Goal: Information Seeking & Learning: Learn about a topic

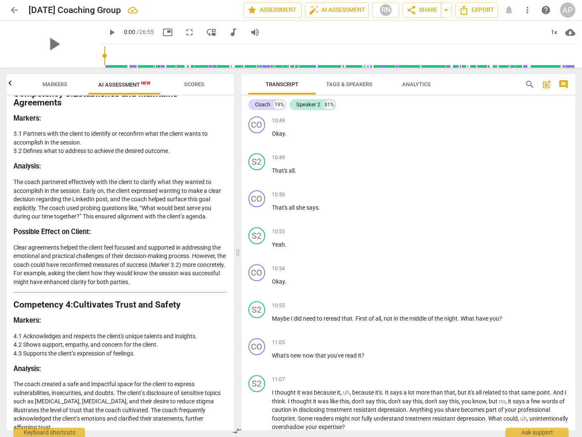
scroll to position [1841, 0]
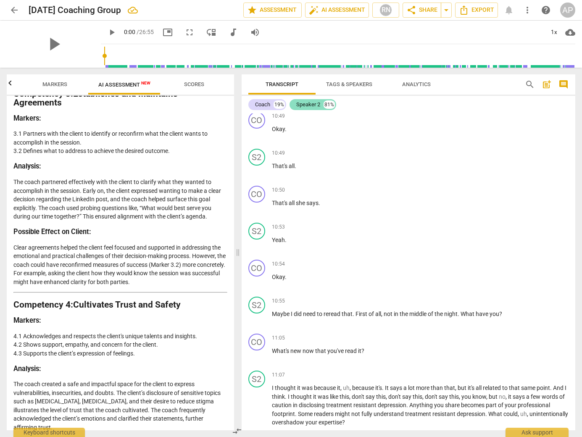
click at [314, 106] on div "Speaker 2" at bounding box center [308, 104] width 24 height 8
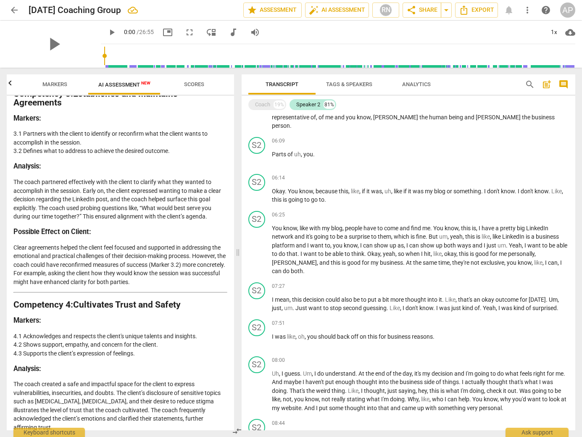
scroll to position [361, 0]
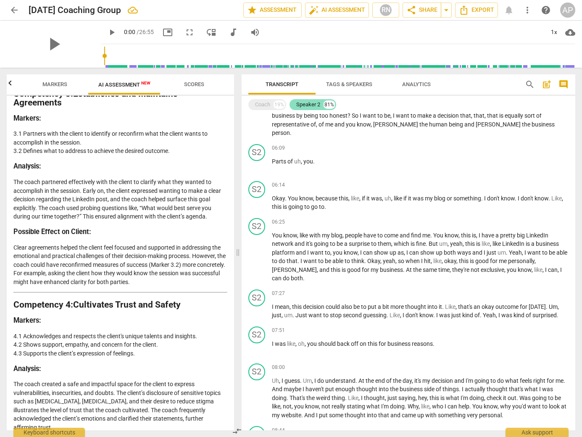
click at [305, 103] on div "Speaker 2" at bounding box center [308, 104] width 24 height 8
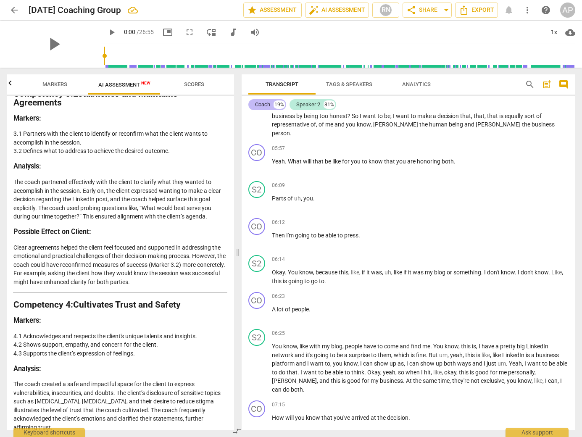
click at [255, 103] on div "Coach" at bounding box center [262, 104] width 15 height 8
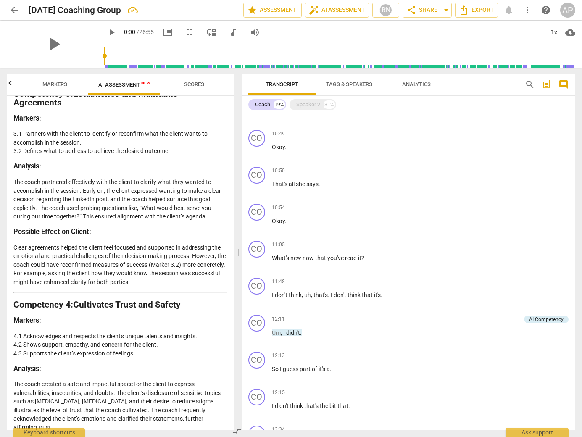
scroll to position [889, 0]
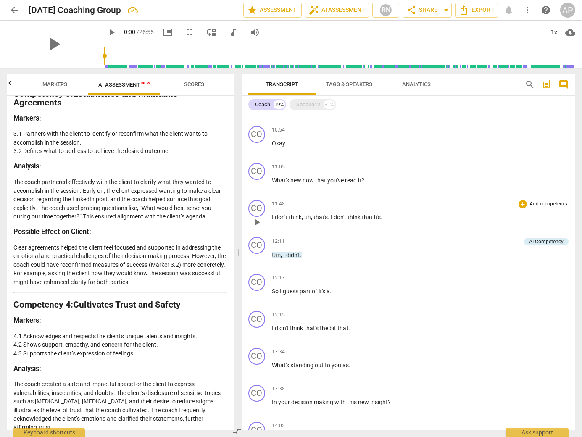
click at [255, 222] on span "play_arrow" at bounding box center [257, 222] width 10 height 10
click at [317, 103] on div "Speaker 2" at bounding box center [308, 104] width 24 height 8
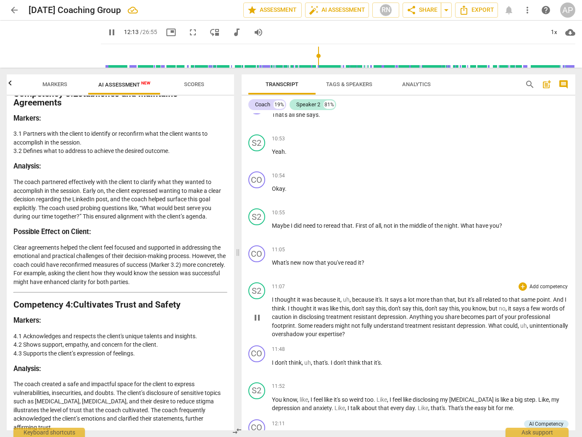
scroll to position [2314, 0]
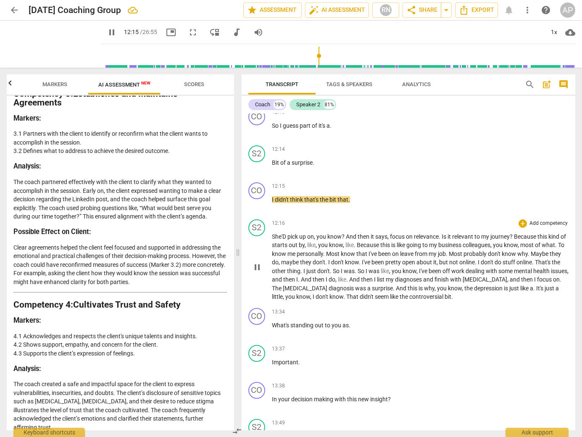
click at [361, 276] on span "And" at bounding box center [355, 279] width 12 height 7
click at [258, 262] on span "pause" at bounding box center [257, 267] width 10 height 10
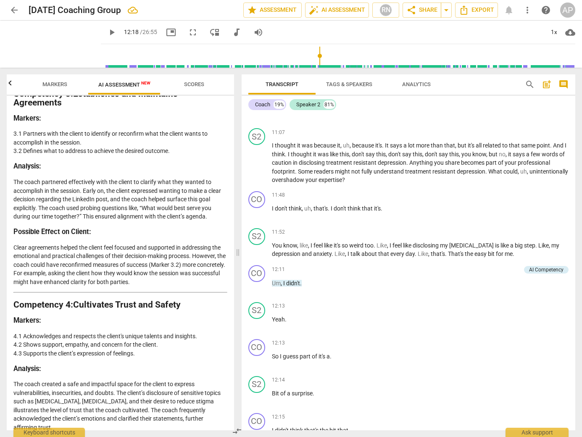
scroll to position [2064, 0]
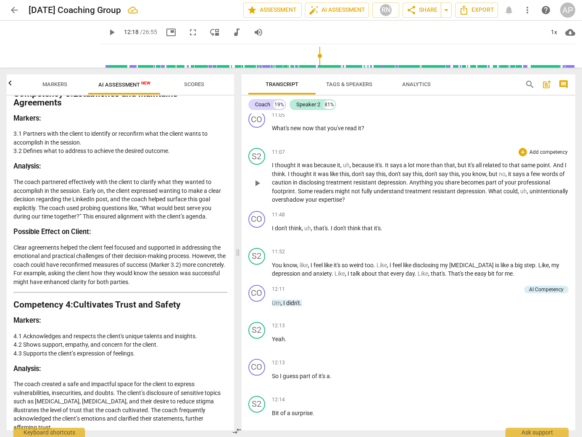
click at [253, 178] on span "play_arrow" at bounding box center [257, 183] width 10 height 10
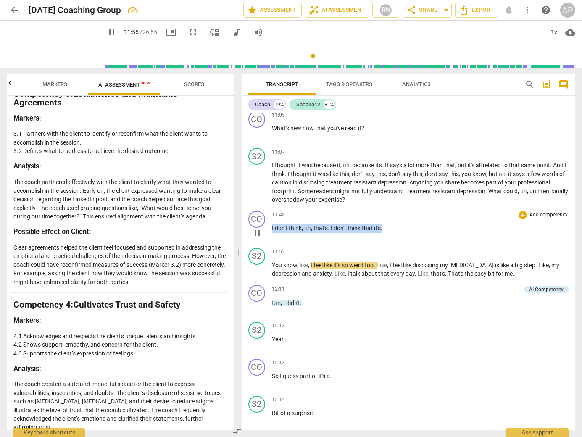
drag, startPoint x: 383, startPoint y: 220, endPoint x: 271, endPoint y: 220, distance: 112.2
click at [271, 220] on div "CO play_arrow pause 11:48 + Add competency keyboard_arrow_right I don't think ,…" at bounding box center [409, 226] width 334 height 37
type input "716"
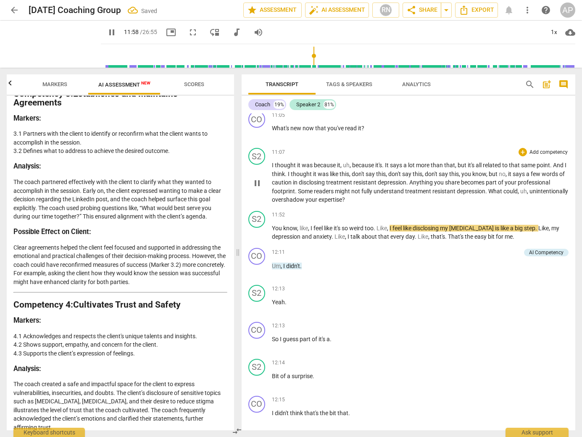
click at [391, 190] on p "I thought it was because it , uh , because it's . It says a lot more than that …" at bounding box center [420, 182] width 297 height 43
type input "719"
paste p
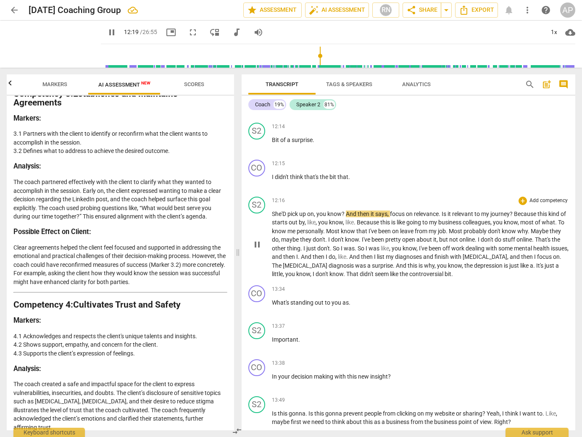
scroll to position [2285, 0]
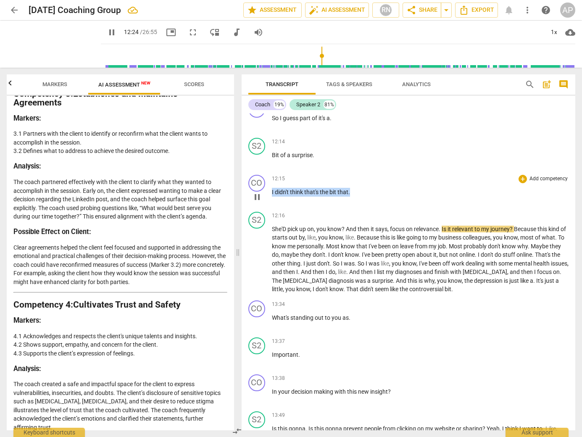
drag, startPoint x: 353, startPoint y: 184, endPoint x: 266, endPoint y: 182, distance: 87.0
click at [266, 182] on div "CO play_arrow pause 12:15 + Add competency keyboard_arrow_right I didn't think …" at bounding box center [409, 190] width 334 height 37
type input "745"
click at [273, 226] on span "She'D" at bounding box center [280, 229] width 16 height 7
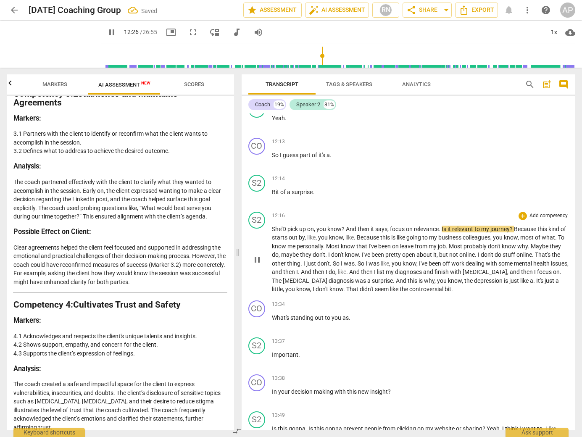
type input "747"
paste p
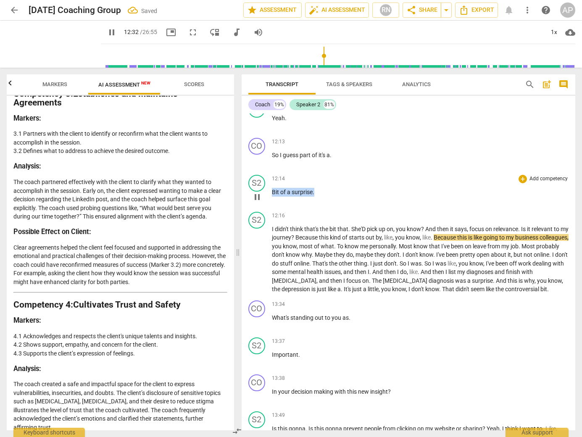
drag, startPoint x: 317, startPoint y: 185, endPoint x: 271, endPoint y: 184, distance: 46.2
click at [271, 184] on div "S2 play_arrow pause 12:14 + Add competency keyboard_arrow_right Bit of a surpri…" at bounding box center [409, 190] width 334 height 37
type input "753"
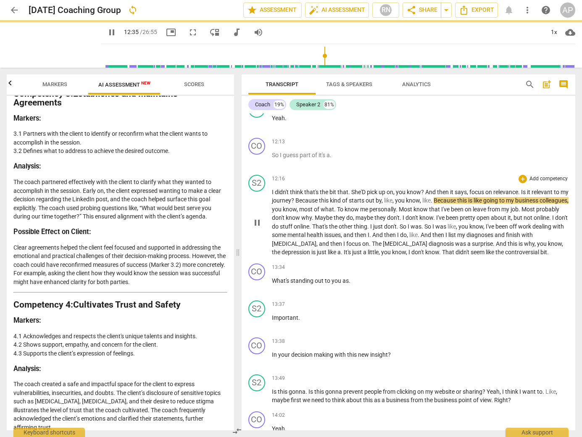
click at [272, 195] on span "I" at bounding box center [273, 192] width 3 height 7
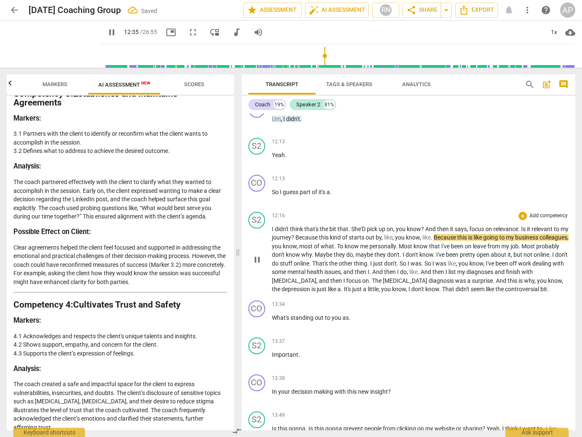
type input "756"
paste p
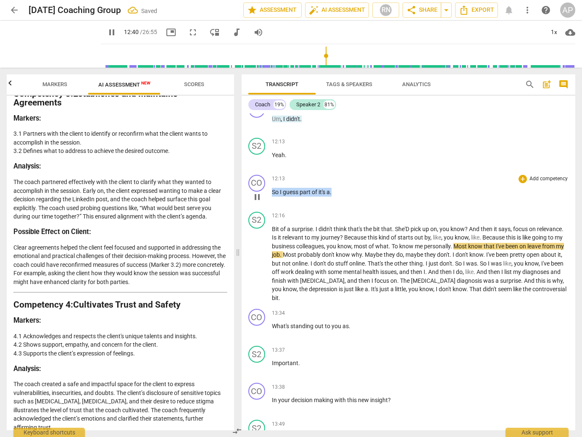
drag, startPoint x: 336, startPoint y: 183, endPoint x: 272, endPoint y: 182, distance: 63.9
click at [272, 188] on p "So I guess part of it's a ." at bounding box center [420, 192] width 297 height 9
type input "761"
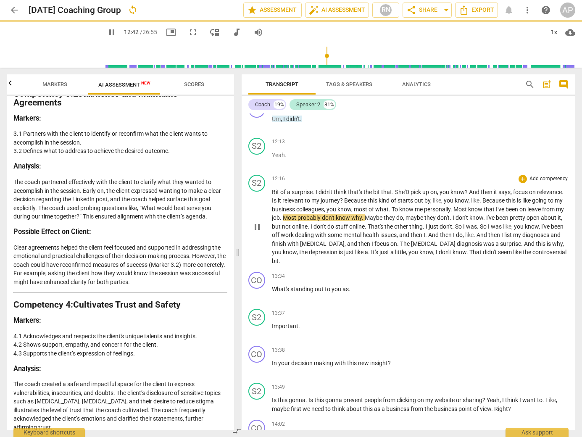
click at [272, 195] on span "Bit" at bounding box center [276, 192] width 8 height 7
type input "763"
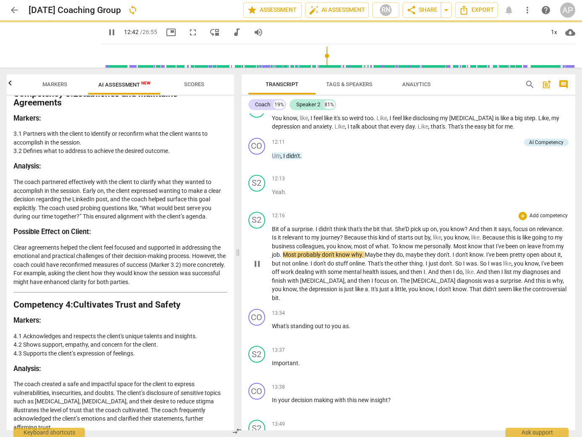
paste p
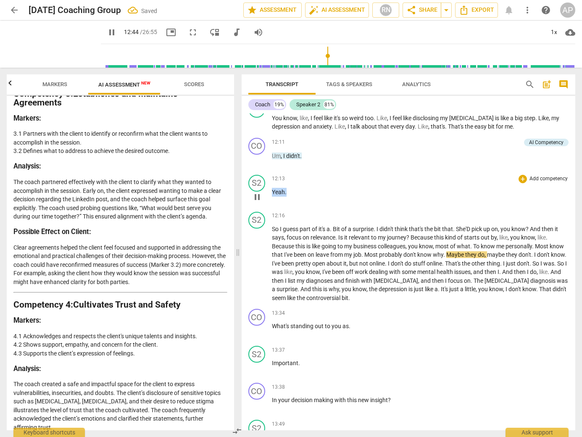
drag, startPoint x: 288, startPoint y: 182, endPoint x: 272, endPoint y: 182, distance: 15.6
click at [272, 188] on p "Yeah ." at bounding box center [420, 192] width 297 height 9
type input "765"
click at [272, 226] on span "So" at bounding box center [276, 229] width 8 height 7
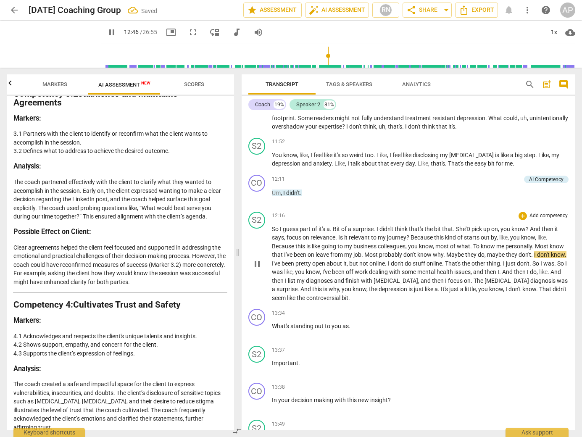
type input "767"
paste p
drag, startPoint x: 305, startPoint y: 184, endPoint x: 269, endPoint y: 183, distance: 35.3
click at [269, 183] on div "CO play_arrow pause 12:11 + Add competency AI Competency keyboard_arrow_right U…" at bounding box center [409, 190] width 334 height 37
type input "774"
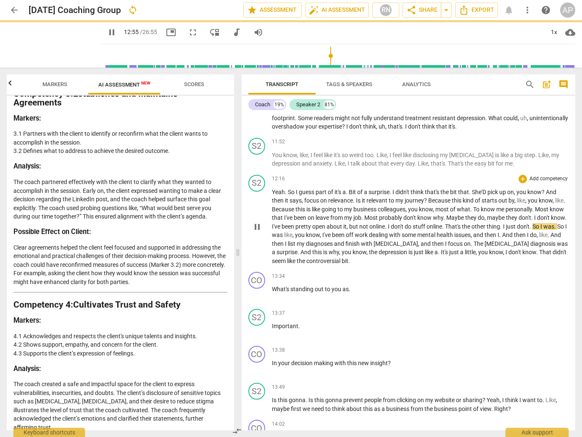
click at [273, 195] on span "Yeah" at bounding box center [278, 192] width 13 height 7
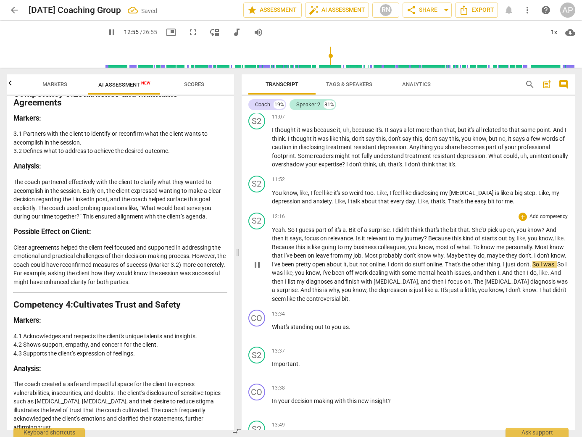
type input "776"
paste p
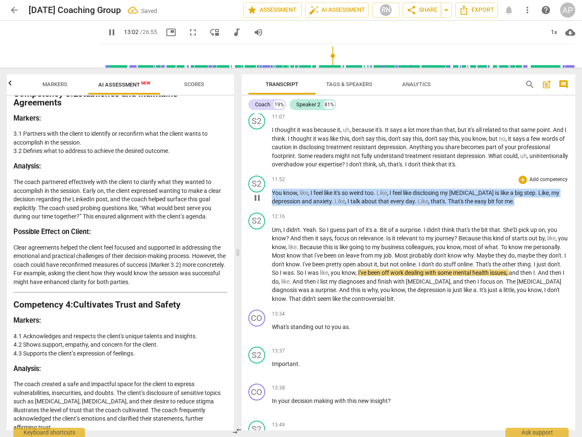
drag, startPoint x: 515, startPoint y: 192, endPoint x: 256, endPoint y: 183, distance: 259.9
click at [256, 183] on div "S2 play_arrow pause 11:52 + Add competency keyboard_arrow_right You know , like…" at bounding box center [409, 190] width 334 height 37
type input "783"
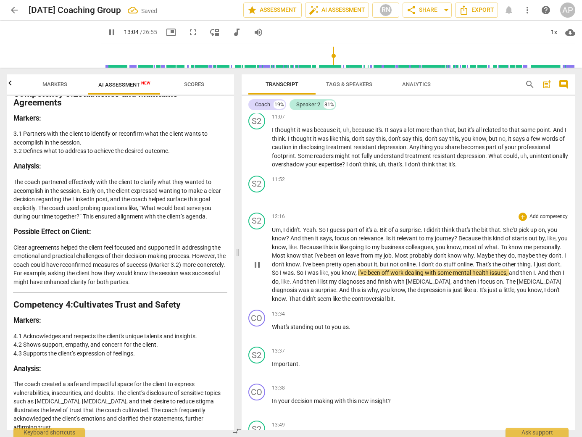
click at [272, 227] on span "Um" at bounding box center [276, 230] width 9 height 7
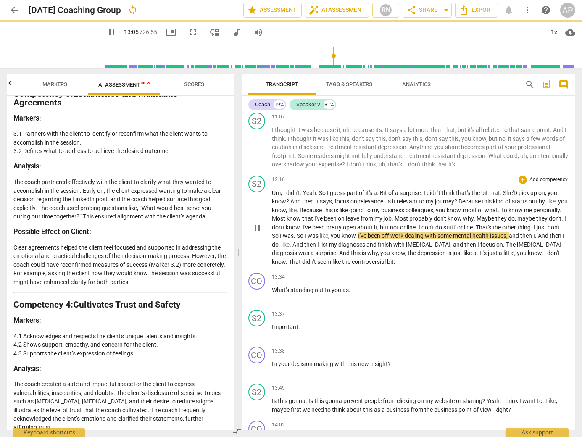
scroll to position [2062, 0]
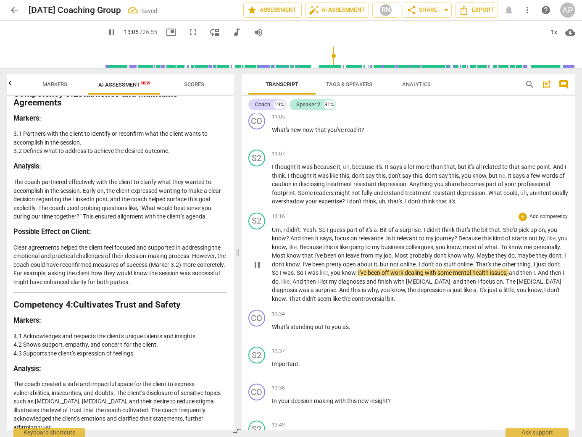
type input "786"
paste p
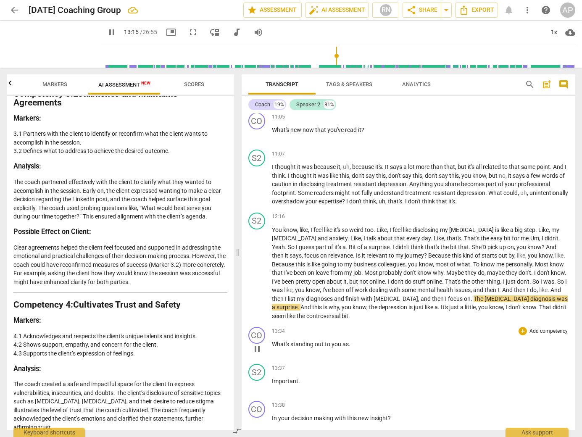
click at [350, 340] on p "What's standing out to you as ." at bounding box center [420, 344] width 297 height 9
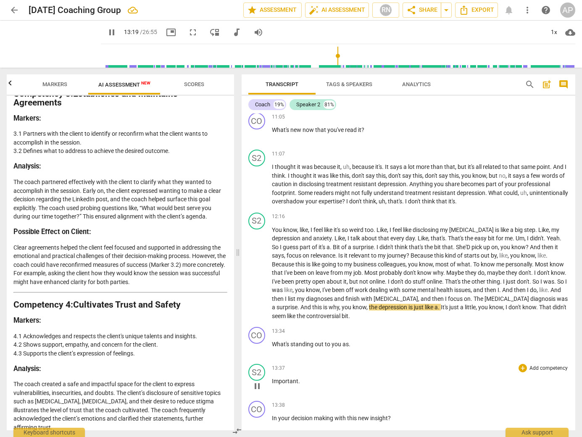
type input "800"
click at [306, 377] on p "Important ." at bounding box center [420, 381] width 297 height 9
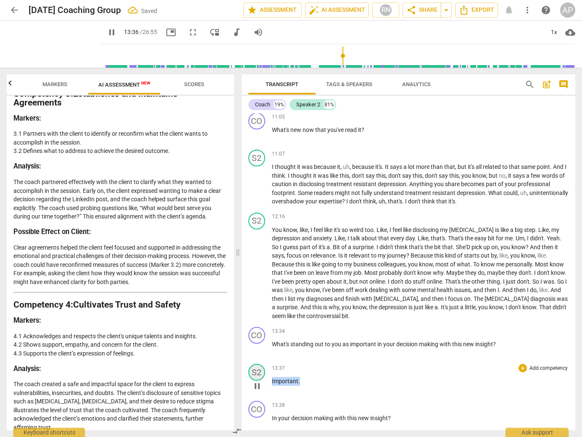
drag, startPoint x: 306, startPoint y: 371, endPoint x: 259, endPoint y: 369, distance: 47.5
click at [259, 369] on div "S2 play_arrow pause 13:37 + Add competency keyboard_arrow_right Important ." at bounding box center [409, 379] width 334 height 37
type input "818"
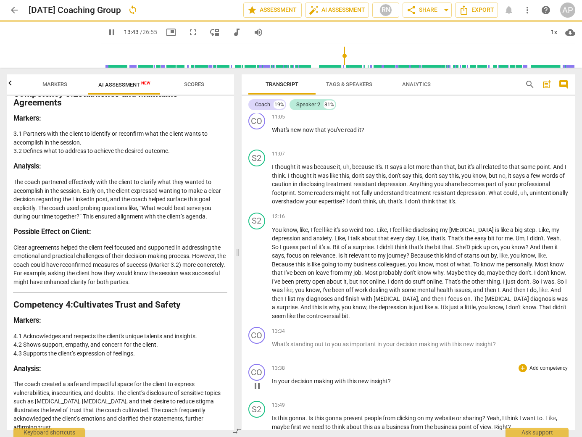
scroll to position [2025, 0]
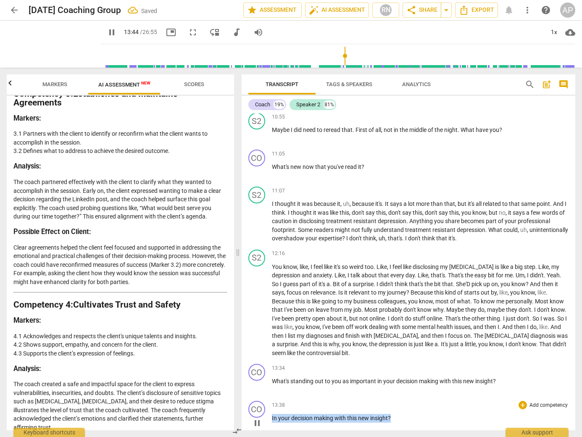
drag, startPoint x: 396, startPoint y: 409, endPoint x: 256, endPoint y: 409, distance: 139.6
click at [256, 409] on div "CO play_arrow pause 13:38 + Add competency keyboard_arrow_right In your decisio…" at bounding box center [409, 416] width 334 height 37
type input "825"
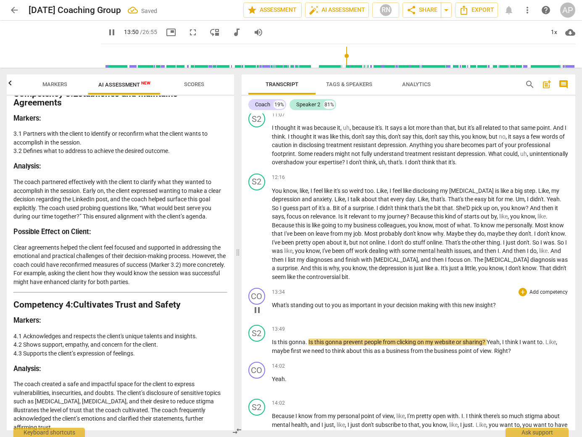
scroll to position [2141, 0]
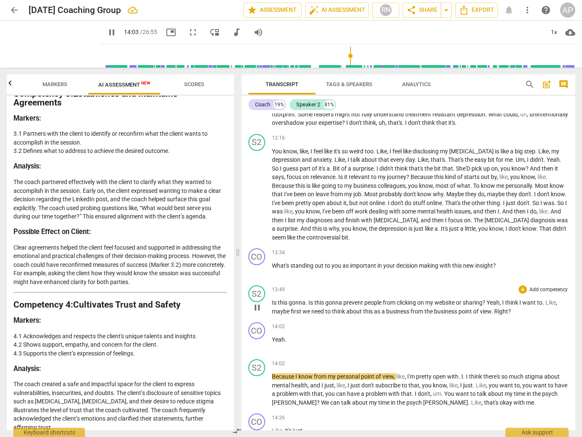
click at [516, 303] on p "Is this gonna . Is this gonna prevent people from clicking on my website or sha…" at bounding box center [420, 306] width 297 height 17
type input "845"
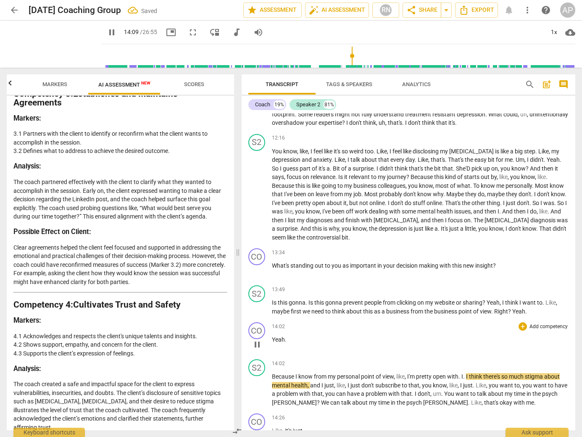
click at [288, 335] on p "Yeah ." at bounding box center [420, 339] width 297 height 9
type input "850"
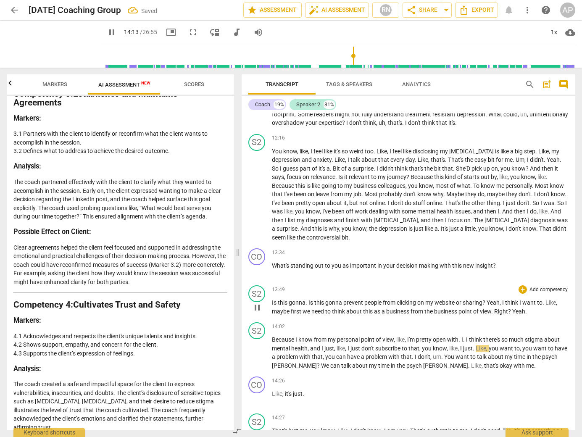
click at [339, 308] on span "think" at bounding box center [339, 311] width 14 height 7
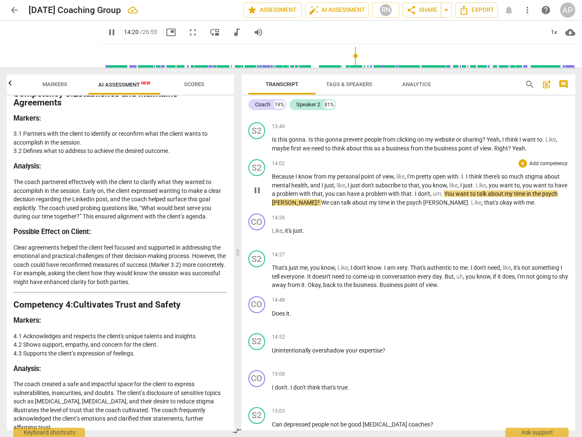
scroll to position [2302, 0]
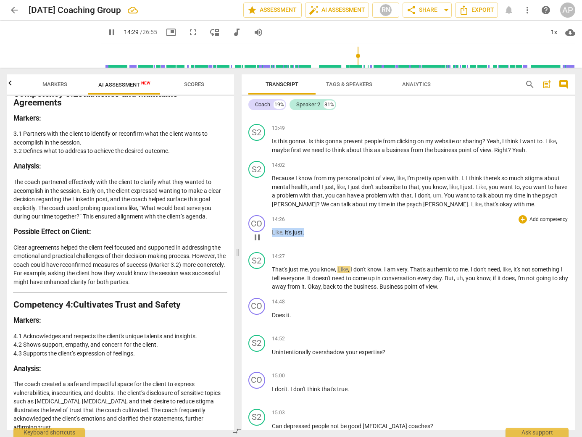
drag, startPoint x: 306, startPoint y: 225, endPoint x: 262, endPoint y: 221, distance: 43.5
click at [262, 221] on div "CO play_arrow pause 14:26 + Add competency keyboard_arrow_right Like , it's jus…" at bounding box center [409, 230] width 334 height 37
type input "870"
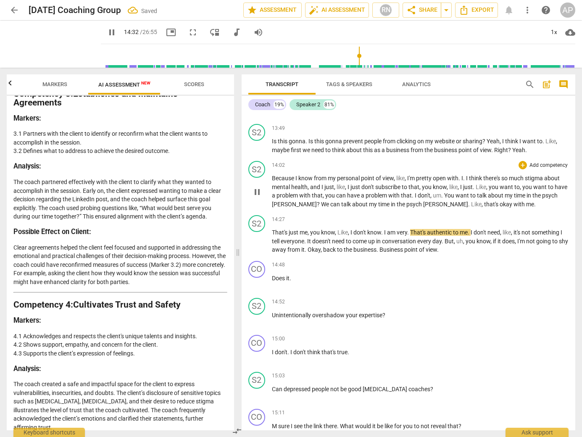
click at [496, 197] on p "Because I know from my personal point of view , like , I'm pretty open with . I…" at bounding box center [420, 191] width 297 height 34
type input "874"
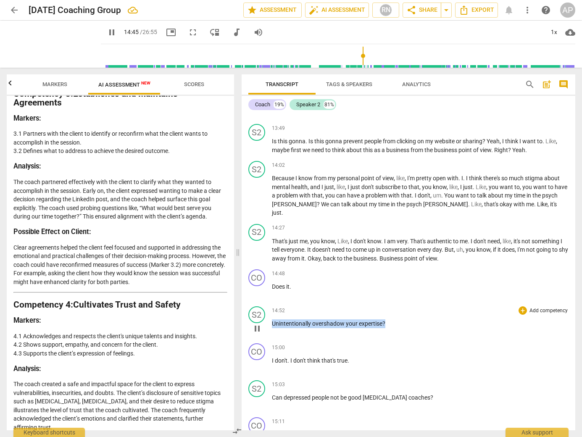
drag, startPoint x: 385, startPoint y: 306, endPoint x: 262, endPoint y: 306, distance: 123.2
click at [262, 306] on div "S2 play_arrow pause 14:52 + Add competency keyboard_arrow_right Unintentionally…" at bounding box center [409, 321] width 334 height 37
type input "887"
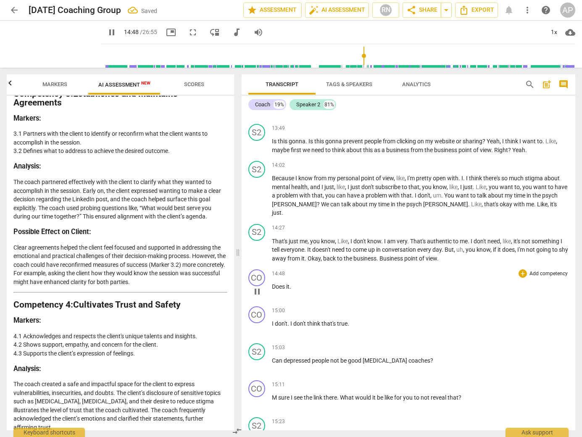
click at [303, 282] on p "Does it ." at bounding box center [420, 286] width 297 height 9
type input "889"
paste p
drag, startPoint x: 405, startPoint y: 268, endPoint x: 272, endPoint y: 267, distance: 133.7
click at [272, 282] on p "Does it .Unintentionally overshadow your expertise?" at bounding box center [420, 286] width 297 height 9
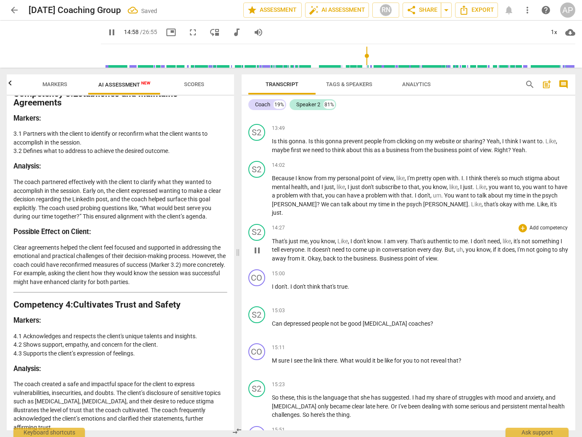
click at [450, 237] on p "That's just me , you know , Like , I don't know . I am very . That's authentic …" at bounding box center [420, 250] width 297 height 26
type input "901"
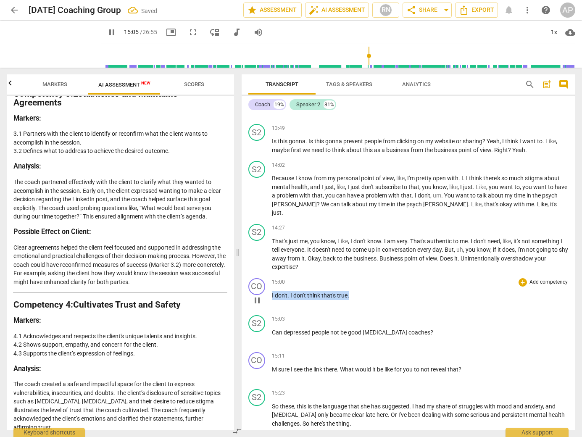
drag, startPoint x: 353, startPoint y: 281, endPoint x: 267, endPoint y: 276, distance: 85.5
click at [267, 276] on div "CO play_arrow pause 15:00 + Add competency keyboard_arrow_right I don't . I don…" at bounding box center [409, 293] width 334 height 37
type input "906"
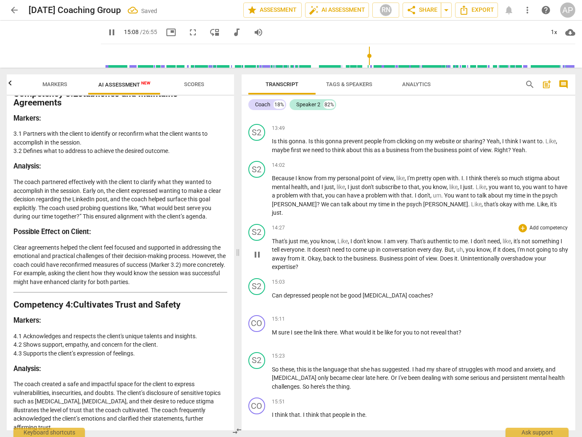
click at [303, 252] on p "That's just me , you know , Like , I don't know . I am very . That's authentic …" at bounding box center [420, 254] width 297 height 34
type input "910"
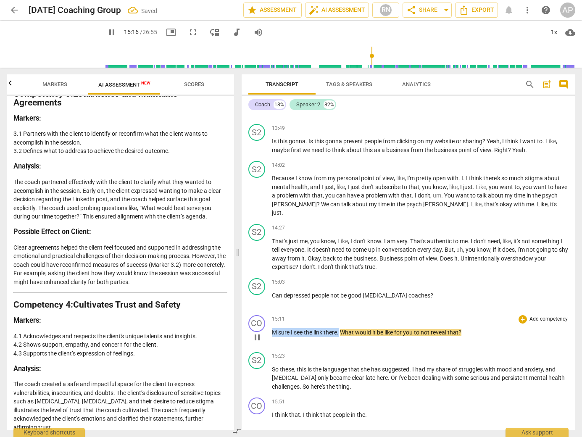
drag, startPoint x: 340, startPoint y: 315, endPoint x: 269, endPoint y: 314, distance: 71.5
click at [269, 314] on div "CO play_arrow pause 15:11 + Add competency keyboard_arrow_right M sure I see th…" at bounding box center [409, 330] width 334 height 37
type input "917"
click at [409, 291] on p "Can depressed people not be good [MEDICAL_DATA] coaches ?" at bounding box center [420, 295] width 297 height 9
type input "920"
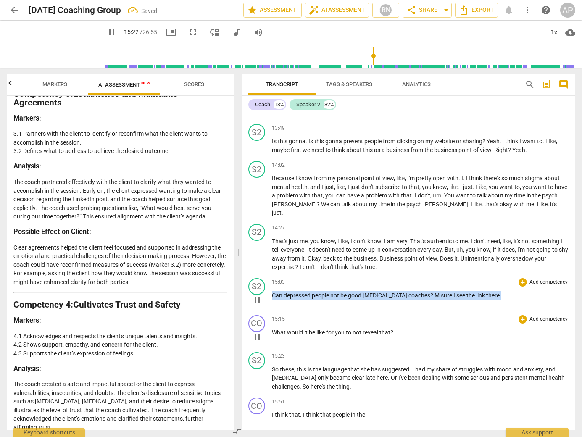
drag, startPoint x: 480, startPoint y: 277, endPoint x: 266, endPoint y: 281, distance: 214.0
click at [266, 281] on div "S2 play_arrow pause 15:03 + Add competency keyboard_arrow_right Can depressed p…" at bounding box center [409, 293] width 334 height 37
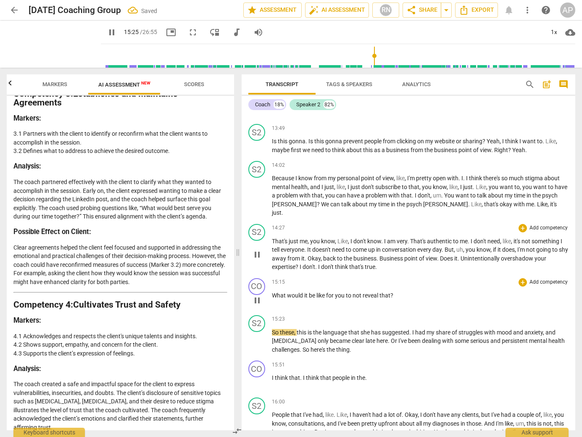
click at [383, 251] on p "That's just me , you know , Like , I don't know . I am very . That's authentic …" at bounding box center [420, 254] width 297 height 34
type input "926"
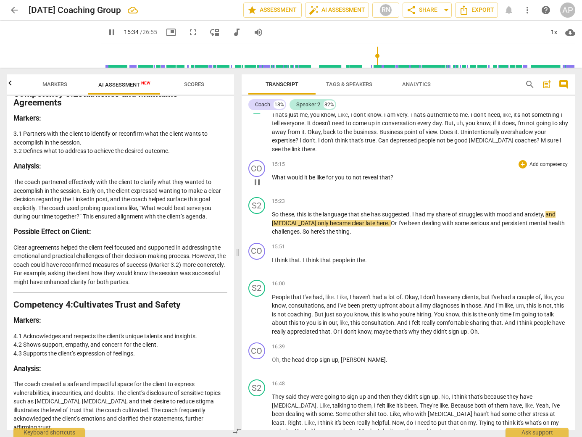
scroll to position [2433, 0]
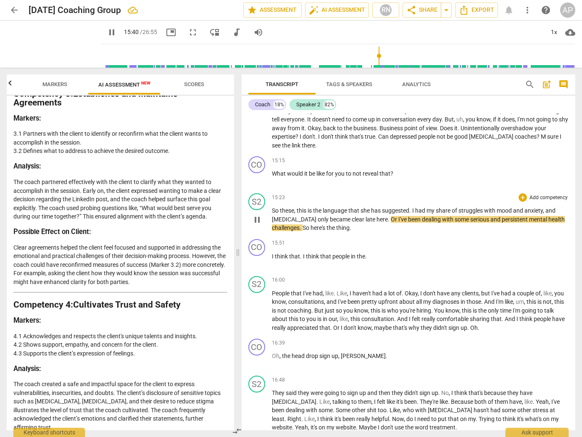
click at [377, 216] on span "here" at bounding box center [382, 219] width 11 height 7
type input "942"
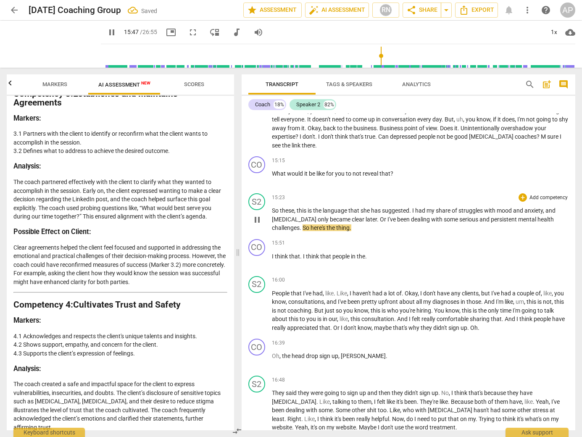
click at [411, 216] on span "dealing" at bounding box center [421, 219] width 20 height 7
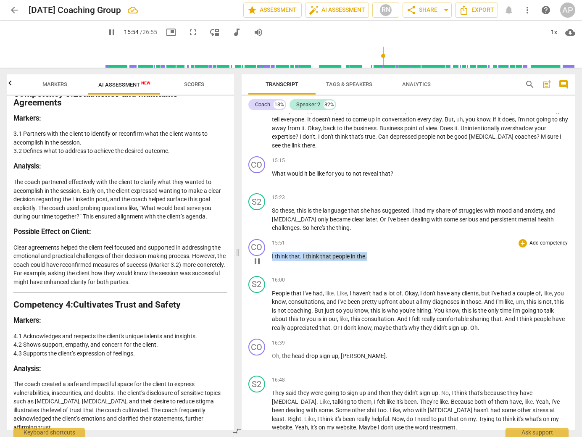
drag, startPoint x: 367, startPoint y: 239, endPoint x: 267, endPoint y: 238, distance: 100.1
click at [267, 238] on div "CO play_arrow pause 15:51 + Add competency keyboard_arrow_right I think that . …" at bounding box center [409, 254] width 334 height 37
type input "956"
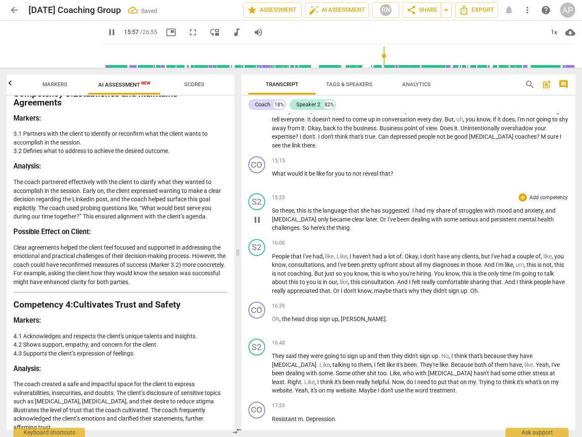
click at [326, 212] on p "So these , this is the language that she has suggested . I had my share of stru…" at bounding box center [420, 219] width 297 height 26
type input "959"
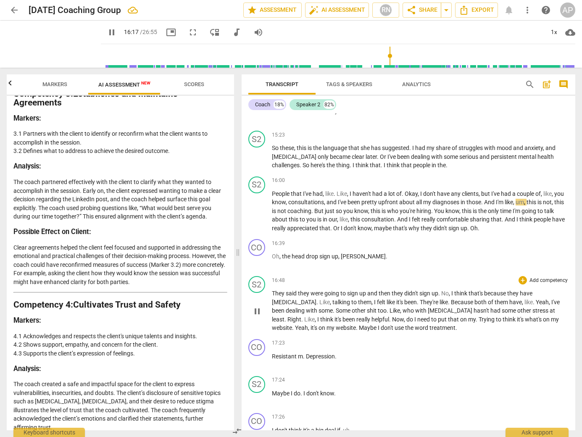
scroll to position [2498, 0]
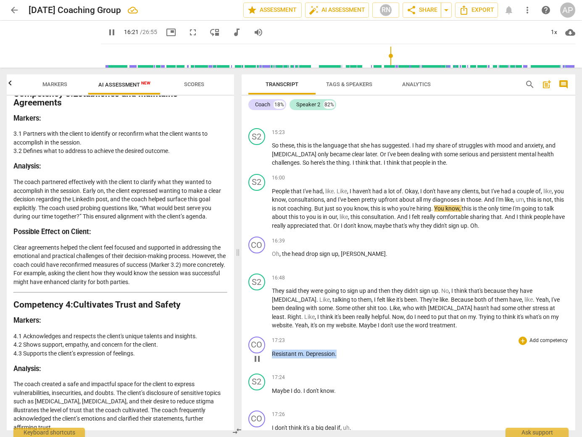
drag, startPoint x: 337, startPoint y: 338, endPoint x: 272, endPoint y: 334, distance: 65.3
click at [272, 350] on p "Resistant m . [MEDICAL_DATA] ." at bounding box center [420, 354] width 297 height 9
type input "982"
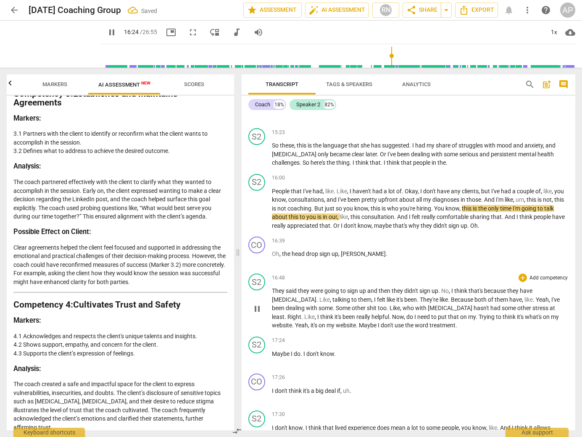
click at [401, 307] on p "They said they were going to sign up and then they didn't sign up . No , I thin…" at bounding box center [420, 308] width 297 height 43
type input "986"
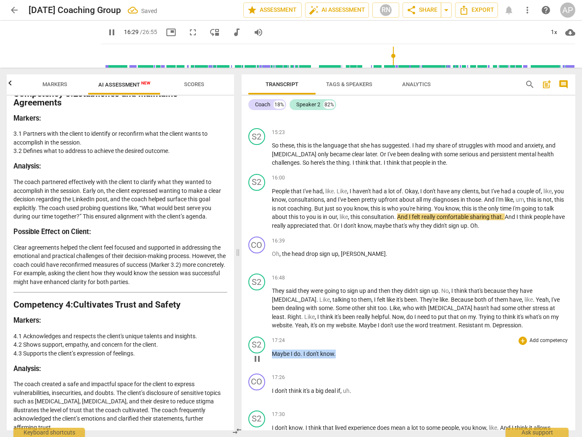
drag, startPoint x: 338, startPoint y: 336, endPoint x: 270, endPoint y: 336, distance: 67.3
click at [270, 336] on div "S2 play_arrow pause 17:24 + Add competency keyboard_arrow_right Maybe I do . I …" at bounding box center [409, 351] width 334 height 37
type input "990"
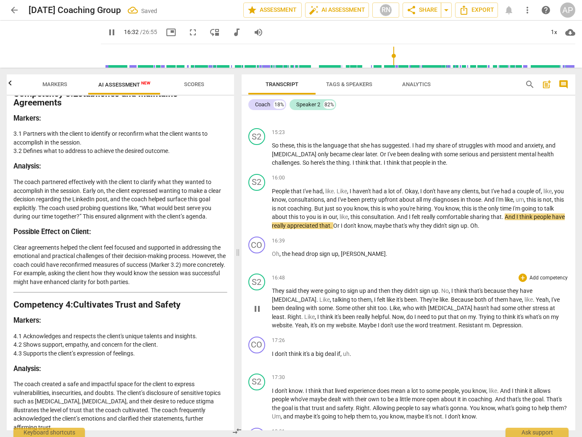
click at [469, 309] on p "They said they were going to sign up and then they didn't sign up . No , I thin…" at bounding box center [420, 308] width 297 height 43
type input "993"
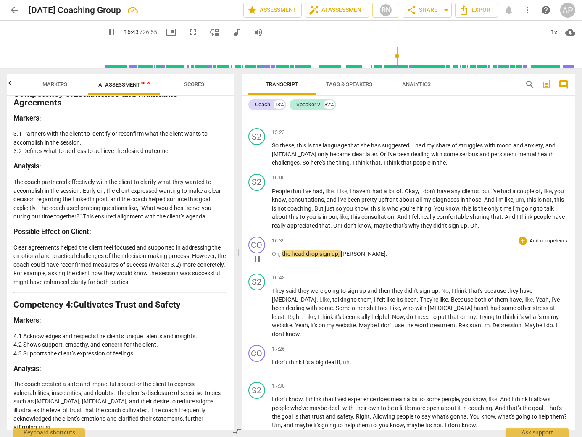
click at [346, 251] on span "[PERSON_NAME]" at bounding box center [363, 254] width 45 height 7
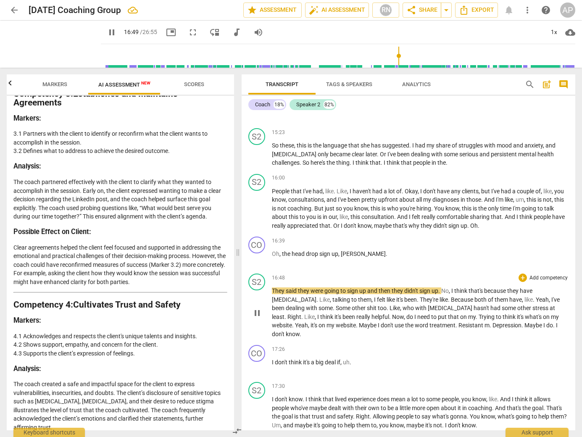
click at [272, 288] on span "They" at bounding box center [279, 291] width 14 height 7
type input "1011"
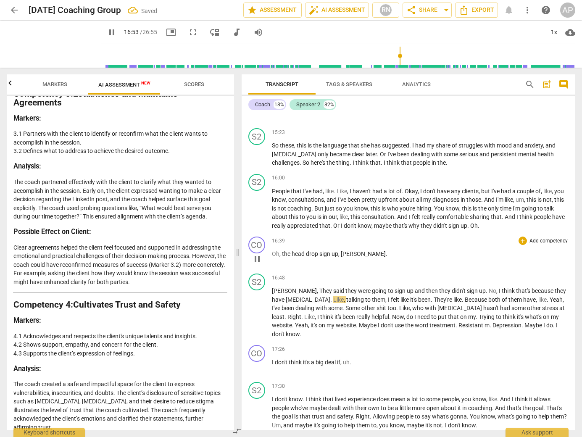
click at [350, 251] on span "[PERSON_NAME]" at bounding box center [363, 254] width 45 height 7
type input "1012"
click at [395, 288] on span "sign" at bounding box center [401, 291] width 12 height 7
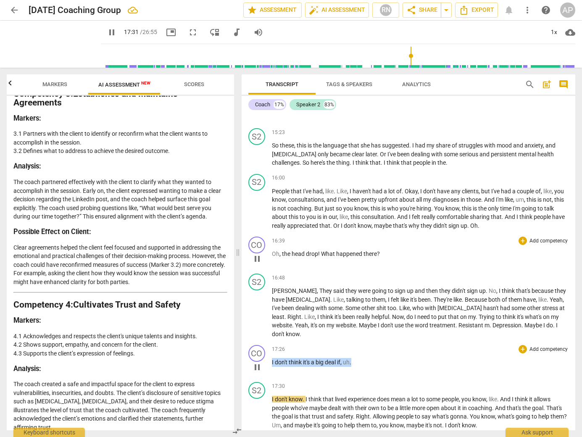
drag, startPoint x: 359, startPoint y: 337, endPoint x: 268, endPoint y: 335, distance: 91.2
click at [268, 342] on div "CO play_arrow pause 17:26 + Add competency keyboard_arrow_right I don't think i…" at bounding box center [409, 360] width 334 height 37
type input "1052"
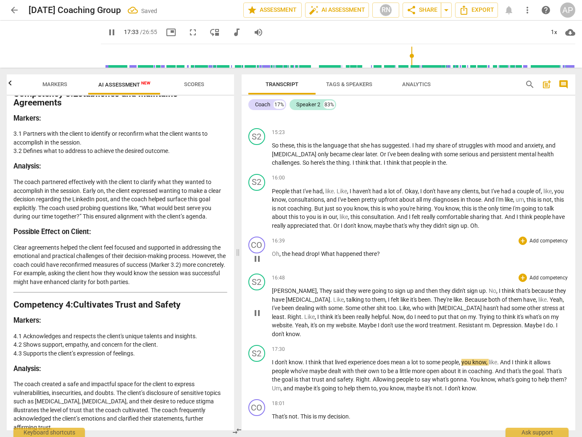
click at [544, 309] on p "[PERSON_NAME] , They said they were going to sign up and then they didn't sign …" at bounding box center [420, 313] width 297 height 52
type input "1055"
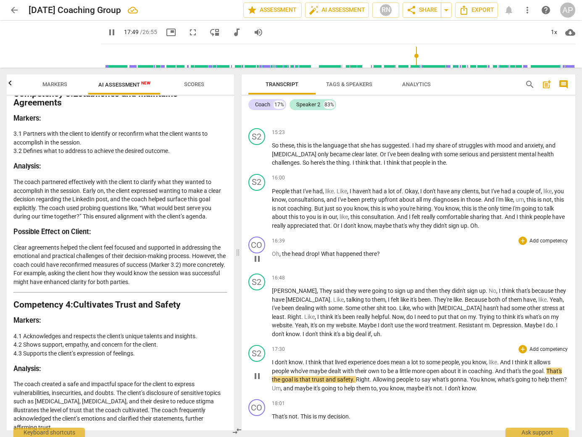
click at [382, 368] on span "to" at bounding box center [384, 371] width 7 height 7
type input "1071"
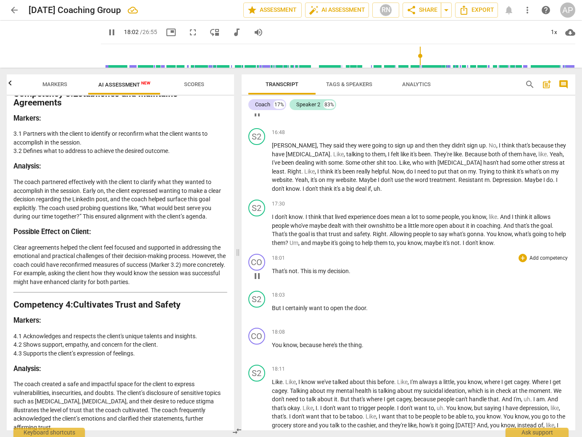
scroll to position [2644, 0]
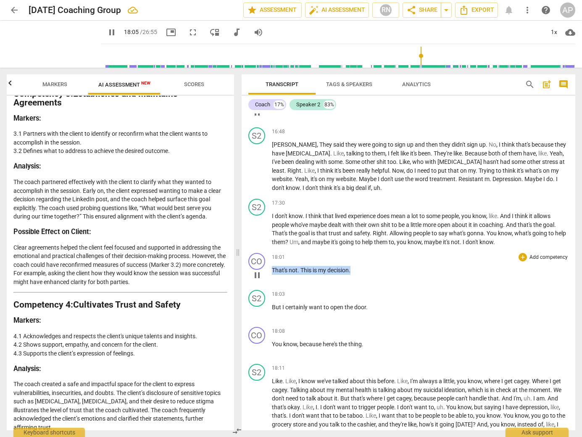
drag, startPoint x: 354, startPoint y: 253, endPoint x: 272, endPoint y: 252, distance: 81.6
click at [272, 266] on p "That's not . This is my decision ." at bounding box center [420, 270] width 297 height 9
type input "1086"
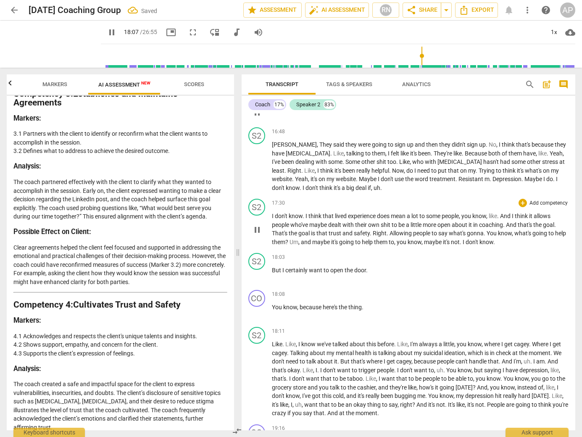
click at [513, 226] on p "I don't know . I think that lived experience does mean a lot to some people , y…" at bounding box center [420, 229] width 297 height 34
type input "1089"
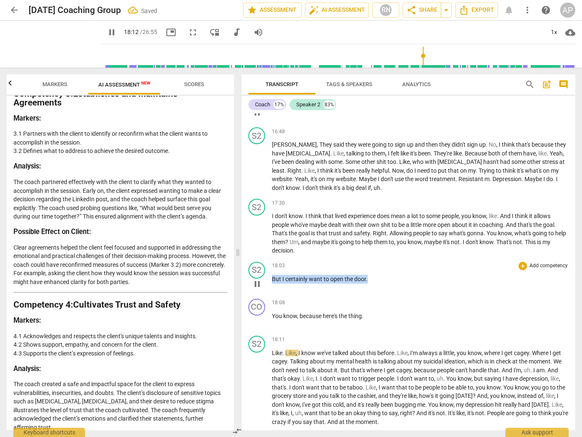
drag, startPoint x: 371, startPoint y: 261, endPoint x: 270, endPoint y: 259, distance: 100.9
click at [270, 259] on div "S2 play_arrow pause 18:03 + Add competency keyboard_arrow_right But I certainly…" at bounding box center [409, 277] width 334 height 37
type input "1093"
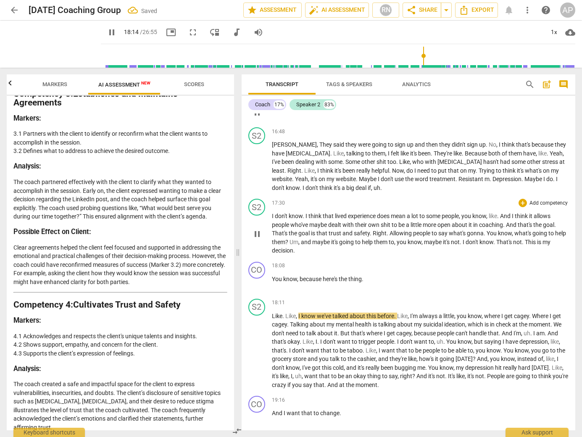
click at [307, 234] on p "I don't know . I think that lived experience does mean a lot to some people , y…" at bounding box center [420, 233] width 297 height 43
type input "1096"
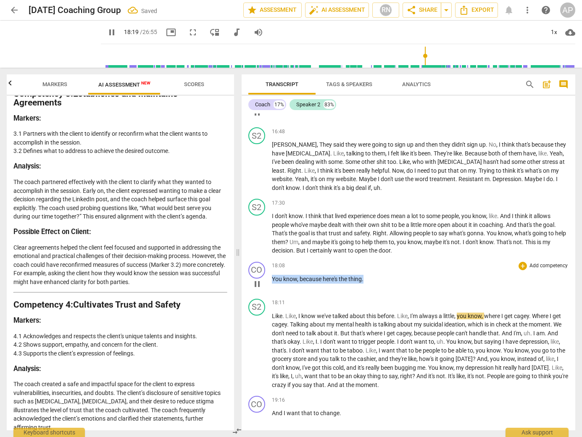
drag, startPoint x: 366, startPoint y: 261, endPoint x: 270, endPoint y: 259, distance: 95.5
click at [270, 259] on div "CO play_arrow pause 18:08 + Add competency keyboard_arrow_right You know , beca…" at bounding box center [409, 277] width 334 height 37
type input "1100"
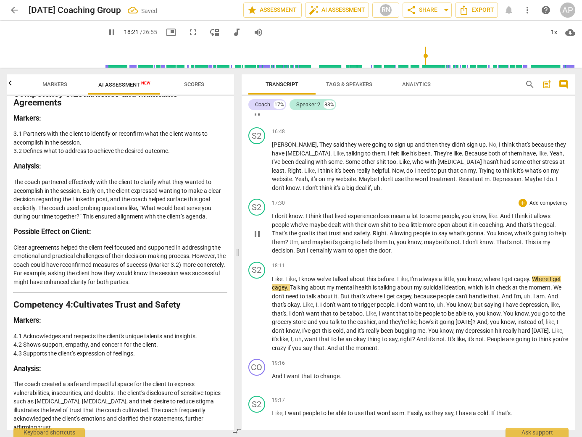
click at [400, 233] on p "I don't know . I think that lived experience does mean a lot to some people , y…" at bounding box center [420, 233] width 297 height 43
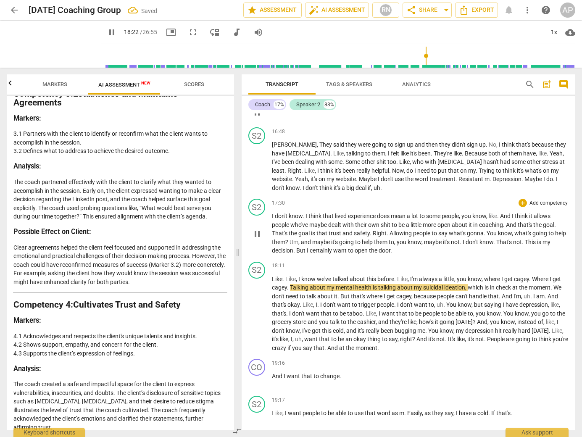
type input "1102"
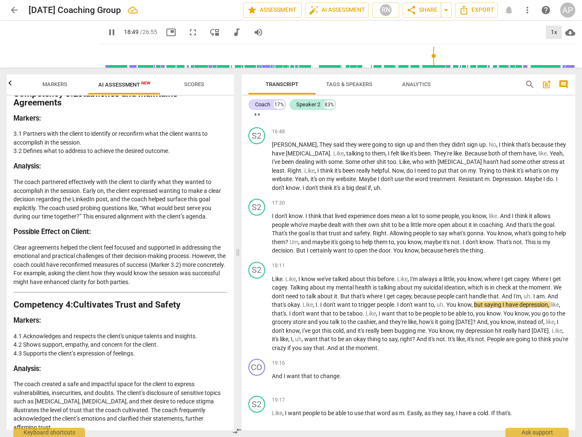
click at [553, 28] on div "1x" at bounding box center [554, 32] width 16 height 13
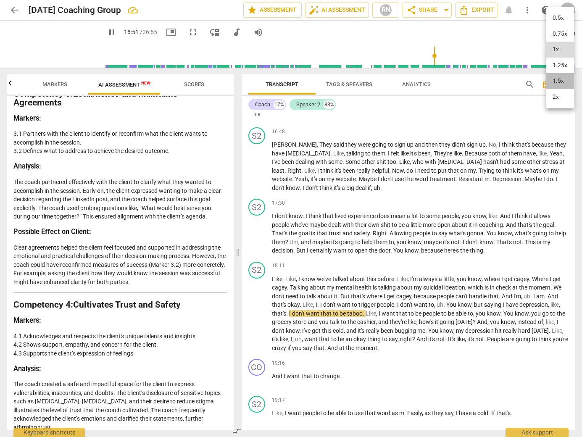
click at [559, 80] on li "1.5x" at bounding box center [560, 81] width 28 height 16
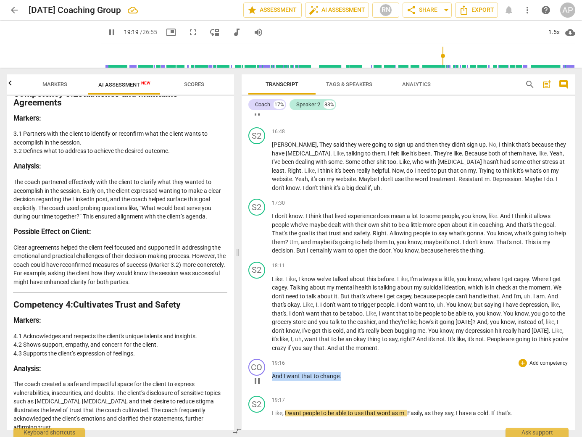
drag, startPoint x: 342, startPoint y: 360, endPoint x: 264, endPoint y: 360, distance: 77.8
click at [264, 360] on div "CO play_arrow pause 19:16 + Add competency keyboard_arrow_right And I want that…" at bounding box center [409, 374] width 334 height 37
type input "1161"
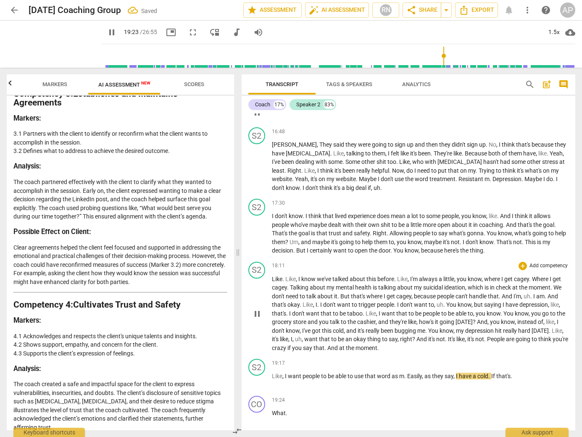
click at [404, 332] on p "Like . Like , I know we've talked about this before . Like , I'm always a littl…" at bounding box center [420, 314] width 297 height 78
type input "1165"
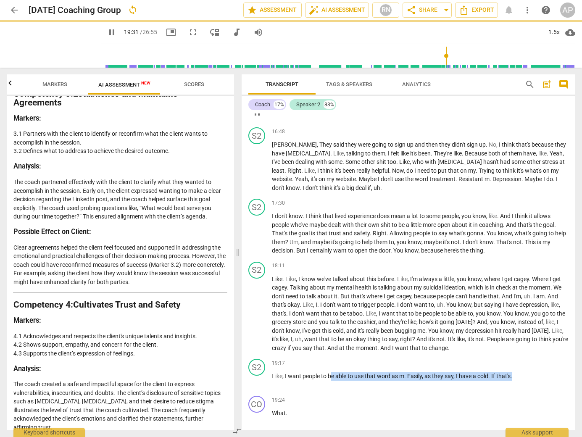
scroll to position [2997, 0]
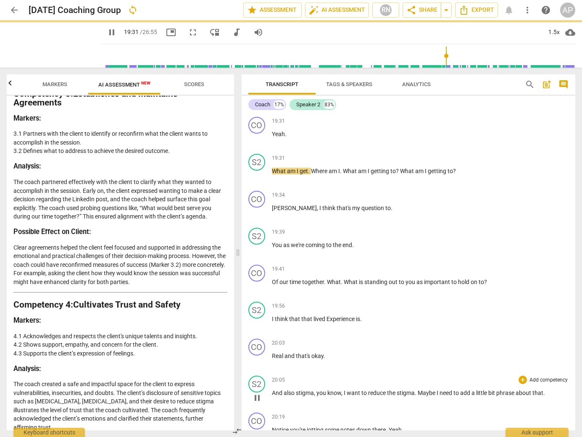
drag, startPoint x: 517, startPoint y: 359, endPoint x: 271, endPoint y: 356, distance: 245.9
click at [271, 356] on div "CO play_arrow pause 00:03 + Add competency AI Competencies keyboard_arrow_right…" at bounding box center [409, 271] width 334 height 317
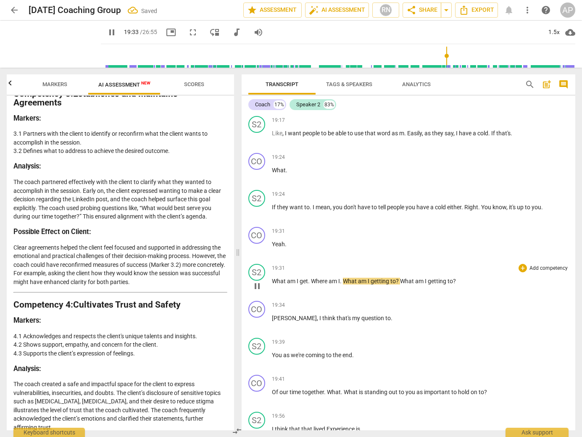
scroll to position [2886, 0]
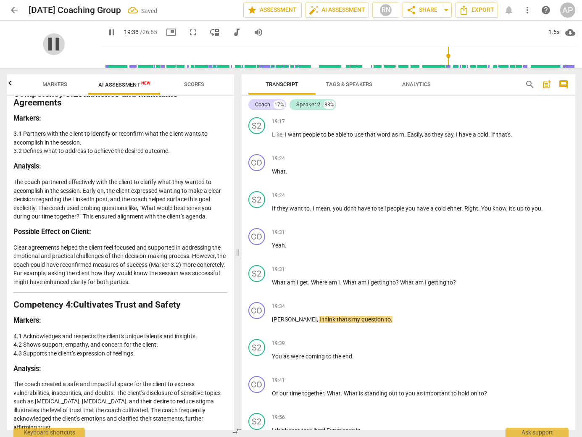
click at [51, 46] on span "pause" at bounding box center [54, 44] width 22 height 22
type input "1178"
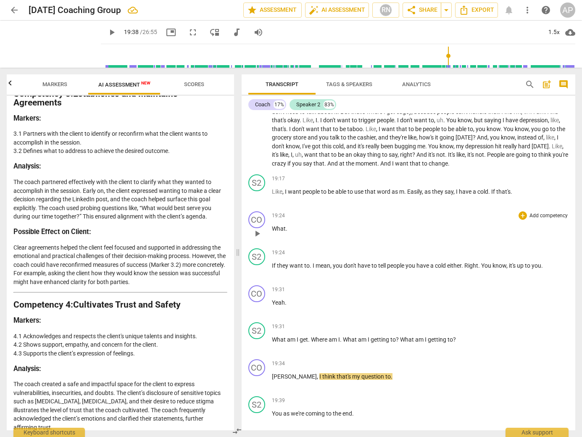
scroll to position [2794, 0]
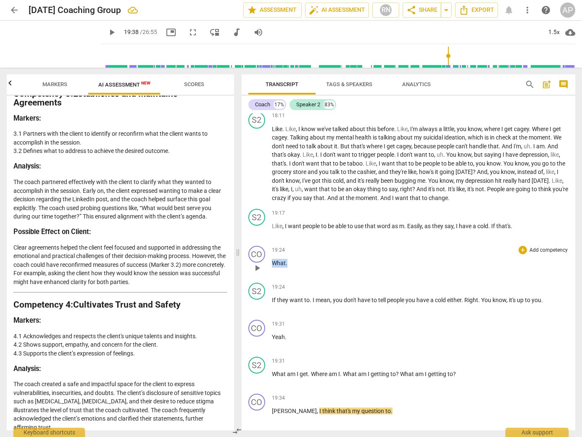
drag, startPoint x: 286, startPoint y: 247, endPoint x: 267, endPoint y: 245, distance: 19.1
click at [267, 245] on div "CO play_arrow pause 19:24 + Add competency keyboard_arrow_right What ." at bounding box center [409, 261] width 334 height 37
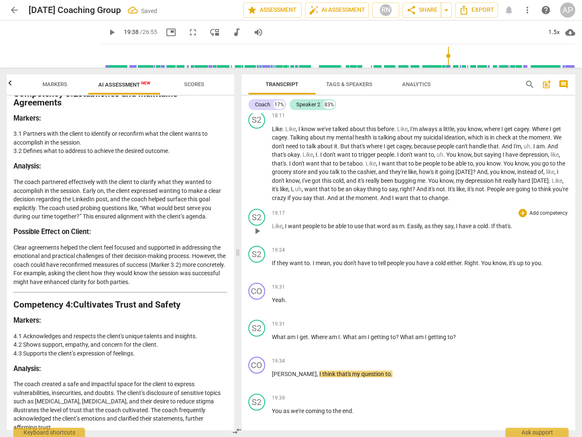
click at [518, 222] on p "Like , I want people to be able to use that word as m . Easily , as they say , …" at bounding box center [420, 226] width 297 height 9
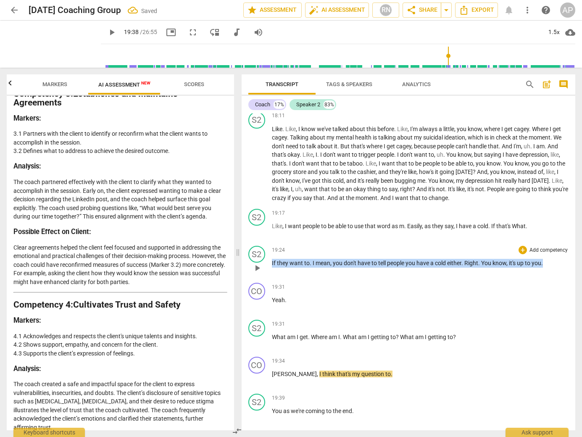
drag, startPoint x: 272, startPoint y: 245, endPoint x: 537, endPoint y: 252, distance: 264.9
click at [537, 252] on div "19:24 + Add competency keyboard_arrow_right If they want to . I mean , you don'…" at bounding box center [420, 261] width 297 height 30
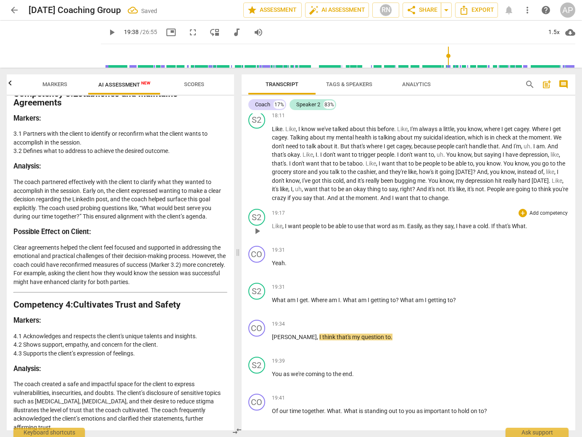
click at [535, 222] on p "Like , I want people to be able to use that word as m . Easily , as they say , …" at bounding box center [420, 226] width 297 height 9
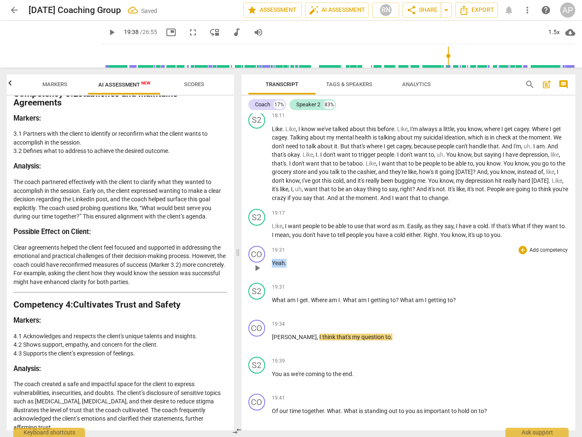
drag, startPoint x: 286, startPoint y: 245, endPoint x: 270, endPoint y: 245, distance: 16.0
click at [270, 245] on div "CO play_arrow pause 19:31 + Add competency keyboard_arrow_right Yeah ." at bounding box center [409, 261] width 334 height 37
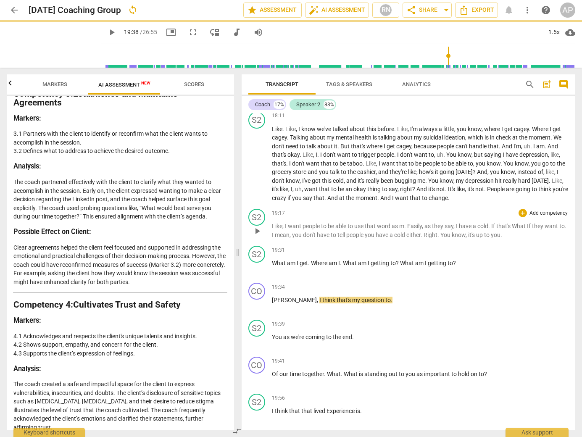
drag, startPoint x: 515, startPoint y: 218, endPoint x: 530, endPoint y: 217, distance: 14.8
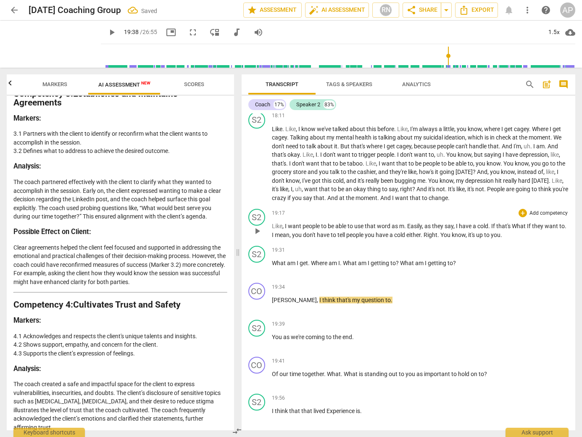
click at [515, 222] on p "Like , I want people to be able to use that word as m . Easily , as they say , …" at bounding box center [420, 230] width 297 height 17
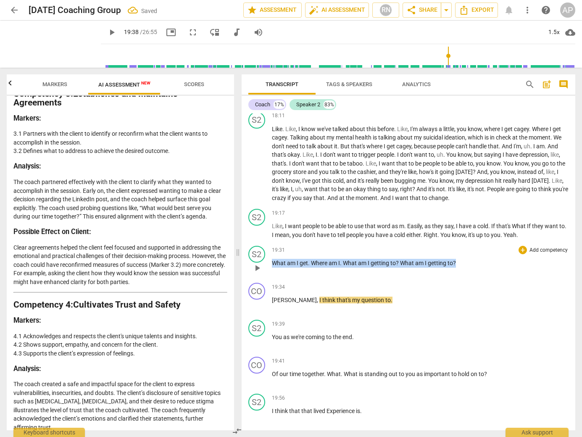
drag, startPoint x: 459, startPoint y: 247, endPoint x: 261, endPoint y: 245, distance: 198.4
click at [261, 245] on div "S2 play_arrow pause 19:31 + Add competency keyboard_arrow_right What am I get .…" at bounding box center [409, 261] width 334 height 37
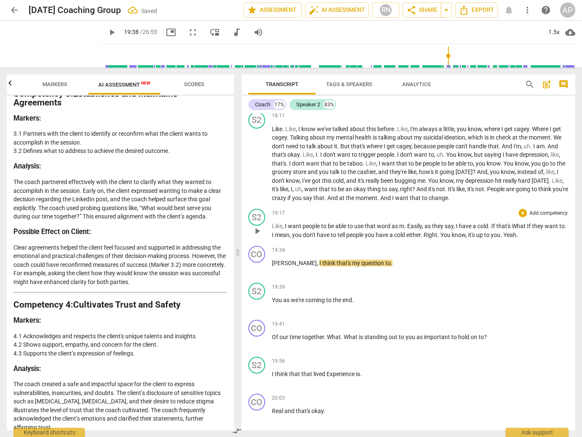
click at [533, 222] on p "Like , I want people to be able to use that word as m . Easily , as they say , …" at bounding box center [420, 230] width 297 height 17
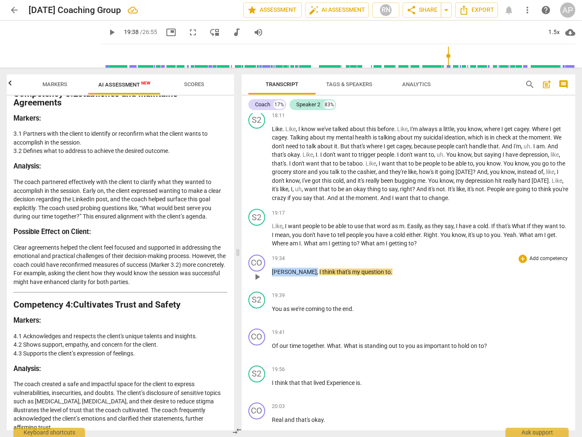
drag, startPoint x: 291, startPoint y: 255, endPoint x: 269, endPoint y: 254, distance: 22.3
click at [269, 254] on div "CO play_arrow pause 19:34 + Add competency keyboard_arrow_right [PERSON_NAME] ,…" at bounding box center [409, 269] width 334 height 37
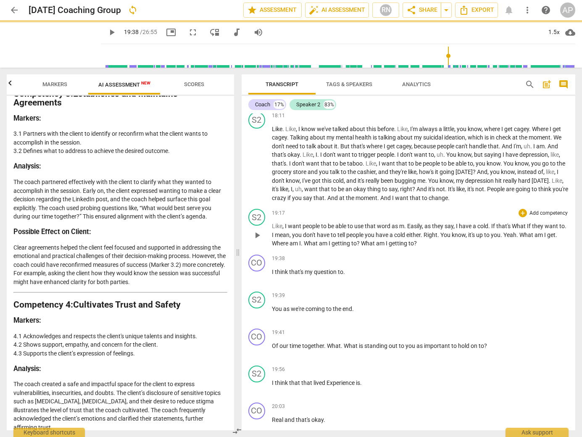
click at [433, 227] on p "Like , I want people to be able to use that word as m . Easily , as they say , …" at bounding box center [420, 235] width 297 height 26
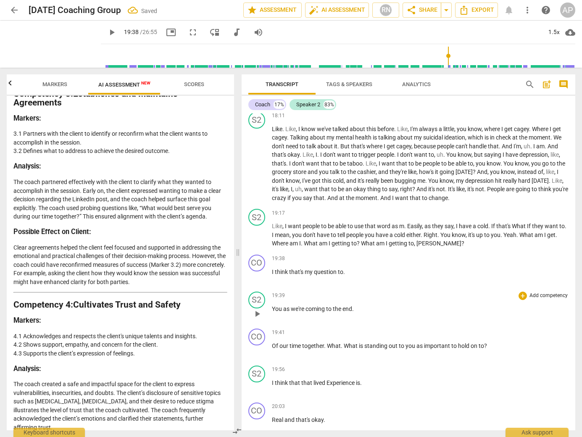
click at [356, 292] on div "19:39 + Add competency keyboard_arrow_right" at bounding box center [420, 296] width 297 height 8
click at [255, 272] on span "play_arrow" at bounding box center [257, 277] width 10 height 10
click at [255, 272] on span "pause" at bounding box center [257, 277] width 10 height 10
type input "1182"
click at [343, 269] on span "." at bounding box center [344, 272] width 2 height 7
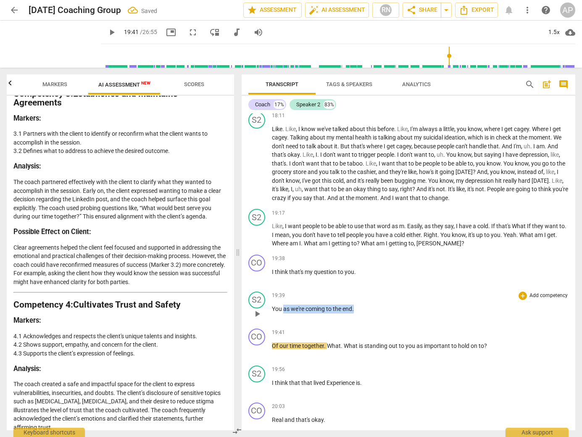
drag, startPoint x: 283, startPoint y: 291, endPoint x: 355, endPoint y: 294, distance: 72.4
click at [355, 305] on p "You as we're coming to the end ." at bounding box center [420, 309] width 297 height 9
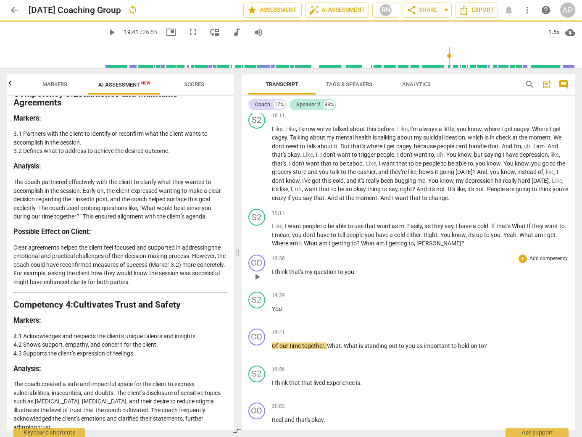
drag, startPoint x: 354, startPoint y: 256, endPoint x: 359, endPoint y: 253, distance: 5.4
click at [355, 269] on span "." at bounding box center [355, 272] width 2 height 7
click at [291, 343] on span "time" at bounding box center [296, 346] width 13 height 7
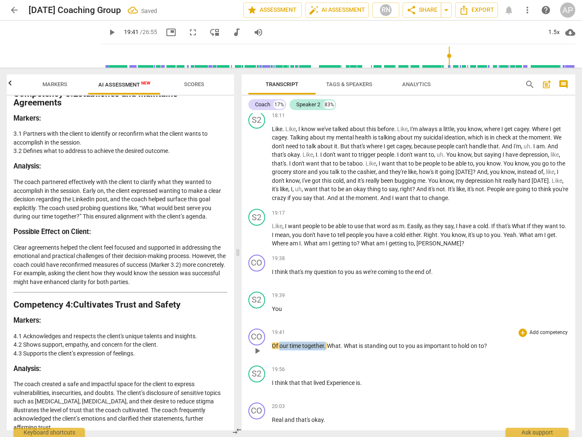
drag, startPoint x: 280, startPoint y: 328, endPoint x: 326, endPoint y: 331, distance: 46.4
click at [326, 342] on p "Of our time together . What . What is standing out to you as important to hold …" at bounding box center [420, 346] width 297 height 9
drag, startPoint x: 433, startPoint y: 256, endPoint x: 437, endPoint y: 255, distance: 4.4
click at [437, 268] on p "I think that's my question to you as we're coming to the end of ." at bounding box center [420, 272] width 297 height 9
paste p
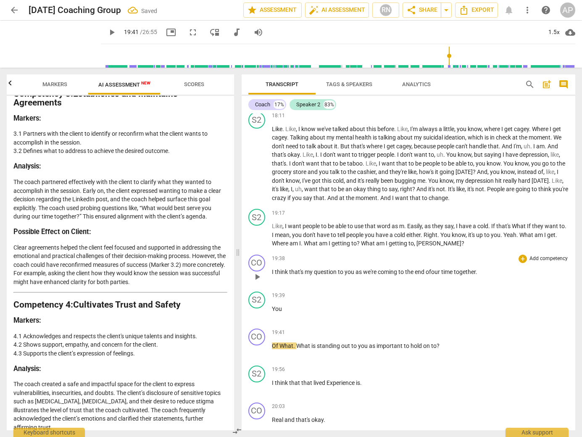
click at [433, 269] on span "ofour time together." at bounding box center [452, 272] width 52 height 7
click at [285, 305] on p "You" at bounding box center [420, 309] width 297 height 9
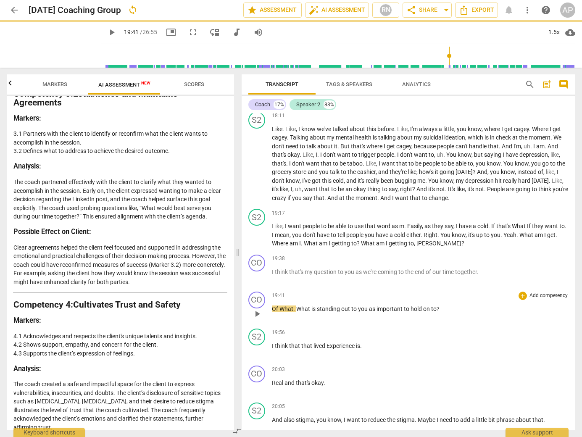
click at [281, 312] on span "What" at bounding box center [287, 309] width 14 height 7
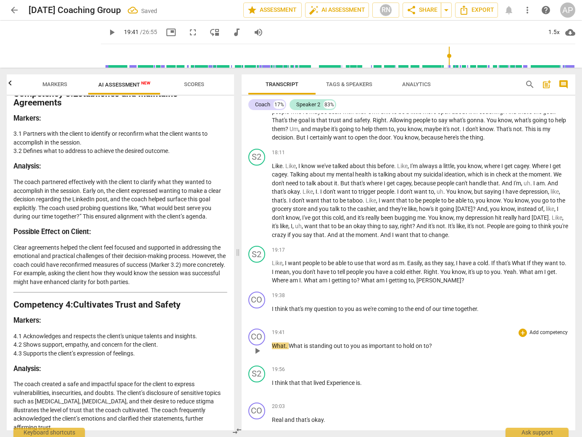
click at [255, 346] on span "play_arrow" at bounding box center [257, 351] width 10 height 10
click at [256, 346] on span "pause" at bounding box center [257, 351] width 10 height 10
type input "1188"
drag, startPoint x: 272, startPoint y: 328, endPoint x: 441, endPoint y: 331, distance: 169.0
click at [441, 342] on p "What . What is standing out to you as important to hold on to ?" at bounding box center [420, 346] width 297 height 9
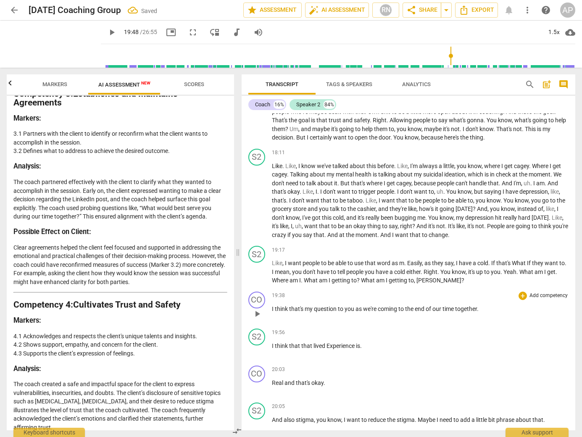
click at [488, 305] on p "I think that's my question to you as we're coming to the end of our time togeth…" at bounding box center [420, 309] width 297 height 9
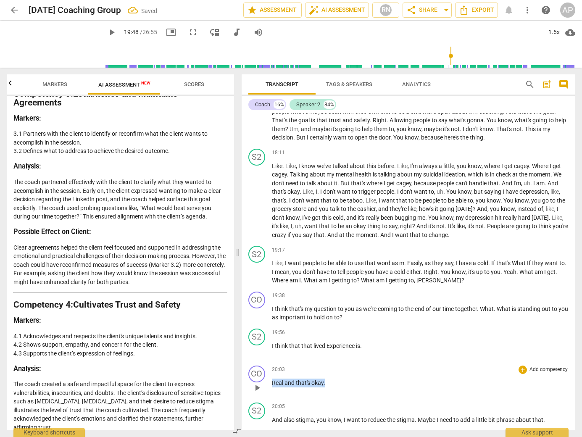
drag, startPoint x: 326, startPoint y: 365, endPoint x: 266, endPoint y: 366, distance: 59.7
click at [266, 366] on div "CO play_arrow pause 20:03 + Add competency keyboard_arrow_right Real and that's…" at bounding box center [409, 380] width 334 height 37
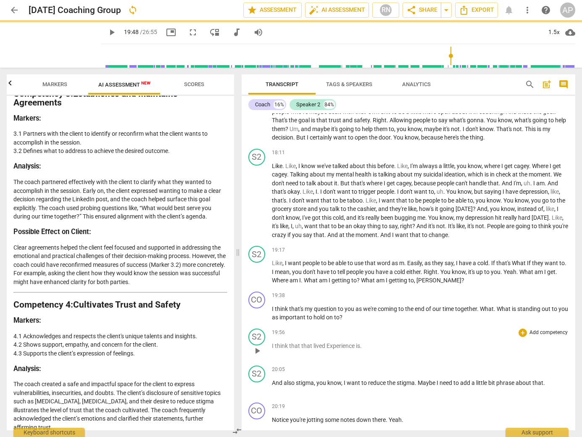
drag, startPoint x: 360, startPoint y: 330, endPoint x: 369, endPoint y: 329, distance: 9.3
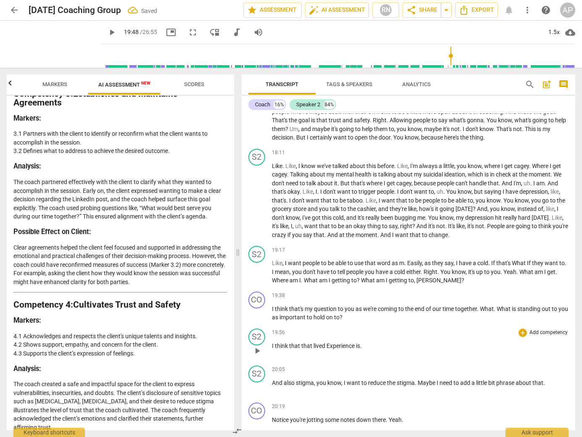
click at [362, 343] on span "." at bounding box center [361, 346] width 2 height 7
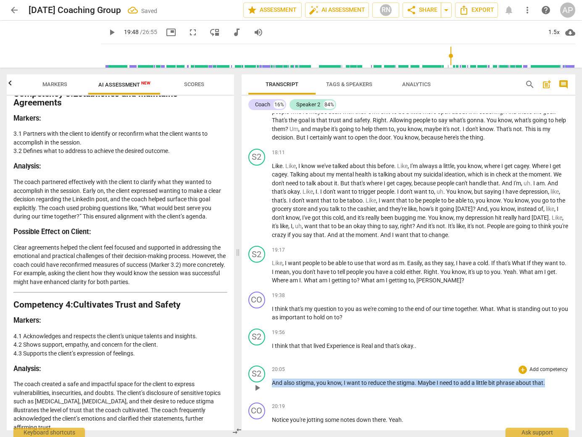
drag, startPoint x: 272, startPoint y: 365, endPoint x: 550, endPoint y: 367, distance: 278.7
click at [550, 379] on p "And also stigma , you know , I want to reduce the stigma . Maybe I need to add …" at bounding box center [420, 383] width 297 height 9
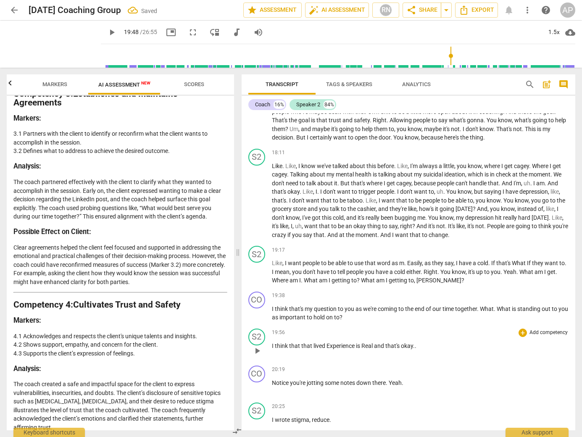
click at [415, 343] on span "." at bounding box center [416, 346] width 2 height 7
click at [260, 346] on span "play_arrow" at bounding box center [257, 351] width 10 height 10
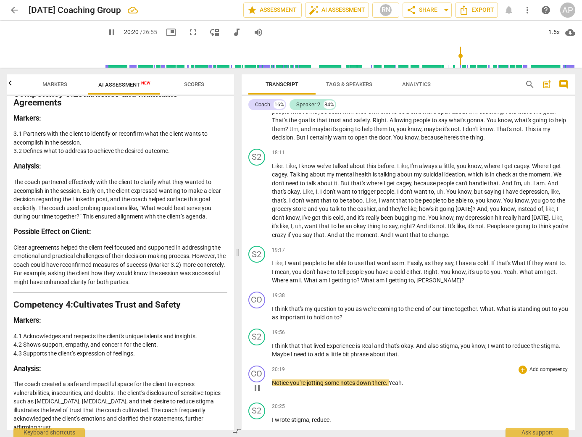
click at [271, 383] on div "play_arrow pause" at bounding box center [261, 388] width 21 height 11
click at [274, 380] on span "Notice" at bounding box center [281, 383] width 18 height 7
type input "1226"
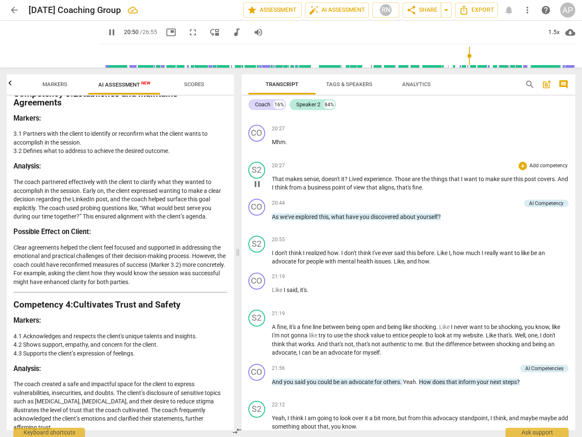
scroll to position [3072, 0]
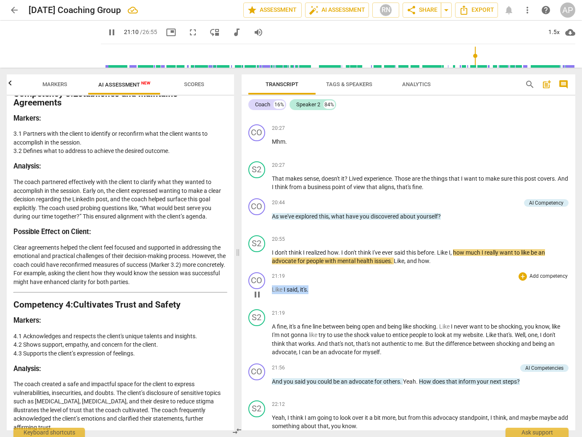
drag, startPoint x: 309, startPoint y: 272, endPoint x: 266, endPoint y: 272, distance: 43.3
click at [266, 272] on div "CO play_arrow pause 21:19 + Add competency keyboard_arrow_right Like I said , i…" at bounding box center [409, 287] width 334 height 37
type input "1280"
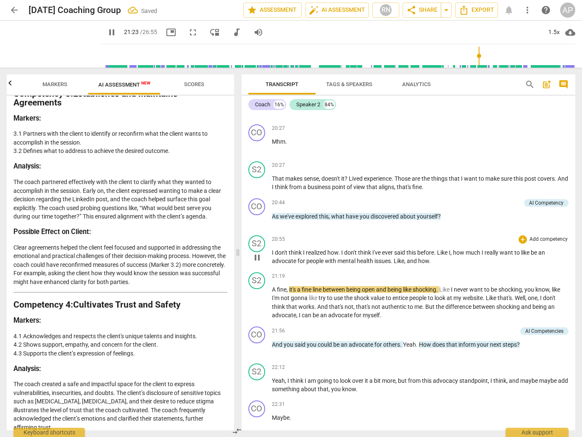
click at [444, 248] on p "I don't think I realized how . I don't think I've ever said this before . Like …" at bounding box center [420, 256] width 297 height 17
type input "1285"
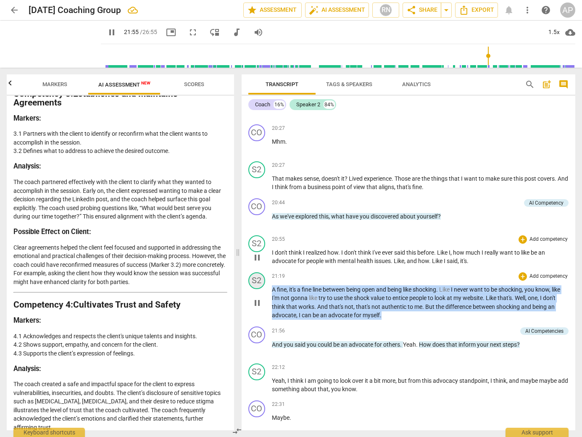
drag, startPoint x: 385, startPoint y: 298, endPoint x: 257, endPoint y: 272, distance: 130.5
click at [257, 272] on div "S2 play_arrow pause 21:19 + Add competency keyboard_arrow_right A fine , it's a…" at bounding box center [409, 296] width 334 height 54
type input "1317"
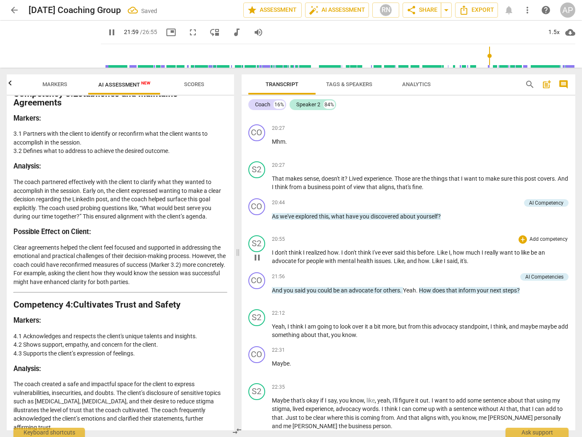
click at [479, 248] on p "I don't think I realized how . I don't think I've ever said this before . Like …" at bounding box center [420, 256] width 297 height 17
type input "1322"
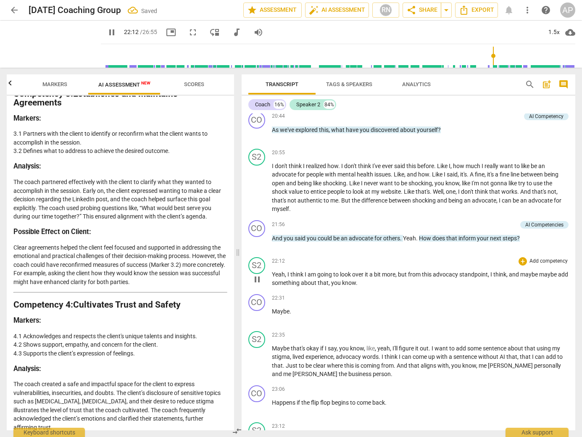
scroll to position [3159, 0]
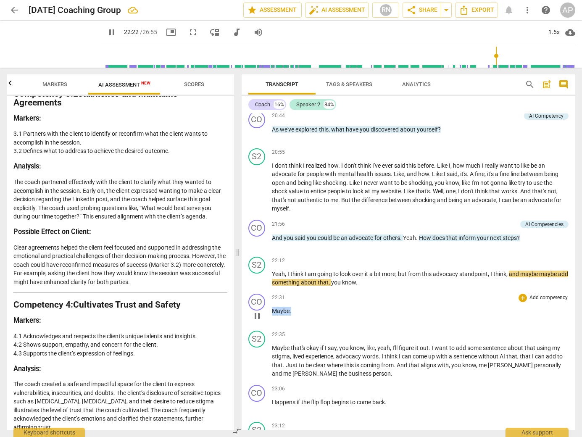
drag, startPoint x: 293, startPoint y: 294, endPoint x: 262, endPoint y: 292, distance: 30.4
click at [262, 292] on div "CO play_arrow pause 22:31 + Add competency keyboard_arrow_right Maybe ." at bounding box center [409, 308] width 334 height 37
type input "1352"
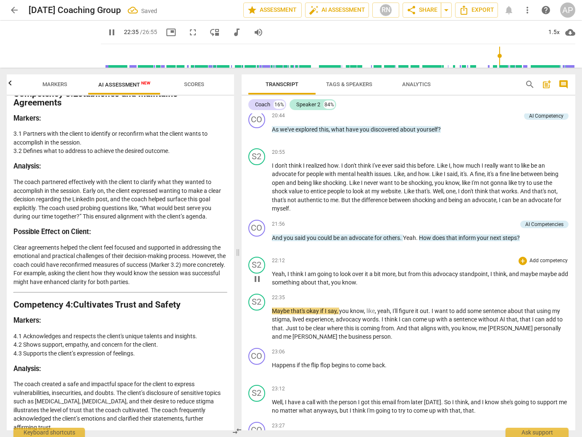
click at [368, 270] on p "Yeah , I think I am going to look over it a bit more , but from this advocacy s…" at bounding box center [420, 278] width 297 height 17
type input "1358"
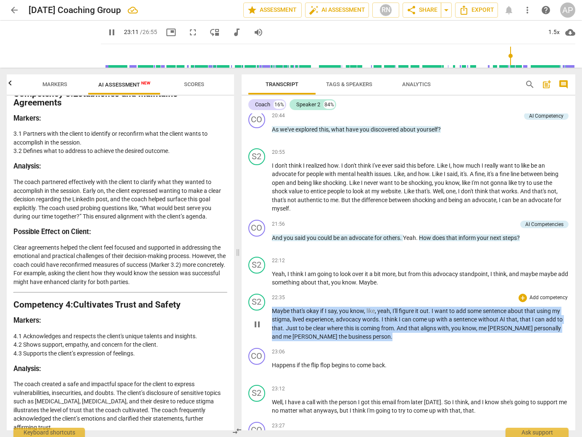
drag, startPoint x: 346, startPoint y: 321, endPoint x: 273, endPoint y: 296, distance: 77.4
click at [273, 307] on p "Maybe that's okay if I say , you know , like , yeah , I'll figure it out . I wa…" at bounding box center [420, 324] width 297 height 34
type input "1393"
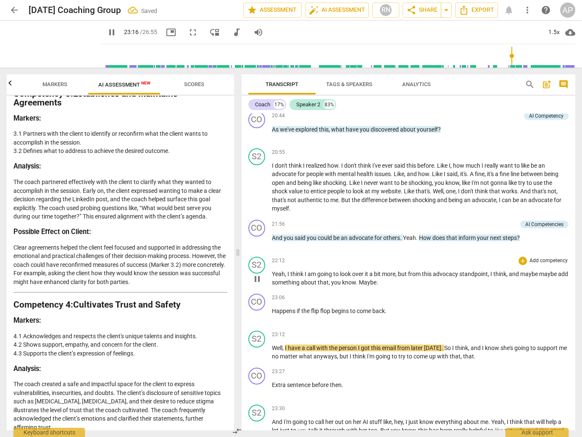
click at [393, 270] on p "Yeah , I think I am going to look over it a bit more , but from this advocacy s…" at bounding box center [420, 278] width 297 height 17
type input "1398"
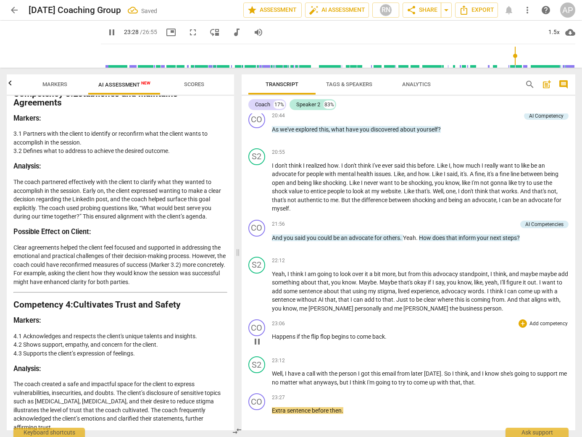
click at [391, 332] on p "Happens if the flip flop begins to come back ." at bounding box center [420, 336] width 297 height 9
type input "1410"
drag, startPoint x: 344, startPoint y: 394, endPoint x: 267, endPoint y: 389, distance: 77.5
click at [267, 390] on div "CO play_arrow pause 23:27 + Add competency keyboard_arrow_right Extra sentence …" at bounding box center [409, 408] width 334 height 37
type input "1417"
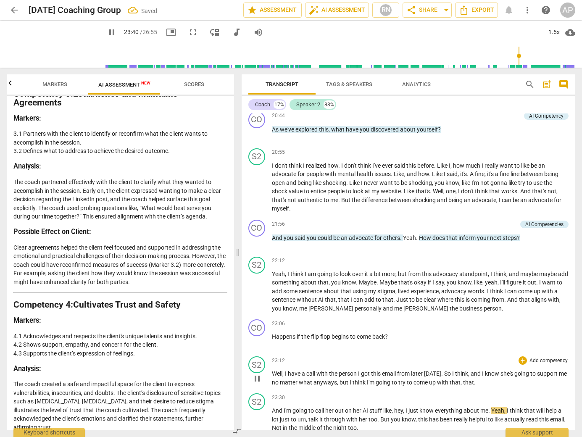
click at [490, 369] on p "Well , I have a call with the person I got this email from later [DATE] . So I …" at bounding box center [420, 377] width 297 height 17
type input "1422"
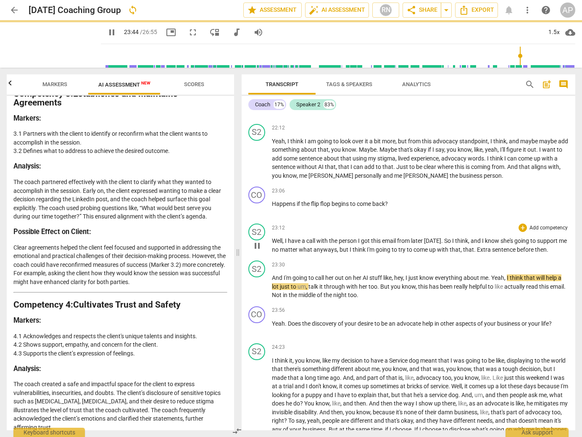
scroll to position [3294, 0]
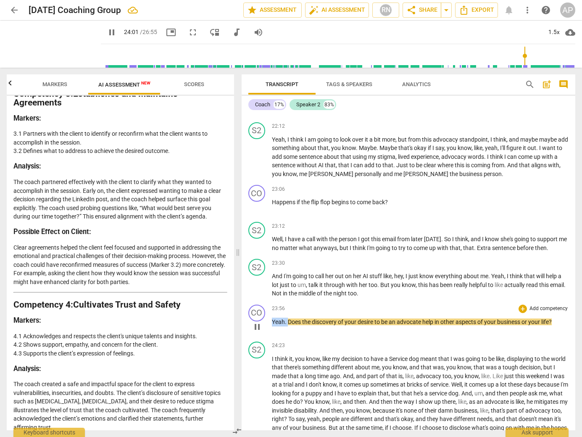
drag, startPoint x: 287, startPoint y: 305, endPoint x: 272, endPoint y: 303, distance: 15.2
click at [272, 318] on p "Yeah . Does the discovery of your desire to be an advocate help in other aspect…" at bounding box center [420, 322] width 297 height 9
type input "1442"
click at [381, 276] on p "And I'm going to call her out on her AI stuff like , hey , I just know everythi…" at bounding box center [420, 285] width 297 height 26
type input "1446"
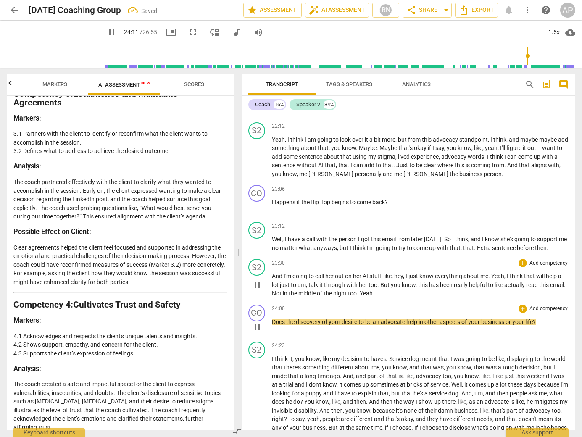
drag, startPoint x: 394, startPoint y: 275, endPoint x: 267, endPoint y: 261, distance: 128.1
click at [267, 261] on div "S2 play_arrow pause 23:30 + Add competency keyboard_arrow_right And I'm going t…" at bounding box center [409, 279] width 334 height 46
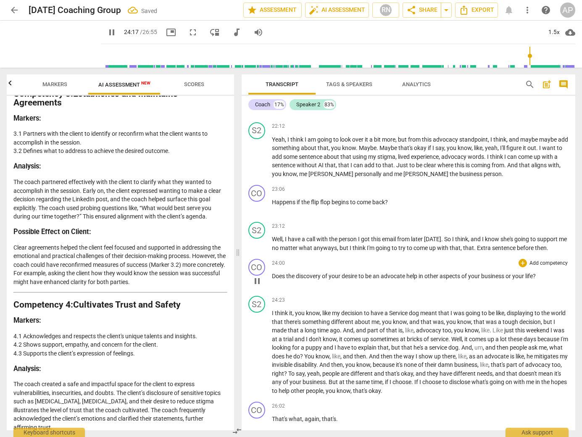
click at [557, 235] on p "Well , I have a call with the person I got this email from later [DATE] . So I …" at bounding box center [420, 243] width 297 height 17
type input "1459"
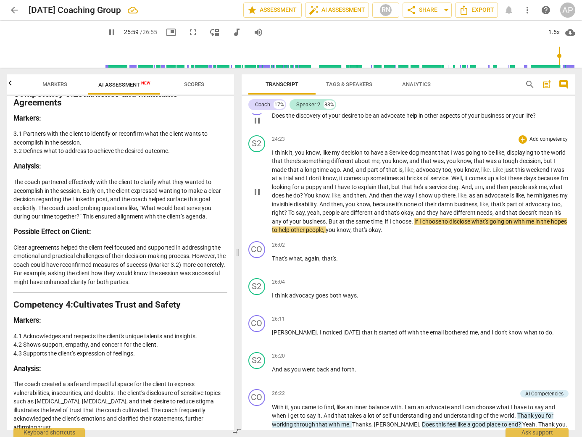
scroll to position [3496, 0]
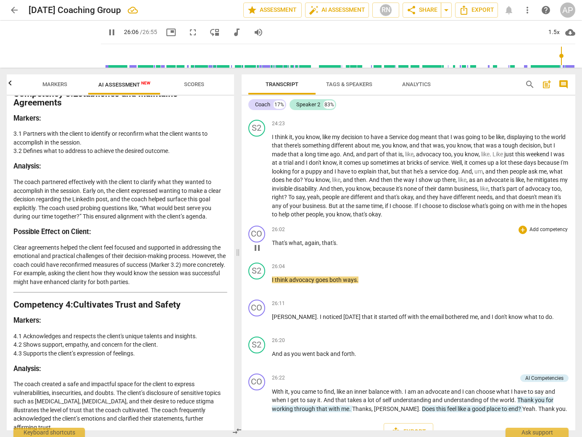
click at [338, 239] on p "That's what , again , that's ." at bounding box center [420, 243] width 297 height 9
drag, startPoint x: 338, startPoint y: 226, endPoint x: 270, endPoint y: 226, distance: 67.3
click at [270, 226] on div "CO play_arrow pause 26:02 + Add competency keyboard_arrow_right That's what , a…" at bounding box center [409, 240] width 334 height 37
type input "1570"
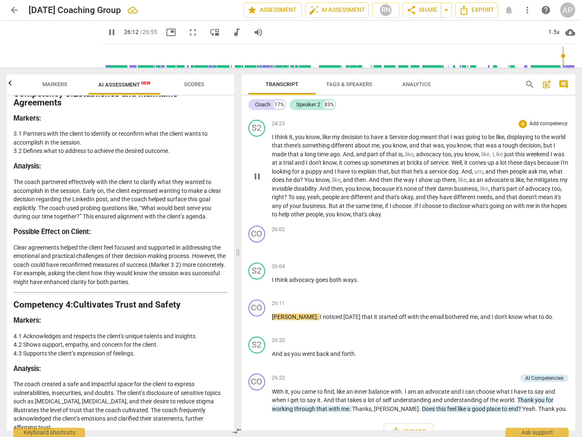
scroll to position [3459, 0]
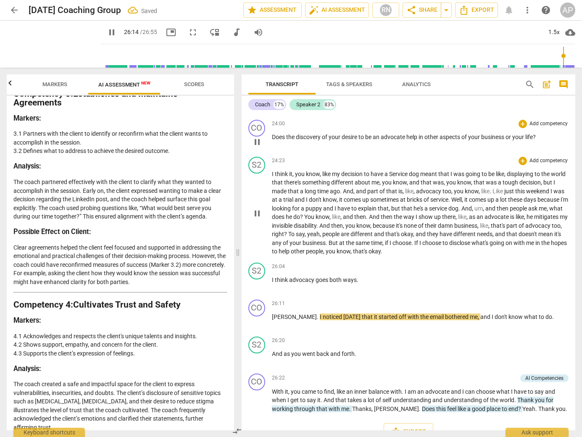
click at [446, 235] on p "I think it , you know , like my decision to have a Service dog meant that I was…" at bounding box center [420, 213] width 297 height 86
type input "1576"
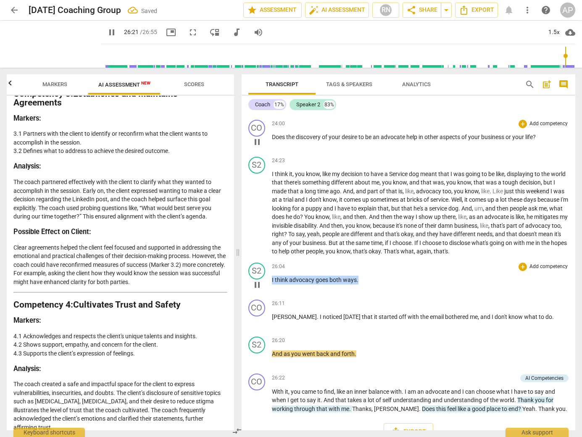
drag, startPoint x: 359, startPoint y: 264, endPoint x: 260, endPoint y: 263, distance: 98.4
click at [260, 263] on div "S2 play_arrow pause 26:04 + Add competency keyboard_arrow_right I think advocac…" at bounding box center [409, 277] width 334 height 37
type input "1582"
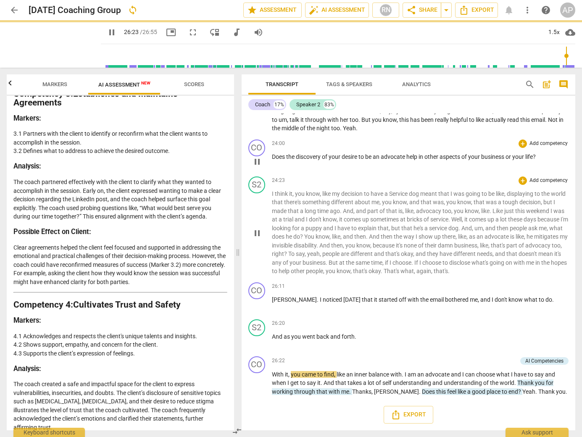
scroll to position [3422, 0]
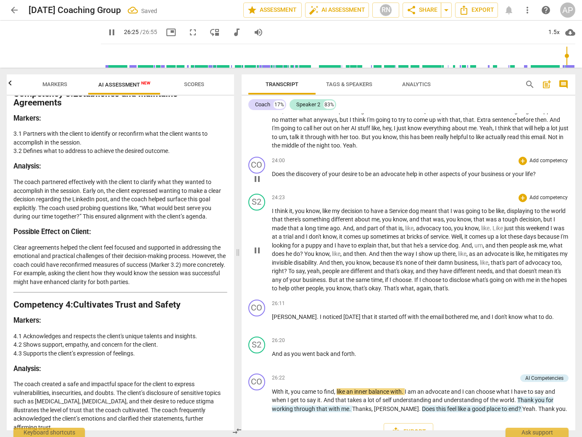
click at [510, 271] on p "I think it , you know , like my decision to have a Service dog meant that I was…" at bounding box center [420, 250] width 297 height 86
type input "1587"
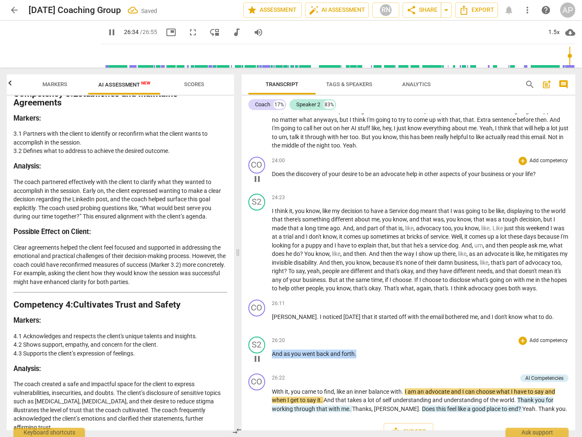
drag, startPoint x: 357, startPoint y: 346, endPoint x: 262, endPoint y: 346, distance: 95.0
click at [262, 346] on div "S2 play_arrow pause 26:20 + Add competency keyboard_arrow_right And as you went…" at bounding box center [409, 351] width 334 height 37
type input "1595"
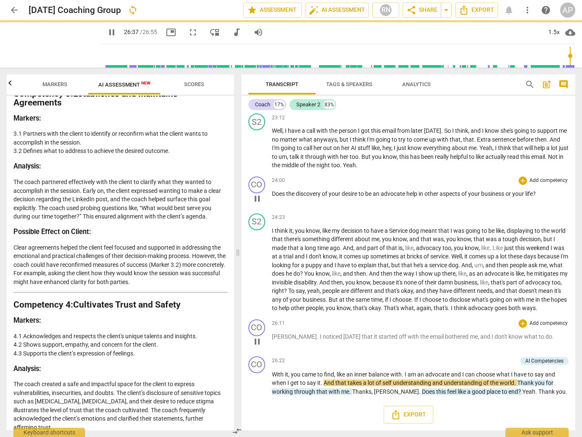
scroll to position [3393, 0]
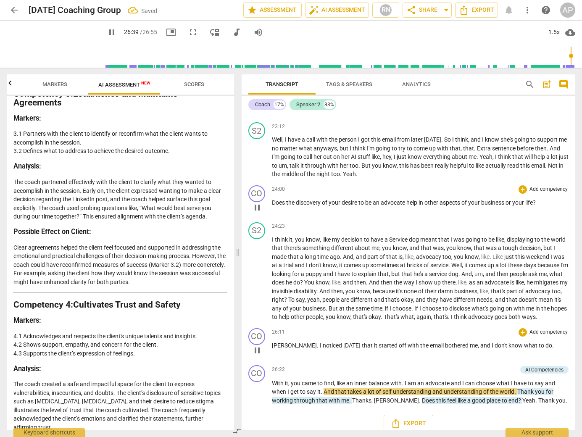
drag, startPoint x: 525, startPoint y: 337, endPoint x: 530, endPoint y: 338, distance: 4.7
click at [525, 341] on p "[PERSON_NAME] . I noticed [DATE] that it started off with the email bothered me…" at bounding box center [420, 345] width 297 height 9
type input "1601"
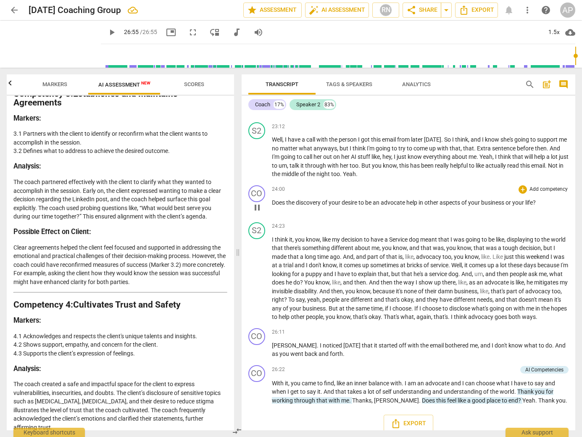
type input "1615"
click at [352, 397] on span "Thanks" at bounding box center [361, 400] width 19 height 7
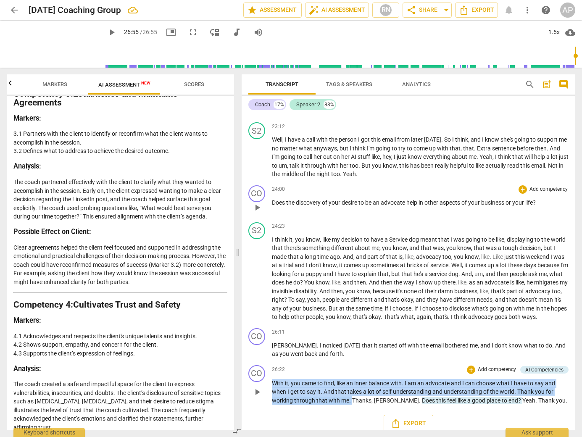
drag, startPoint x: 351, startPoint y: 391, endPoint x: 270, endPoint y: 378, distance: 81.8
click at [270, 378] on div "CO play_arrow pause 26:22 + Add competency AI Competencies keyboard_arrow_right…" at bounding box center [409, 385] width 334 height 47
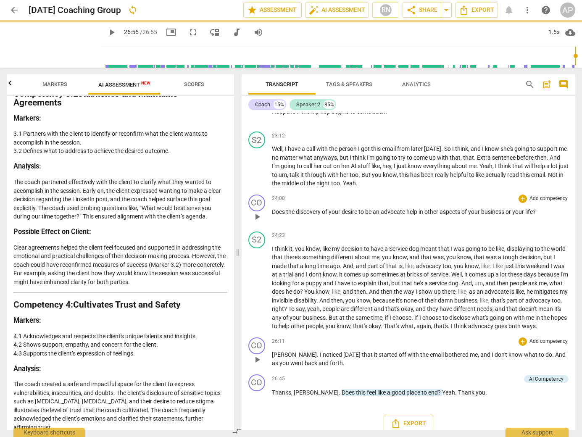
click at [332, 356] on p "[PERSON_NAME] . I noticed [DATE] that it started off with the email bothered me…" at bounding box center [420, 359] width 297 height 17
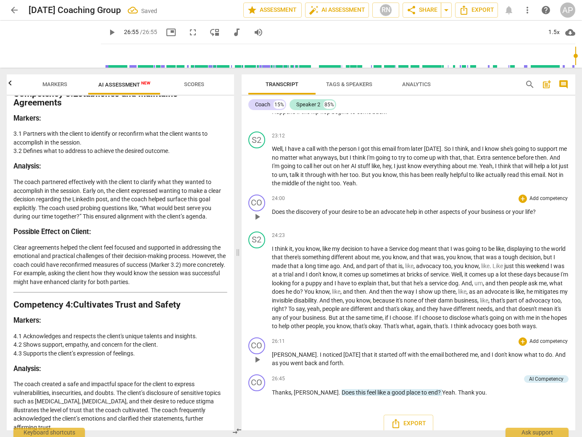
paste p
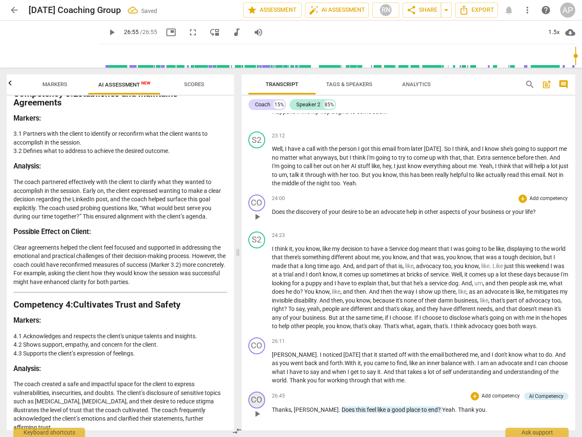
click at [260, 392] on div "CO" at bounding box center [256, 400] width 17 height 17
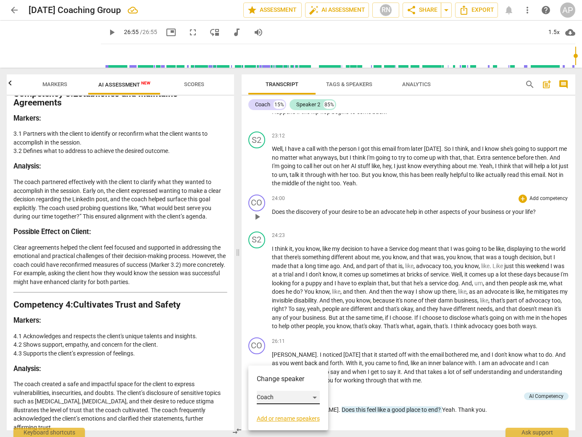
click at [317, 397] on div "Coach" at bounding box center [288, 397] width 63 height 13
click at [305, 414] on li "Speaker 2" at bounding box center [289, 414] width 64 height 16
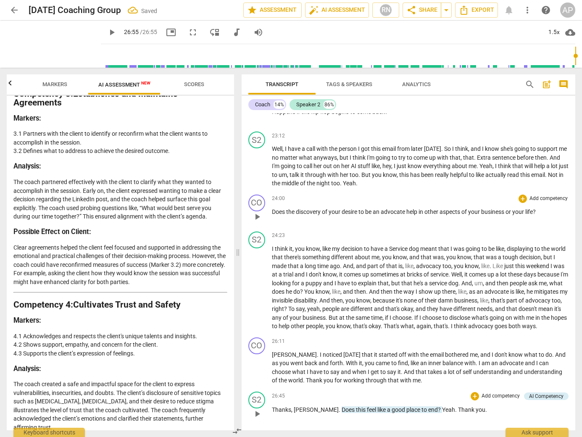
click at [339, 406] on span "." at bounding box center [340, 409] width 3 height 7
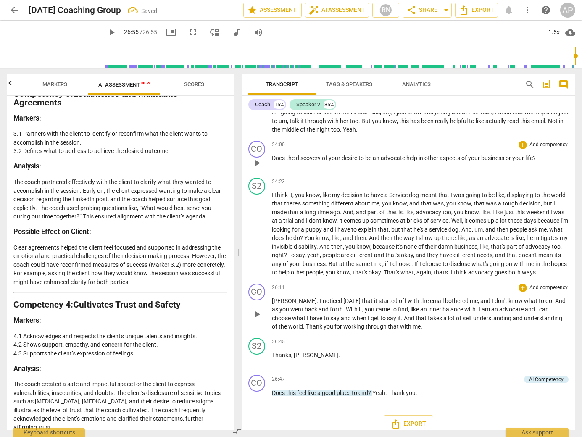
scroll to position [3438, 0]
click at [376, 389] on span "Yeah" at bounding box center [378, 392] width 13 height 7
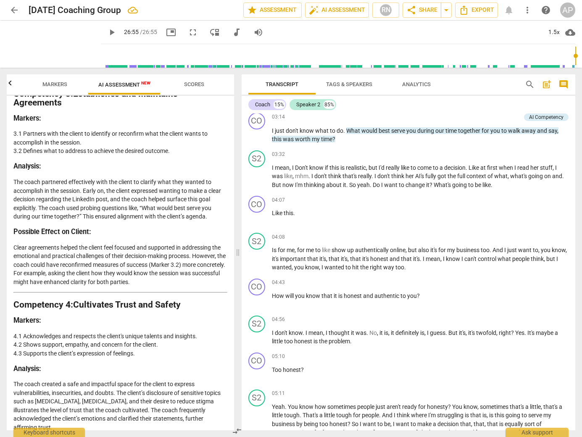
scroll to position [0, 0]
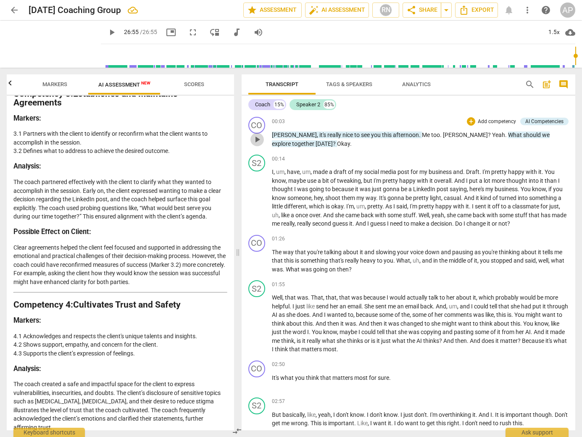
click at [256, 139] on span "play_arrow" at bounding box center [257, 140] width 10 height 10
click at [422, 134] on span "Me" at bounding box center [426, 135] width 9 height 7
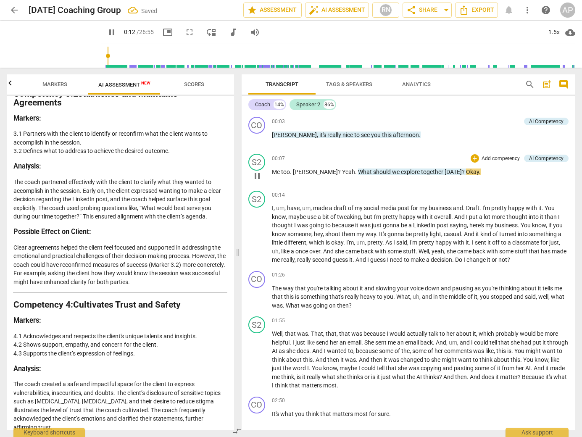
click at [342, 172] on span "Yeah" at bounding box center [348, 172] width 13 height 7
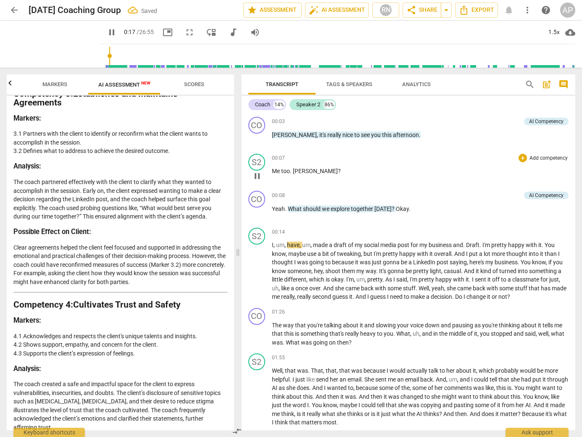
click at [255, 176] on span "pause" at bounding box center [257, 176] width 10 height 10
click at [401, 208] on span "Okay" at bounding box center [402, 209] width 13 height 7
drag, startPoint x: 409, startPoint y: 208, endPoint x: 395, endPoint y: 208, distance: 13.9
click at [395, 208] on p "Yeah . What should we explore together [DATE] ? Okay ." at bounding box center [420, 209] width 297 height 9
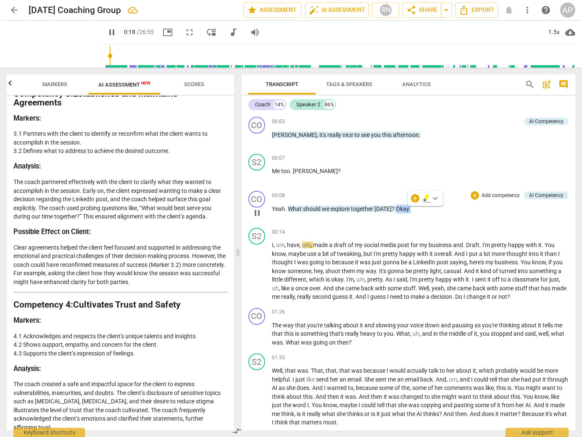
type input "19"
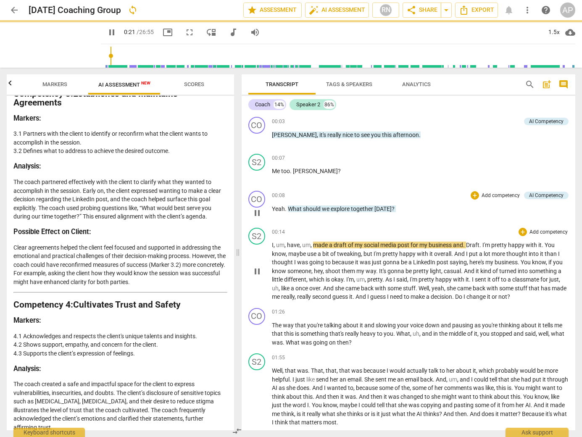
click at [272, 243] on span "I" at bounding box center [273, 245] width 2 height 7
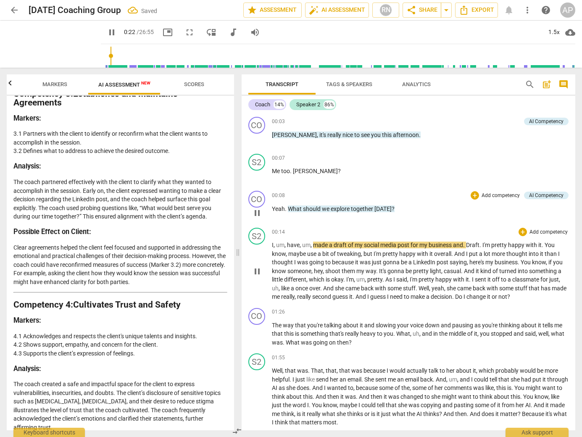
type input "22"
paste p
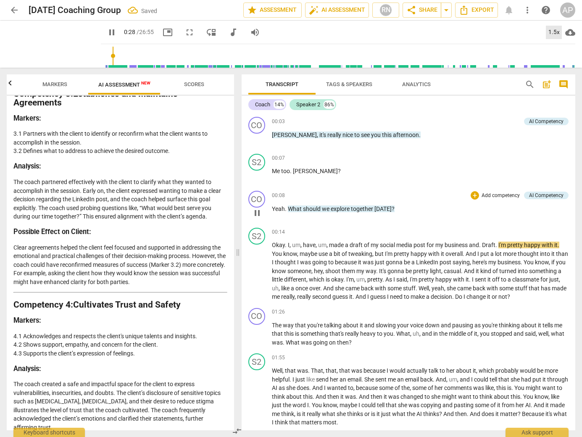
click at [551, 33] on div "1.5x" at bounding box center [554, 32] width 16 height 13
click at [555, 98] on li "2x" at bounding box center [560, 97] width 28 height 16
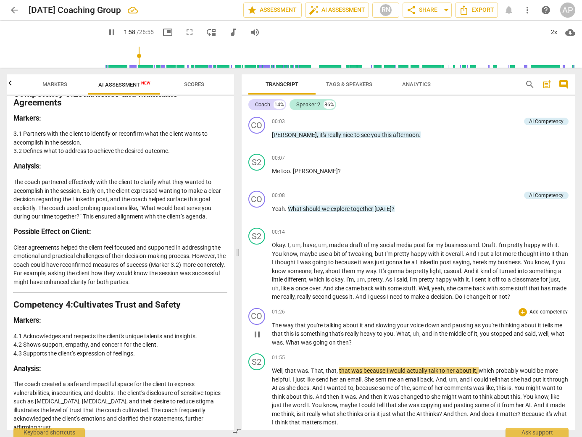
click at [396, 337] on span "What" at bounding box center [403, 333] width 14 height 7
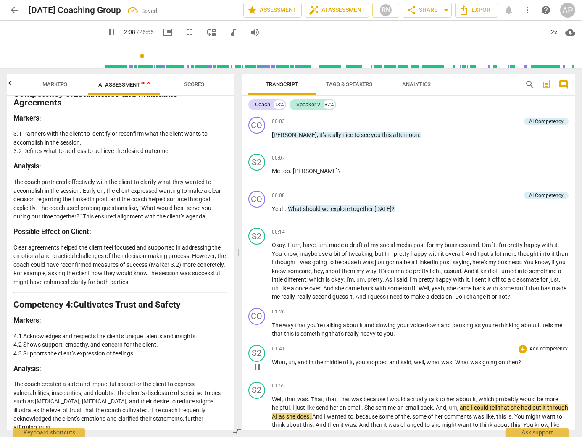
click at [272, 366] on span "What" at bounding box center [279, 362] width 14 height 7
type input "130"
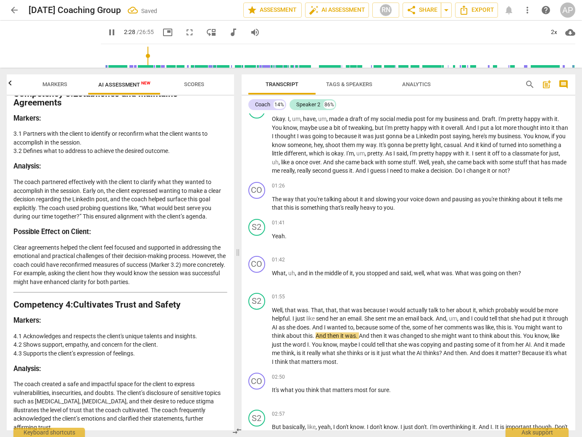
scroll to position [124, 0]
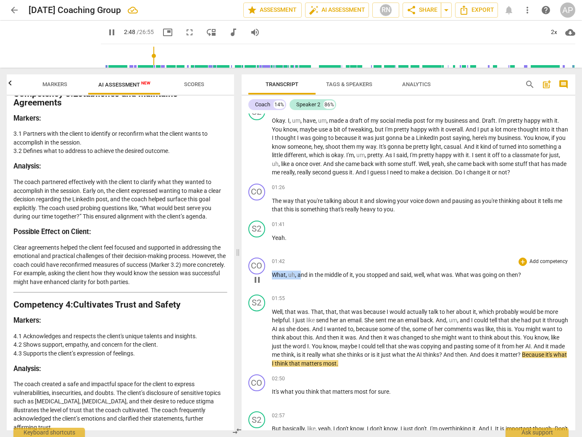
drag, startPoint x: 299, startPoint y: 282, endPoint x: 271, endPoint y: 284, distance: 28.6
click at [271, 284] on div "CO play_arrow pause 01:42 + Add competency keyboard_arrow_right What , uh , and…" at bounding box center [409, 272] width 334 height 37
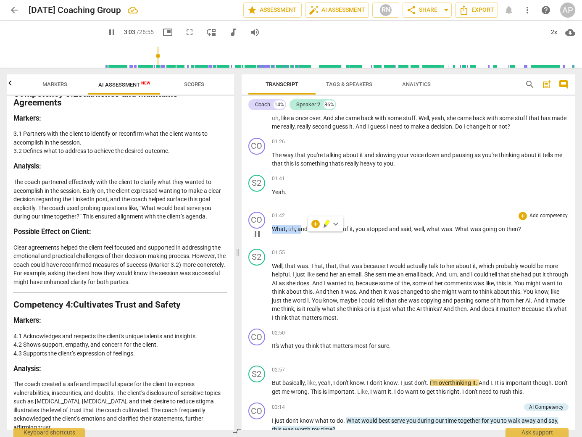
scroll to position [170, 0]
type input "193"
click at [390, 237] on div "CO play_arrow pause 00:03 + Add competency AI Competency keyboard_arrow_right […" at bounding box center [409, 271] width 334 height 317
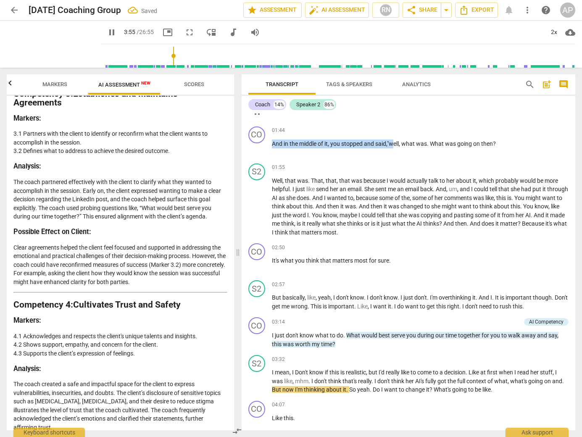
scroll to position [251, 0]
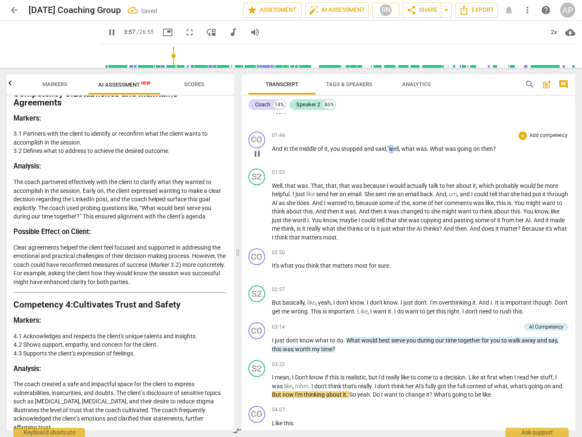
drag, startPoint x: 395, startPoint y: 116, endPoint x: 393, endPoint y: 161, distance: 44.6
click at [393, 152] on span "well" at bounding box center [394, 148] width 10 height 7
click at [402, 152] on span "," at bounding box center [400, 148] width 3 height 7
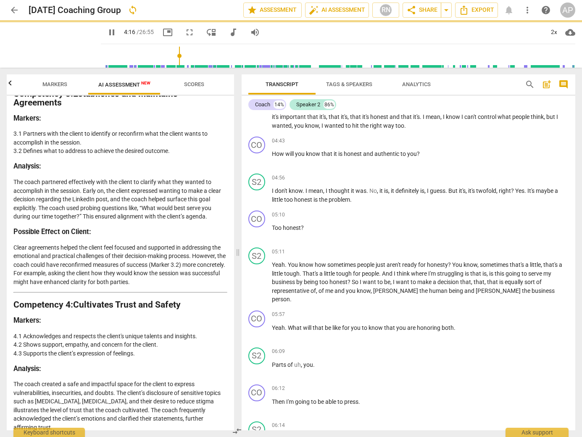
scroll to position [291, 0]
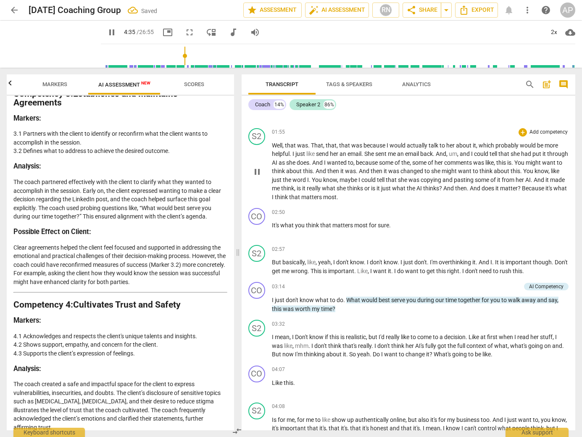
click at [522, 192] on span "Because" at bounding box center [534, 188] width 24 height 7
click at [272, 266] on span "But" at bounding box center [277, 262] width 11 height 7
type input "181"
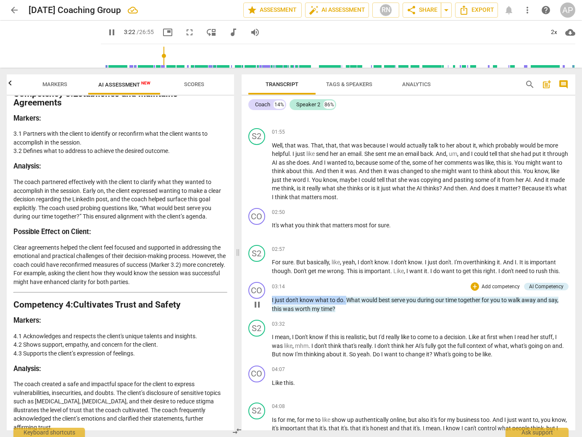
drag, startPoint x: 345, startPoint y: 308, endPoint x: 271, endPoint y: 309, distance: 74.4
click at [271, 309] on div "CO play_arrow pause 03:14 + Add competency AI Competency keyboard_arrow_right I…" at bounding box center [409, 298] width 334 height 38
type input "205"
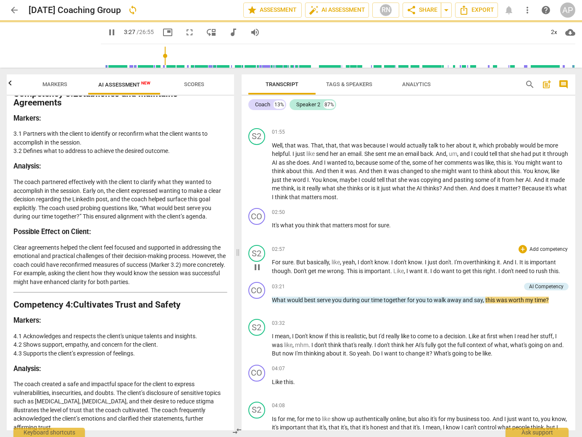
click at [561, 275] on p "For sure . But basically , like , yeah , I don't know . I don't know . I just d…" at bounding box center [420, 266] width 297 height 17
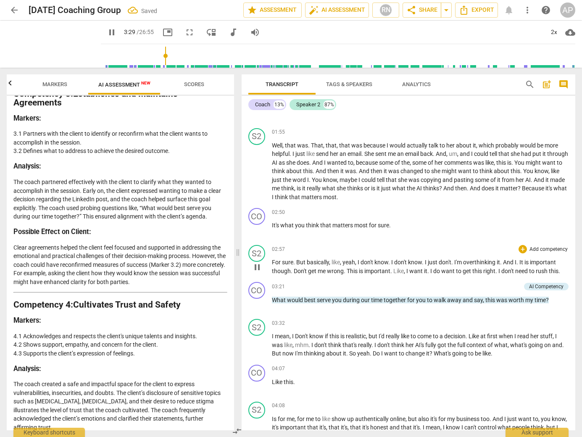
type input "210"
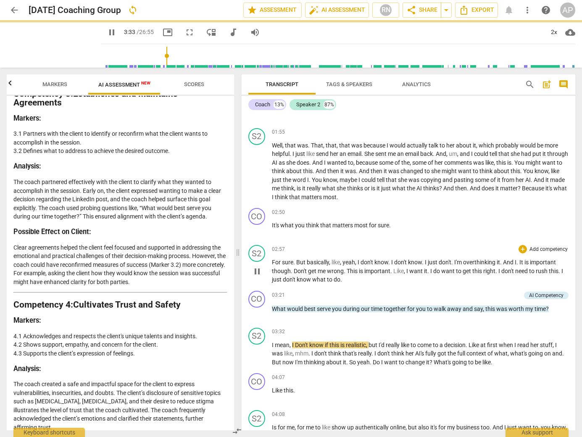
click at [414, 284] on p "For sure . But basically , like , yeah , I don't know . I don't know . I just d…" at bounding box center [420, 271] width 297 height 26
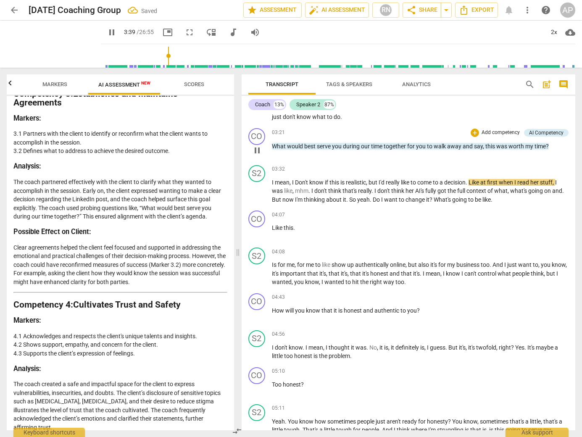
scroll to position [455, 0]
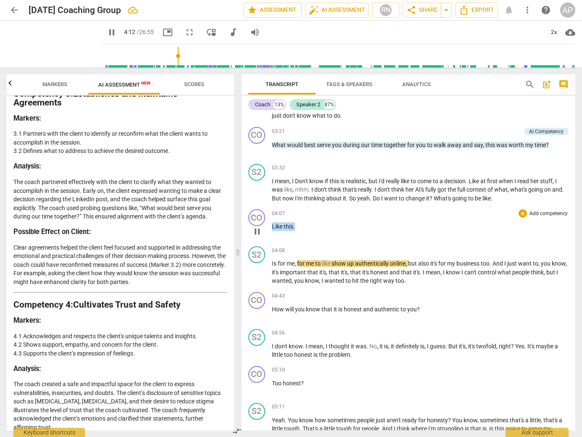
drag, startPoint x: 300, startPoint y: 235, endPoint x: 268, endPoint y: 232, distance: 31.6
click at [268, 232] on div "CO play_arrow pause 04:07 + Add competency keyboard_arrow_right Like this ." at bounding box center [409, 224] width 334 height 37
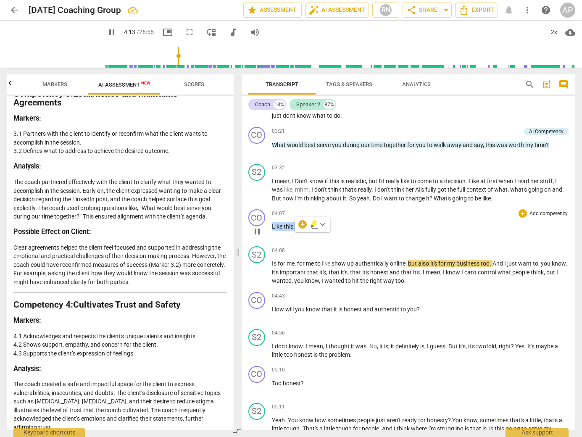
type input "254"
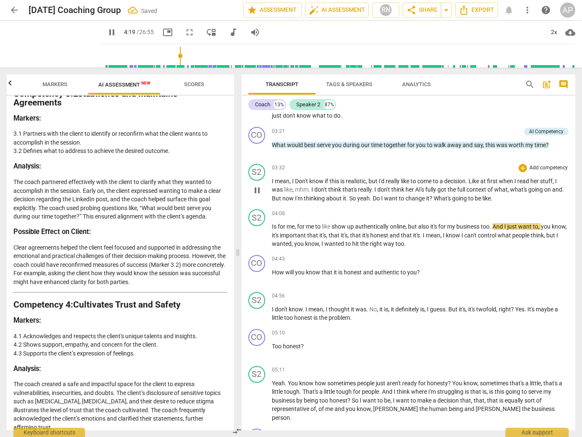
click at [515, 203] on p "I mean , I Don't know if this is realistic , but I'd really like to come to a d…" at bounding box center [420, 190] width 297 height 26
type input "262"
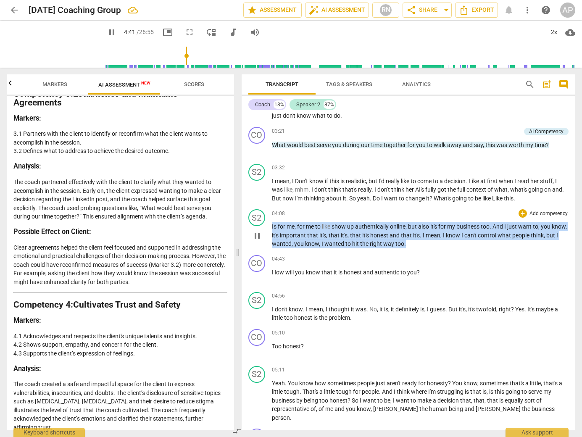
drag, startPoint x: 418, startPoint y: 253, endPoint x: 267, endPoint y: 233, distance: 153.0
click at [267, 233] on div "S2 play_arrow pause 04:08 + Add competency keyboard_arrow_right Is for me , for…" at bounding box center [409, 229] width 334 height 46
type input "282"
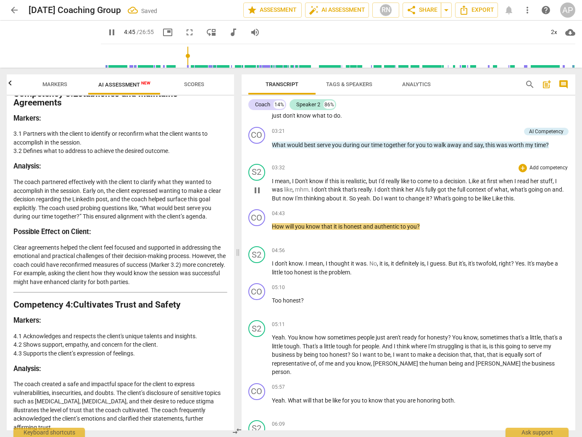
click at [534, 203] on p "I mean , I Don't know if this is realistic , but I'd really like to come to a d…" at bounding box center [420, 190] width 297 height 26
type input "287"
paste p
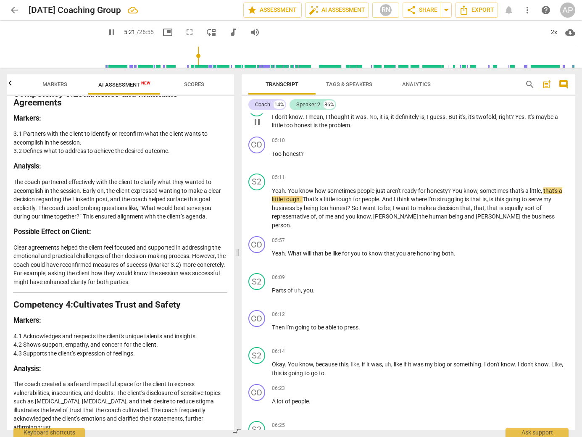
scroll to position [635, 0]
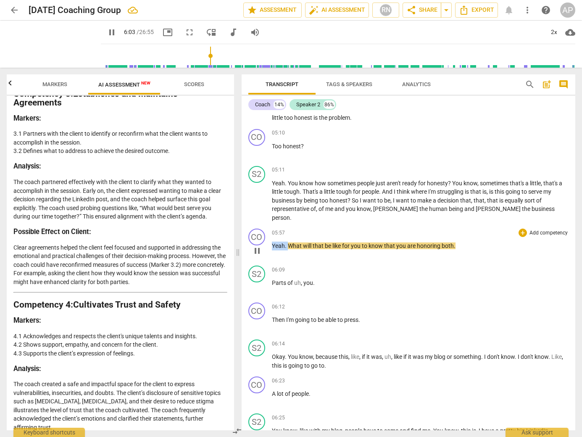
drag, startPoint x: 287, startPoint y: 245, endPoint x: 269, endPoint y: 243, distance: 18.6
click at [269, 243] on div "CO play_arrow pause 05:57 + Add competency keyboard_arrow_right Yeah . What wil…" at bounding box center [409, 243] width 334 height 37
type input "365"
click at [526, 218] on p "Yeah . You know how sometimes people just aren't ready for honesty ? You know ,…" at bounding box center [420, 200] width 297 height 43
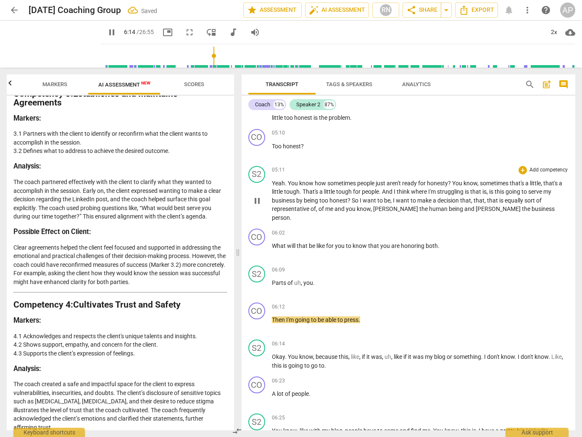
type input "375"
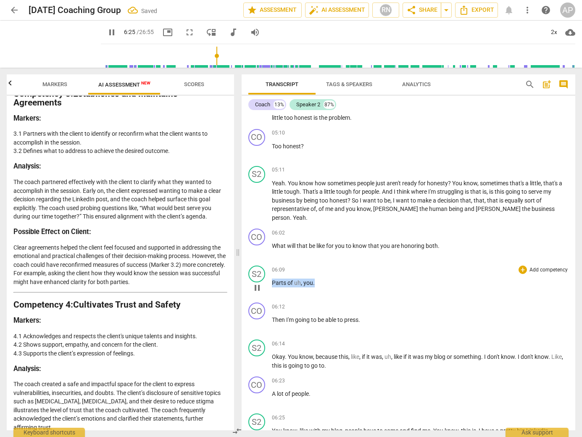
drag, startPoint x: 315, startPoint y: 284, endPoint x: 270, endPoint y: 284, distance: 45.4
click at [270, 284] on div "S2 play_arrow pause 06:09 + Add competency keyboard_arrow_right Parts of uh , y…" at bounding box center [409, 280] width 334 height 37
type input "389"
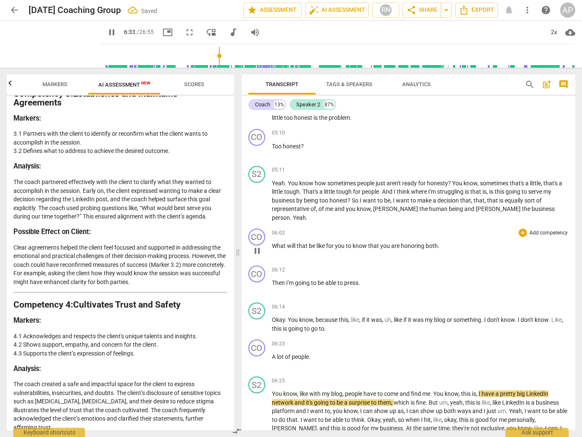
click at [440, 244] on p "What will that be like for you to know that you are honoring both ." at bounding box center [420, 246] width 297 height 9
type input "396"
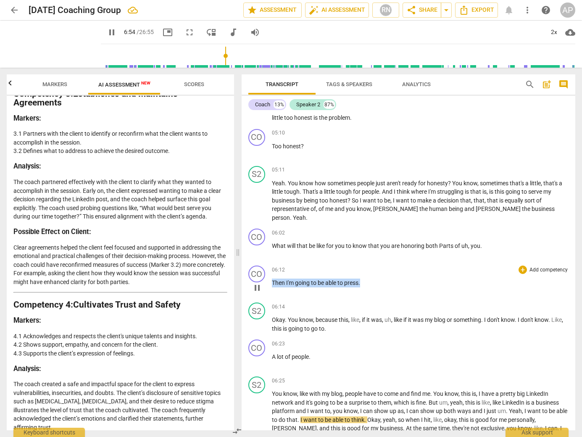
drag, startPoint x: 364, startPoint y: 283, endPoint x: 269, endPoint y: 283, distance: 95.0
click at [269, 283] on div "CO play_arrow pause 06:12 + Add competency keyboard_arrow_right Then I'm going …" at bounding box center [409, 280] width 334 height 37
type input "417"
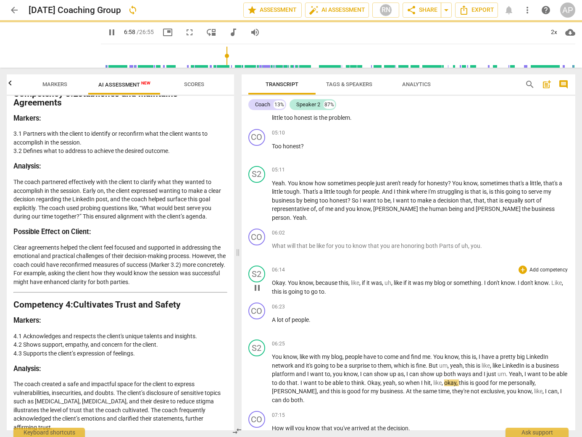
click at [273, 286] on span "Okay" at bounding box center [278, 283] width 13 height 7
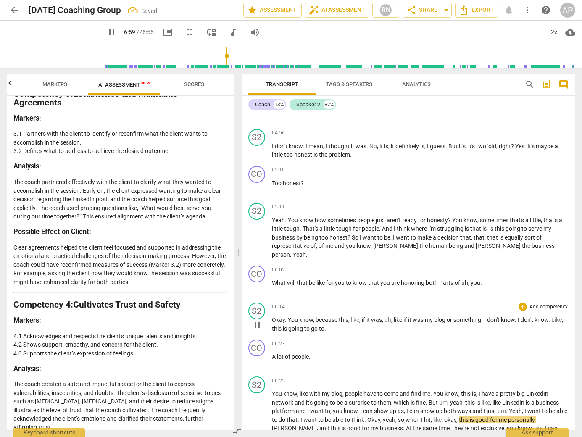
paste p
click at [259, 324] on span "pause" at bounding box center [257, 325] width 10 height 10
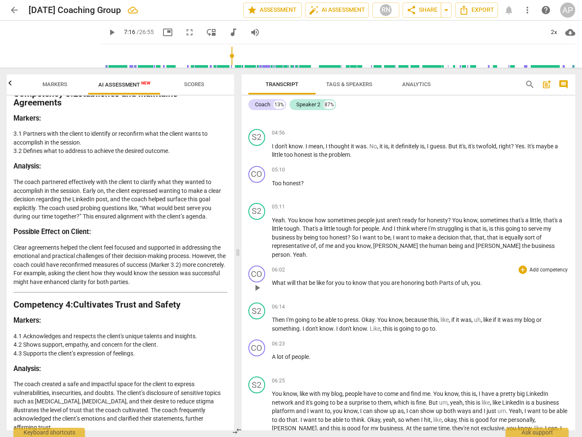
click at [486, 283] on p "What will that be like for you to know that you are honoring both Parts of uh ,…" at bounding box center [420, 283] width 297 height 9
click at [468, 282] on span "," at bounding box center [469, 283] width 3 height 7
click at [481, 285] on p "What will that be like for you to know that you are honoring both Parts of uh ,…" at bounding box center [420, 283] width 297 height 9
click at [444, 283] on span "Parts" at bounding box center [447, 283] width 16 height 7
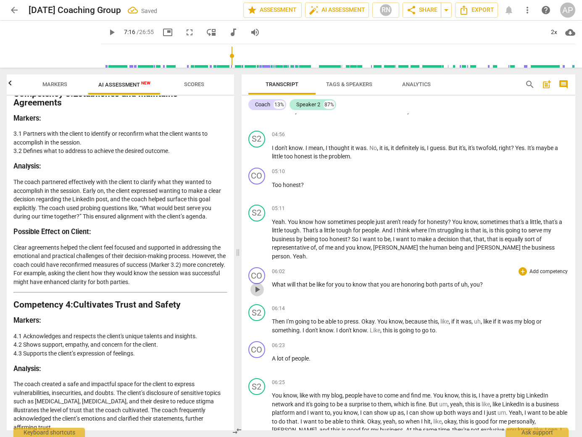
click at [255, 288] on span "play_arrow" at bounding box center [257, 290] width 10 height 10
click at [283, 322] on span "Then" at bounding box center [279, 321] width 14 height 7
drag, startPoint x: 312, startPoint y: 359, endPoint x: 270, endPoint y: 357, distance: 42.1
click at [270, 357] on div "CO play_arrow pause 06:23 + Add competency keyboard_arrow_right A lot of people…" at bounding box center [409, 356] width 334 height 37
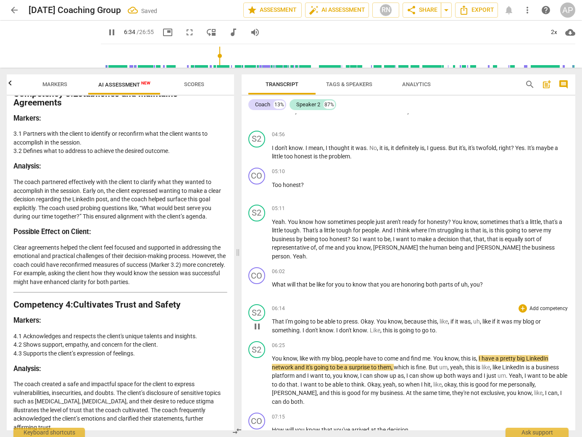
click at [441, 330] on p "That I'm going to be able to press . Okay . You know , because this , like , if…" at bounding box center [420, 325] width 297 height 17
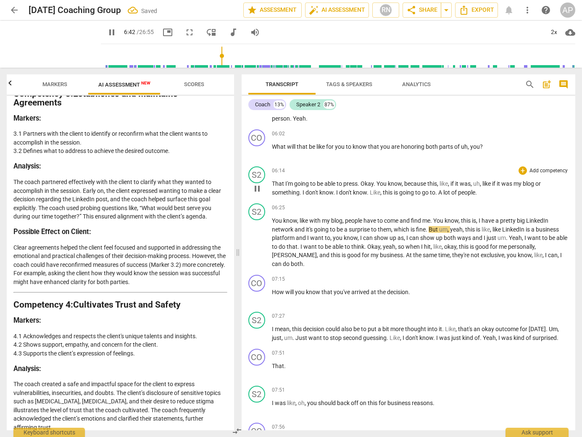
scroll to position [702, 0]
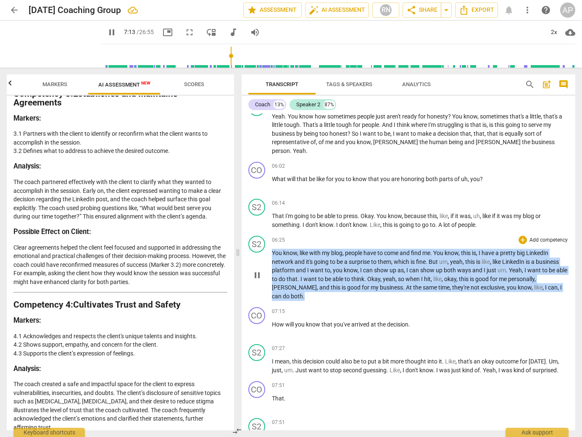
drag, startPoint x: 286, startPoint y: 295, endPoint x: 272, endPoint y: 252, distance: 45.1
click at [272, 252] on p "You know , like with my blog , people have to come and find me . You know , thi…" at bounding box center [420, 275] width 297 height 52
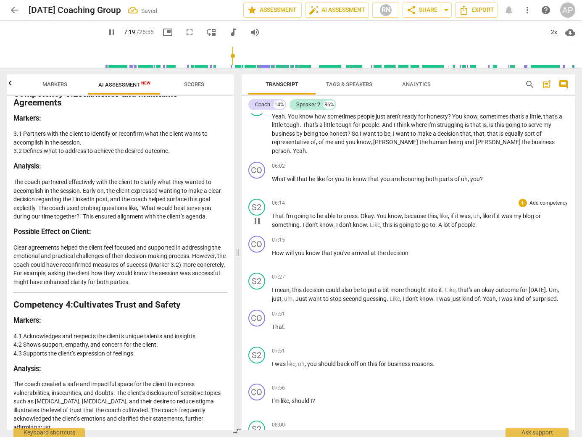
click at [484, 226] on p "That I'm going to be able to press . Okay . You know , because this , like , if…" at bounding box center [420, 220] width 297 height 17
paste p
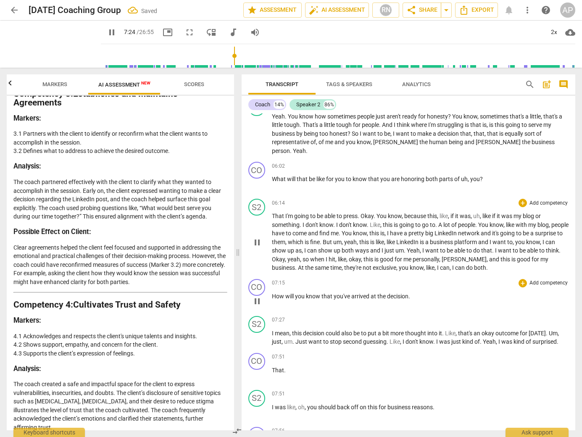
click at [415, 297] on p "How will you know that you've arrived at the decision ." at bounding box center [420, 296] width 297 height 9
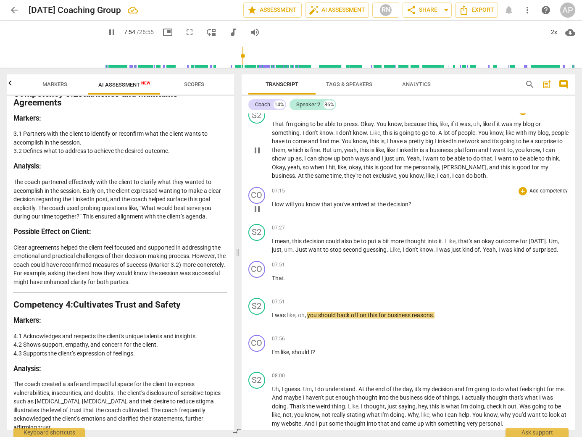
scroll to position [832, 0]
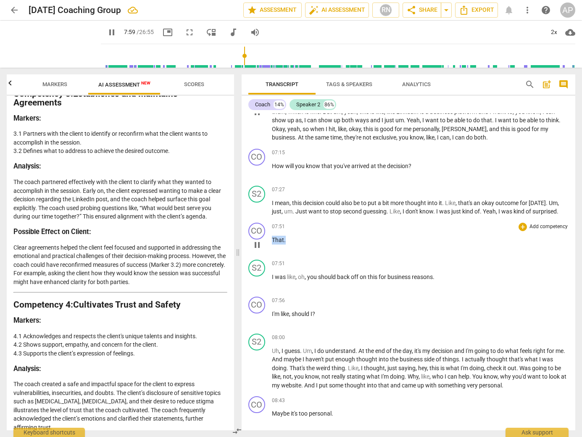
drag, startPoint x: 287, startPoint y: 240, endPoint x: 270, endPoint y: 238, distance: 16.9
click at [270, 238] on div "CO play_arrow pause 07:51 + Add competency keyboard_arrow_right That ." at bounding box center [409, 237] width 334 height 37
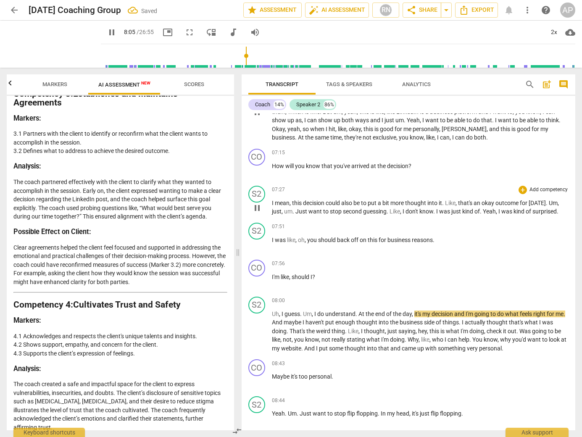
click at [561, 211] on p "I mean , this decision could also be to put a bit more thought into it . Like ,…" at bounding box center [420, 207] width 297 height 17
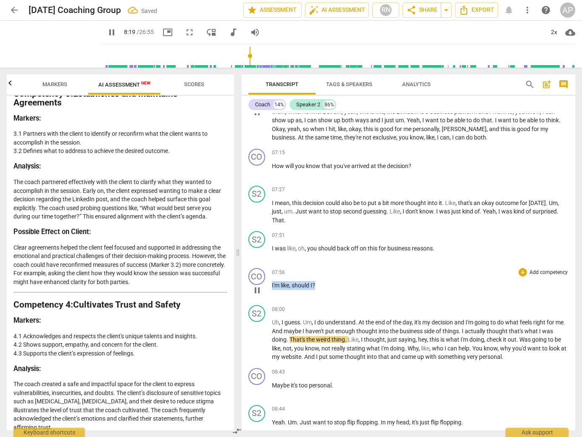
drag, startPoint x: 317, startPoint y: 286, endPoint x: 264, endPoint y: 282, distance: 53.9
click at [264, 282] on div "CO play_arrow pause 07:56 + Add competency keyboard_arrow_right I'm like , shou…" at bounding box center [409, 283] width 334 height 37
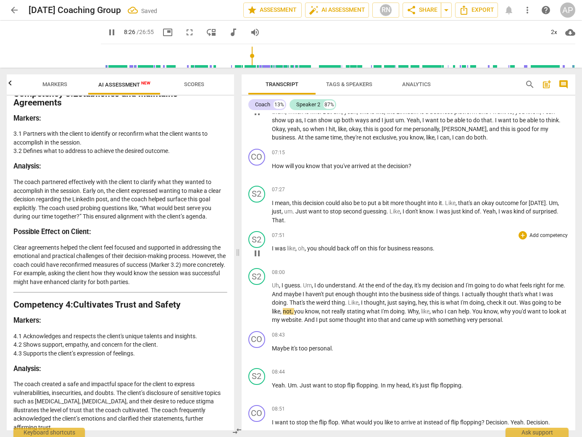
click at [441, 248] on p "I was like , oh , you should back off on this for business reasons ." at bounding box center [420, 248] width 297 height 9
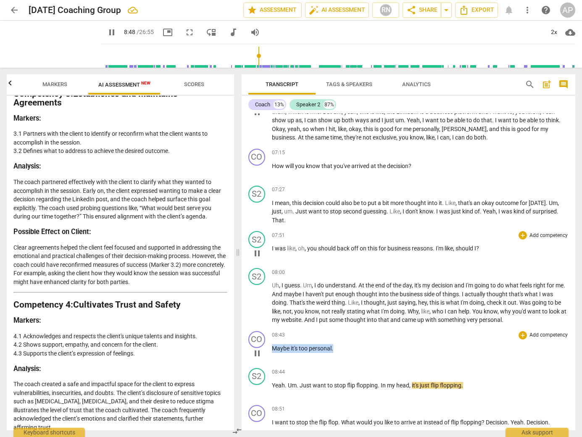
drag, startPoint x: 336, startPoint y: 349, endPoint x: 272, endPoint y: 352, distance: 64.4
click at [272, 352] on p "Maybe it's too personal ." at bounding box center [420, 348] width 297 height 9
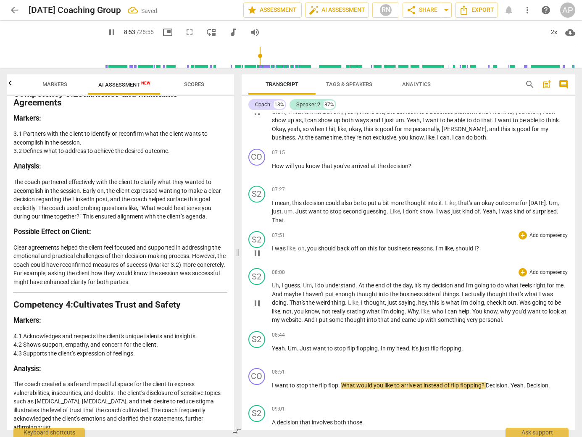
click at [514, 321] on p "Uh , I guess . Um , I do understand . At the end of the day , it's my decision …" at bounding box center [420, 302] width 297 height 43
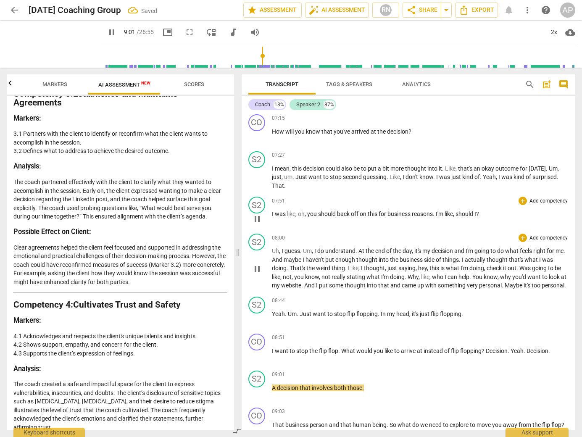
scroll to position [953, 0]
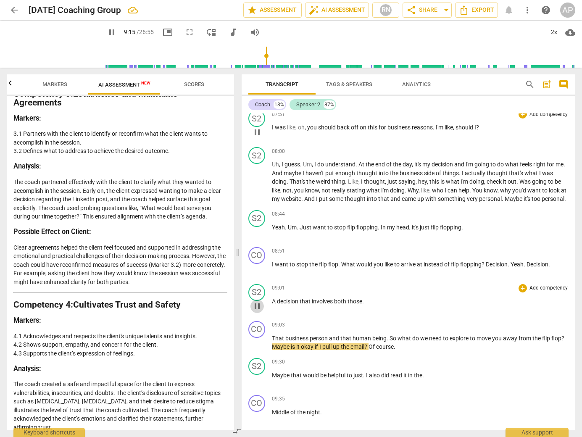
click at [256, 311] on span "pause" at bounding box center [257, 306] width 10 height 10
click at [256, 237] on span "play_arrow" at bounding box center [257, 232] width 10 height 10
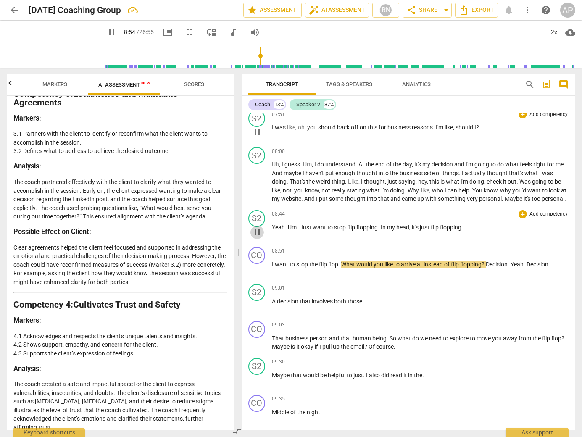
click at [256, 237] on span "pause" at bounding box center [257, 232] width 10 height 10
drag, startPoint x: 340, startPoint y: 274, endPoint x: 271, endPoint y: 273, distance: 68.9
click at [271, 273] on div "CO play_arrow pause 08:51 + Add competency keyboard_arrow_right I want to stop …" at bounding box center [409, 262] width 334 height 37
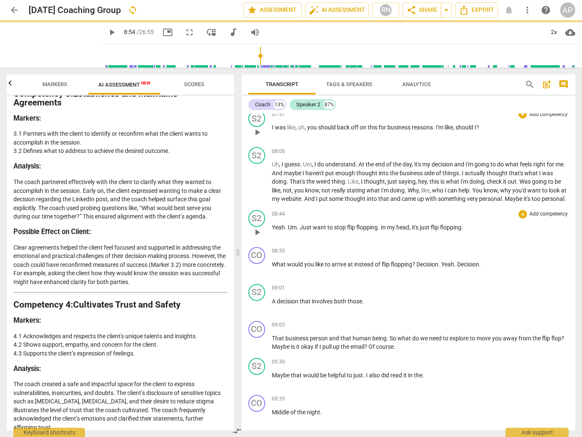
click at [475, 232] on p "Yeah . Um . Just want to stop flip flopping . In my head , it's just flip flopp…" at bounding box center [420, 227] width 297 height 9
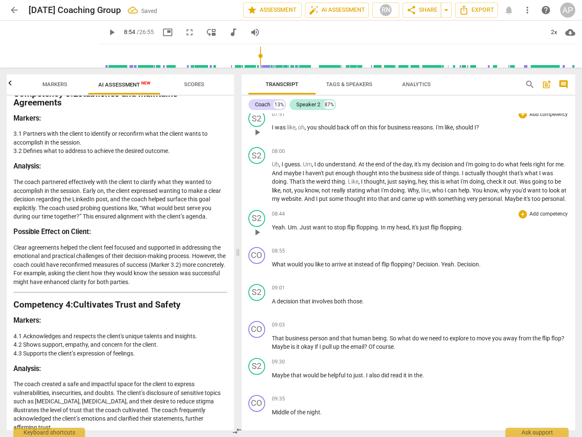
paste p
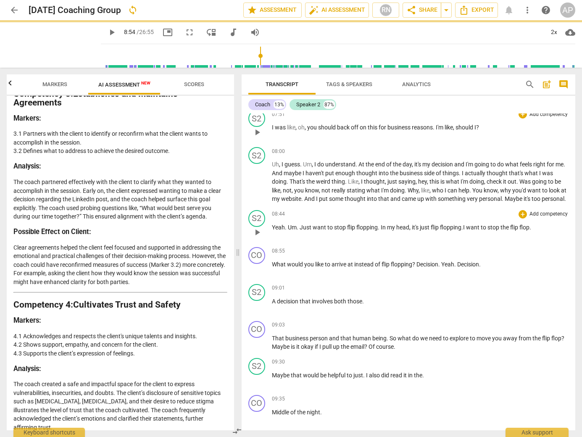
click at [464, 231] on span ".I want to stop the flip flop." at bounding box center [497, 227] width 70 height 7
click at [253, 237] on span "play_arrow" at bounding box center [257, 232] width 10 height 10
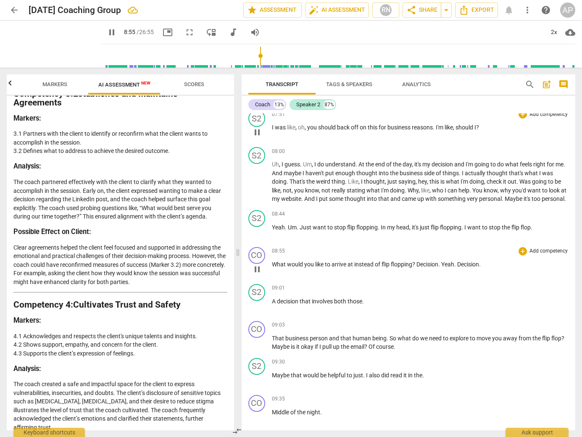
click at [274, 268] on span "What" at bounding box center [279, 264] width 15 height 7
click at [417, 268] on span "Decision" at bounding box center [428, 264] width 22 height 7
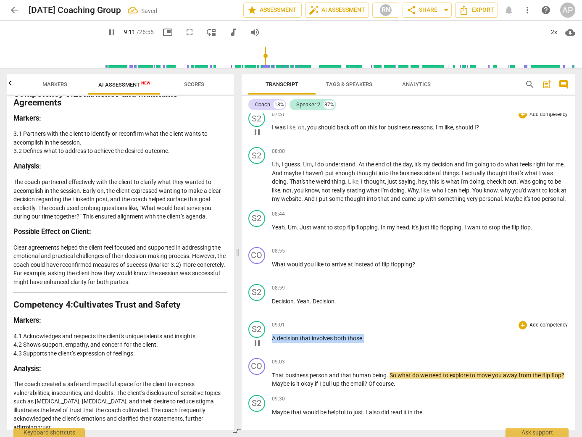
drag, startPoint x: 364, startPoint y: 346, endPoint x: 270, endPoint y: 348, distance: 94.2
click at [270, 348] on div "S2 play_arrow pause 09:01 + Add competency keyboard_arrow_right A decision that…" at bounding box center [409, 336] width 334 height 37
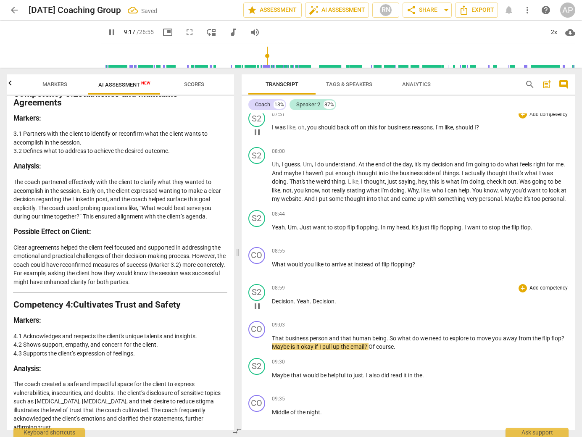
click at [345, 306] on p "Decision . Yeah . Decision ." at bounding box center [420, 301] width 297 height 9
paste p
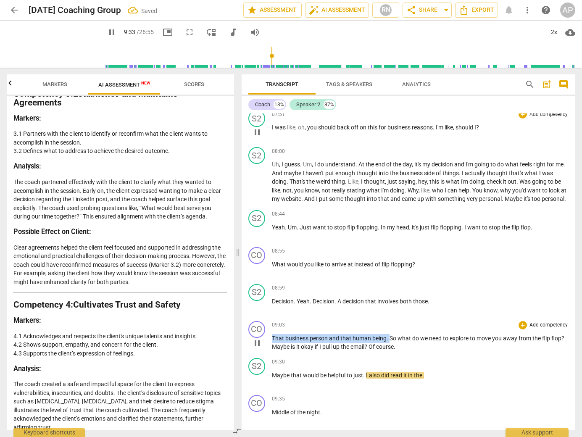
drag, startPoint x: 389, startPoint y: 348, endPoint x: 265, endPoint y: 348, distance: 124.0
click at [265, 348] on div "CO play_arrow pause 09:03 + Add competency keyboard_arrow_right That business p…" at bounding box center [409, 336] width 334 height 37
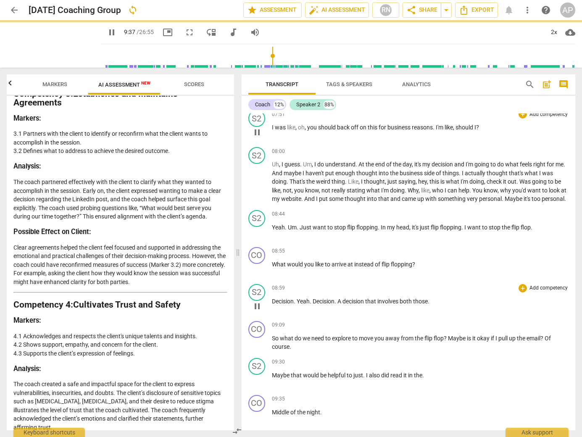
click at [438, 306] on p "Decision . Yeah . Decision . A decision that involves both those ." at bounding box center [420, 301] width 297 height 9
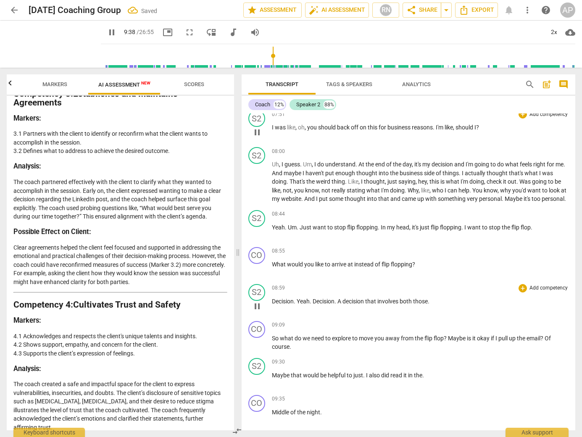
paste p
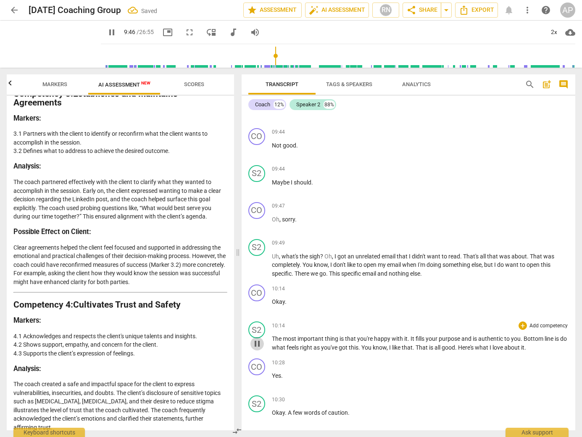
click at [255, 349] on span "pause" at bounding box center [257, 344] width 10 height 10
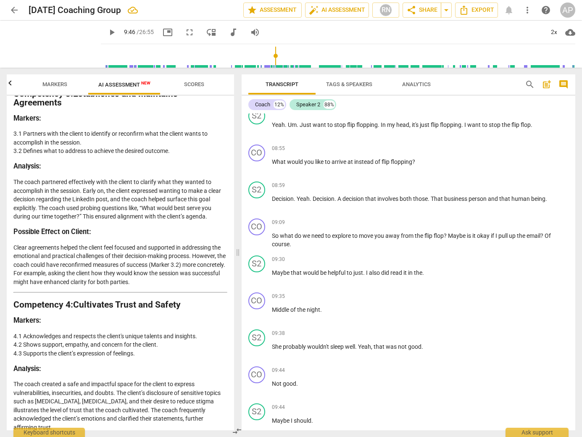
scroll to position [944, 0]
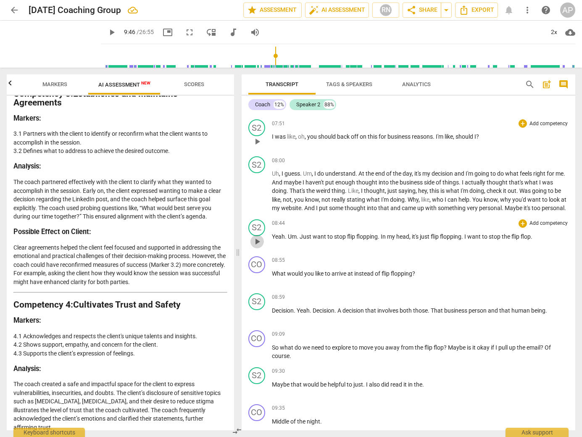
click at [256, 247] on span "play_arrow" at bounding box center [257, 242] width 10 height 10
click at [449, 351] on span "Maybe" at bounding box center [457, 347] width 19 height 7
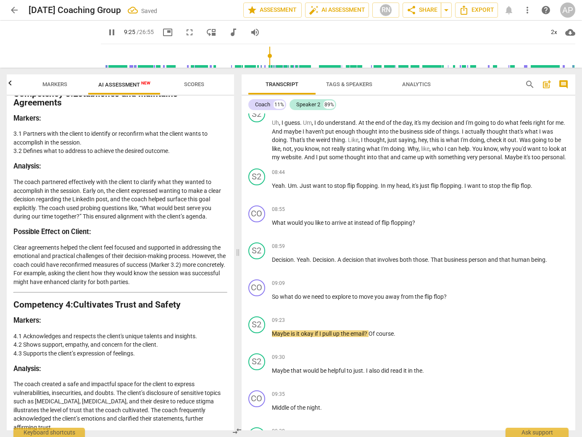
scroll to position [1029, 0]
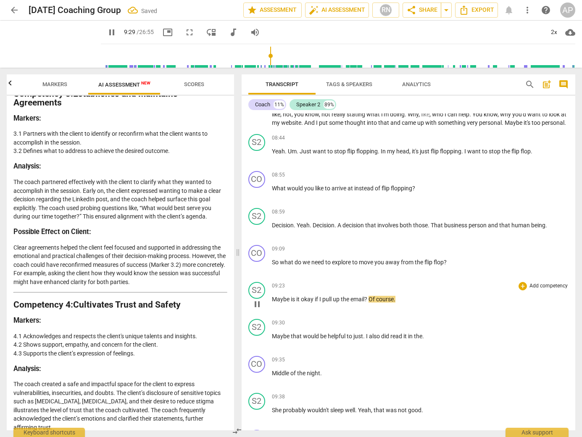
click at [369, 303] on span "?" at bounding box center [366, 299] width 4 height 7
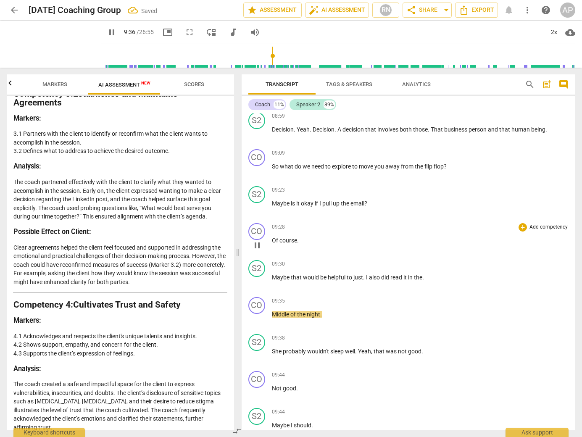
scroll to position [1140, 0]
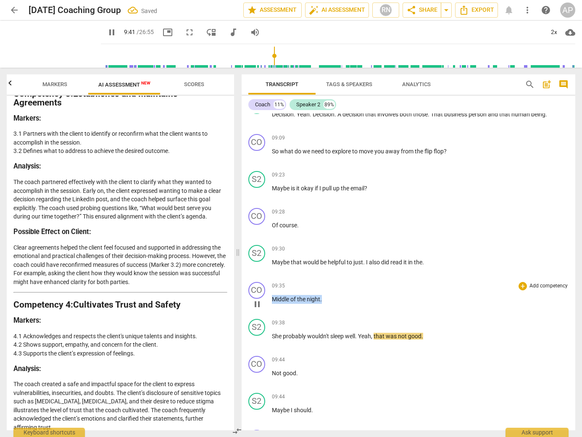
drag, startPoint x: 323, startPoint y: 308, endPoint x: 263, endPoint y: 305, distance: 60.6
click at [263, 305] on div "CO play_arrow pause 09:35 + Add competency keyboard_arrow_right Middle of the n…" at bounding box center [409, 297] width 334 height 37
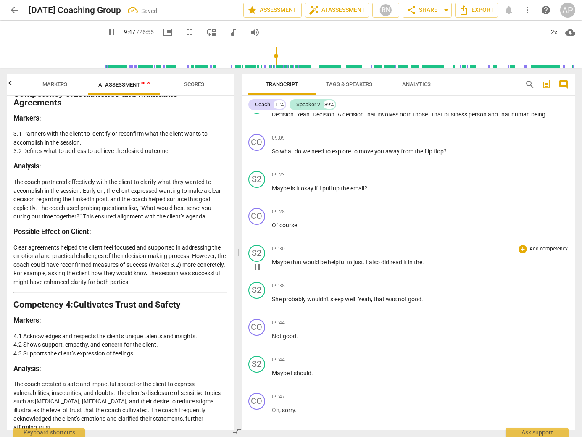
click at [428, 267] on p "Maybe that would be helpful to just . I also did read it in the ." at bounding box center [420, 262] width 297 height 9
click at [256, 312] on div "CO play_arrow pause 00:03 + Add competency AI Competency keyboard_arrow_right […" at bounding box center [409, 271] width 334 height 317
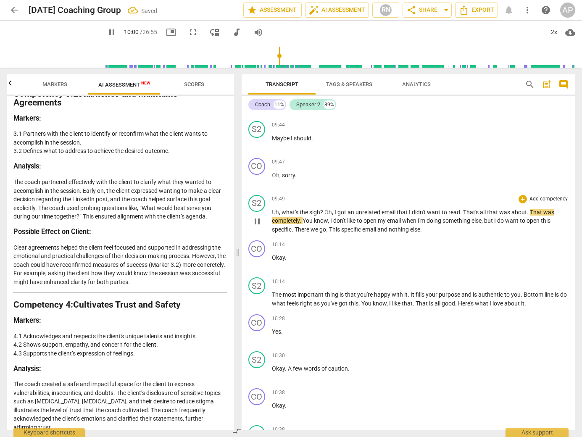
scroll to position [1340, 0]
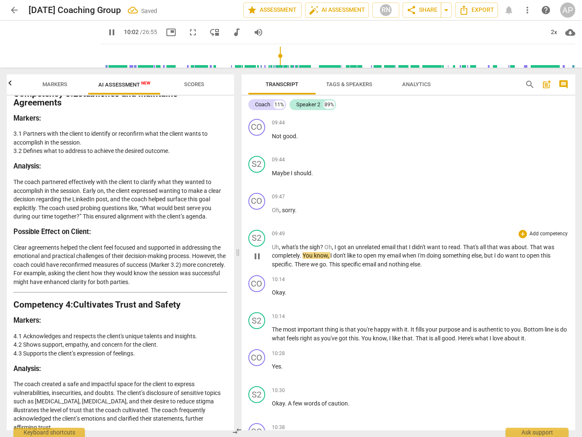
click at [257, 261] on span "pause" at bounding box center [257, 256] width 10 height 10
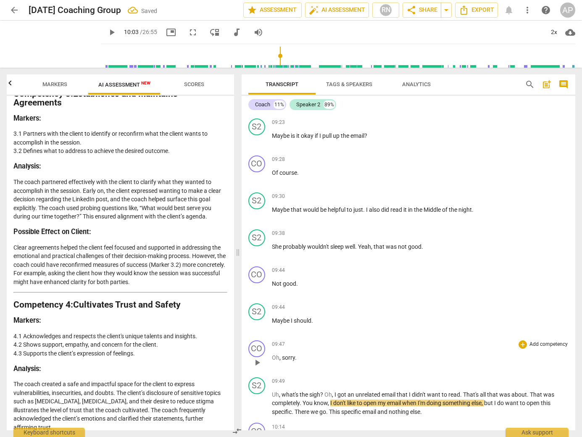
scroll to position [1192, 0]
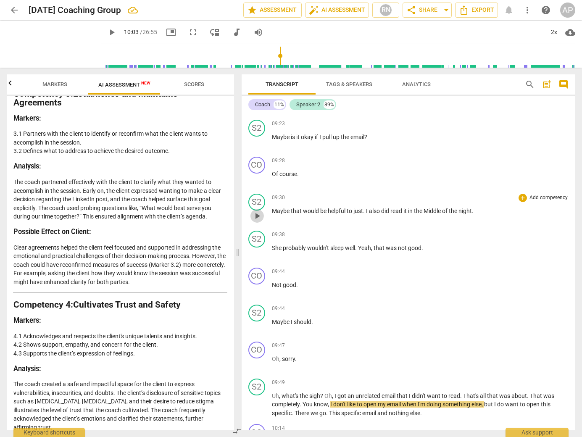
click at [258, 221] on span "play_arrow" at bounding box center [257, 216] width 10 height 10
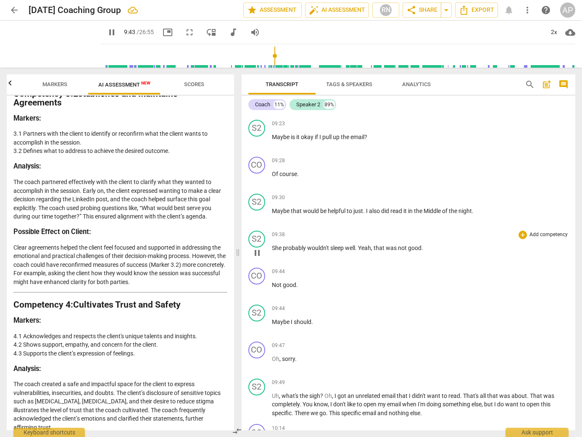
click at [274, 251] on span "She" at bounding box center [277, 248] width 11 height 7
click at [275, 251] on span "She" at bounding box center [277, 248] width 11 height 7
click at [333, 251] on span "wouldn't" at bounding box center [329, 248] width 23 height 7
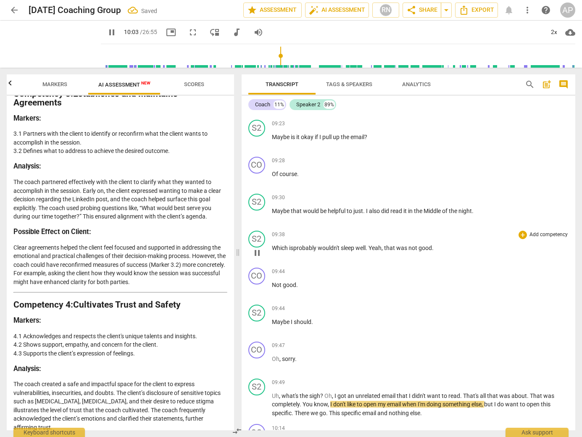
click at [343, 251] on span "sleep" at bounding box center [348, 248] width 15 height 7
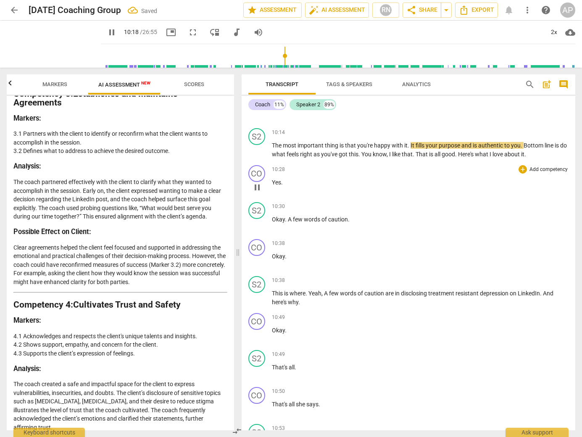
click at [350, 182] on div "10:28 + Add competency keyboard_arrow_right Yes ." at bounding box center [420, 180] width 297 height 30
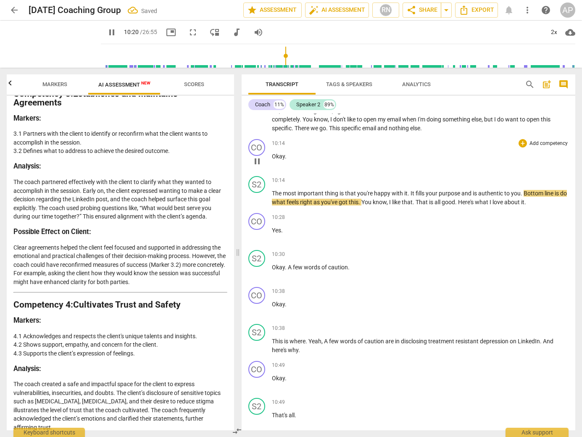
scroll to position [1430, 0]
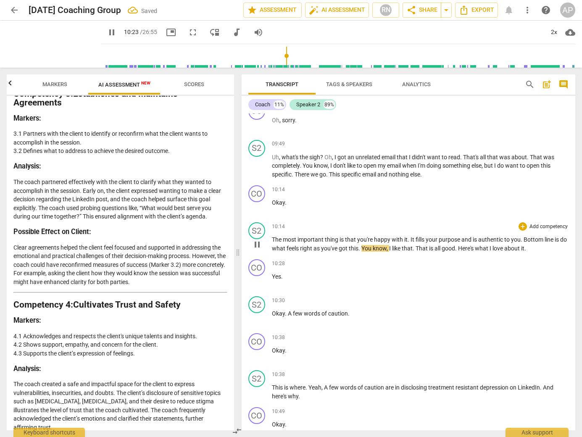
click at [259, 250] on span "pause" at bounding box center [257, 245] width 10 height 10
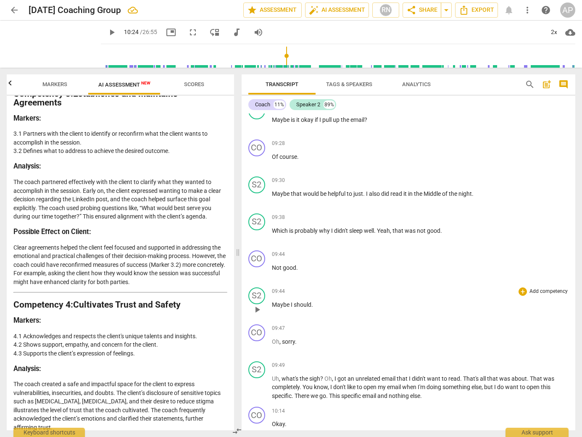
scroll to position [1205, 0]
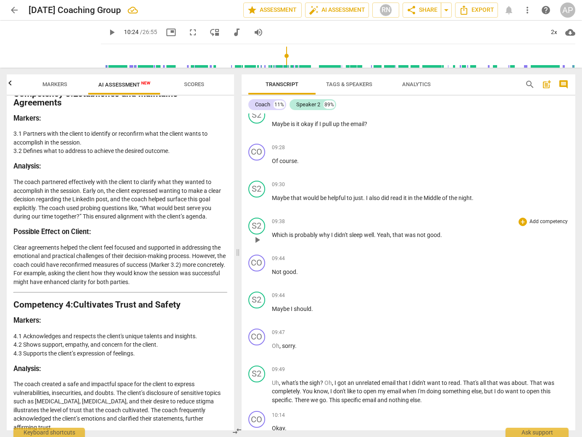
click at [259, 245] on span "play_arrow" at bounding box center [257, 240] width 10 height 10
drag, startPoint x: 298, startPoint y: 280, endPoint x: 274, endPoint y: 280, distance: 24.8
click at [274, 277] on p "Not good ." at bounding box center [420, 272] width 297 height 9
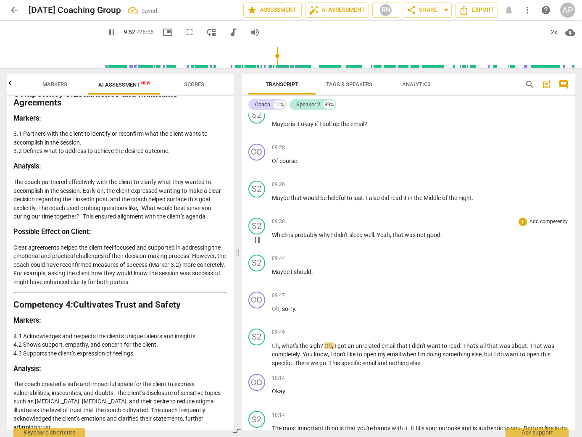
click at [450, 240] on p "Which is probably why I didn't sleep well . Yeah , that was not good ." at bounding box center [420, 235] width 297 height 9
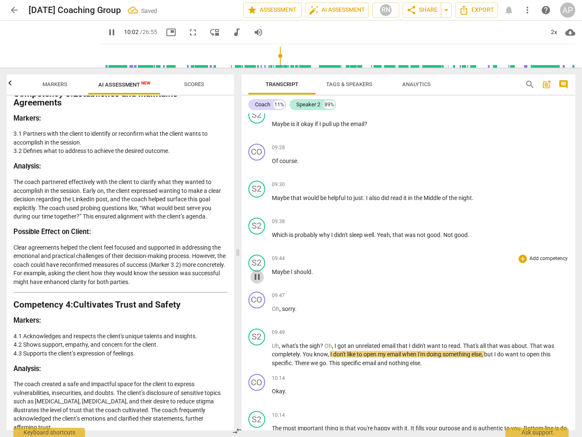
click at [255, 282] on span "pause" at bounding box center [257, 277] width 10 height 10
click at [256, 282] on span "play_arrow" at bounding box center [257, 277] width 10 height 10
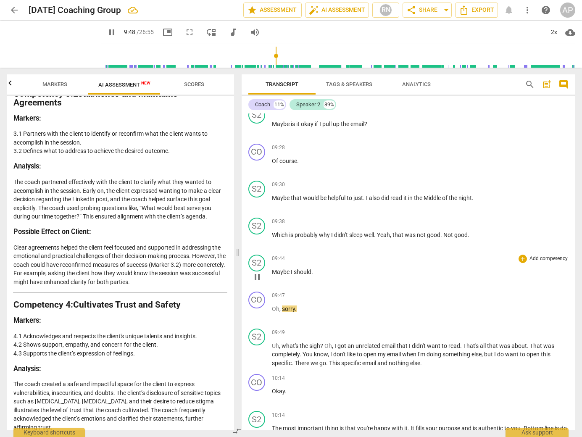
click at [256, 282] on span "pause" at bounding box center [257, 277] width 10 height 10
drag, startPoint x: 300, startPoint y: 317, endPoint x: 270, endPoint y: 317, distance: 29.8
click at [270, 317] on div "CO play_arrow pause 09:47 + Add competency keyboard_arrow_right Oh , sorry ." at bounding box center [409, 306] width 334 height 37
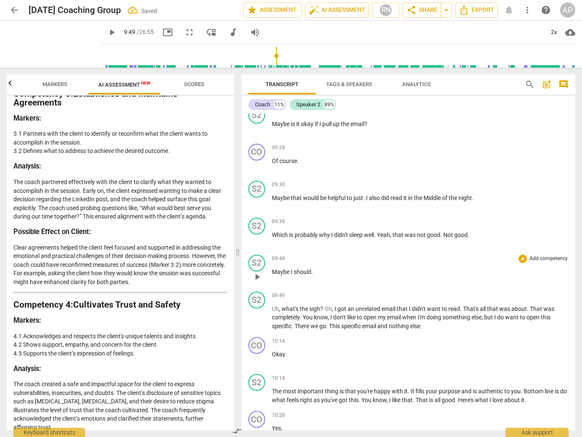
click at [322, 277] on p "Maybe I should ." at bounding box center [420, 272] width 297 height 9
click at [258, 282] on span "play_arrow" at bounding box center [257, 277] width 10 height 10
click at [282, 312] on span "what's" at bounding box center [291, 309] width 18 height 7
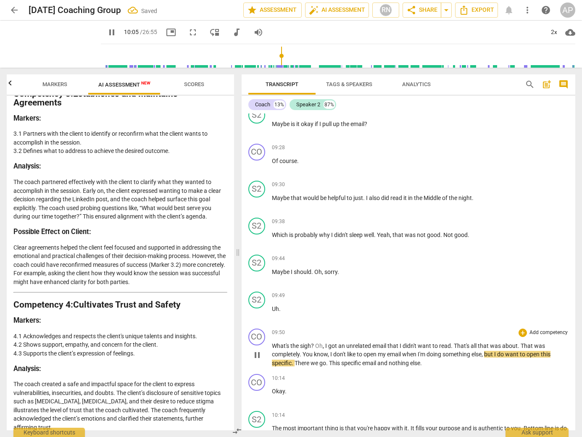
click at [316, 349] on span "Oh" at bounding box center [319, 346] width 8 height 7
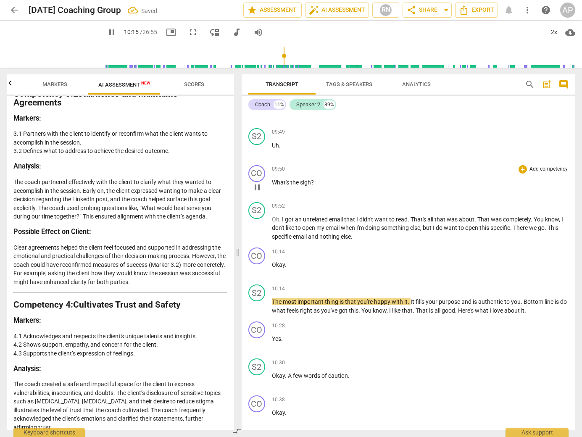
scroll to position [1370, 0]
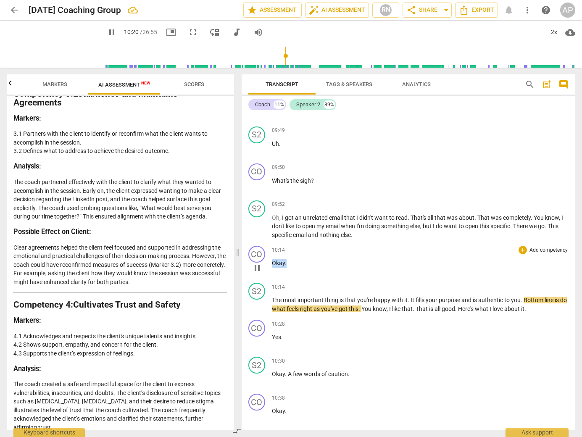
drag, startPoint x: 288, startPoint y: 272, endPoint x: 269, endPoint y: 272, distance: 18.9
click at [269, 272] on div "CO play_arrow pause 10:14 + Add competency keyboard_arrow_right Okay ." at bounding box center [409, 261] width 334 height 37
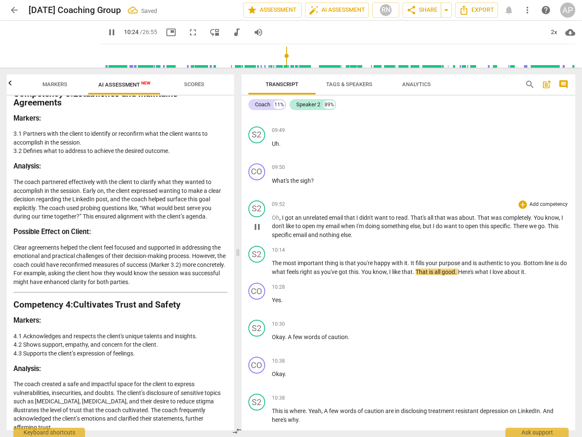
click at [366, 240] on p "Oh , I got an unrelated email that I didn't want to read . That's all that was …" at bounding box center [420, 227] width 297 height 26
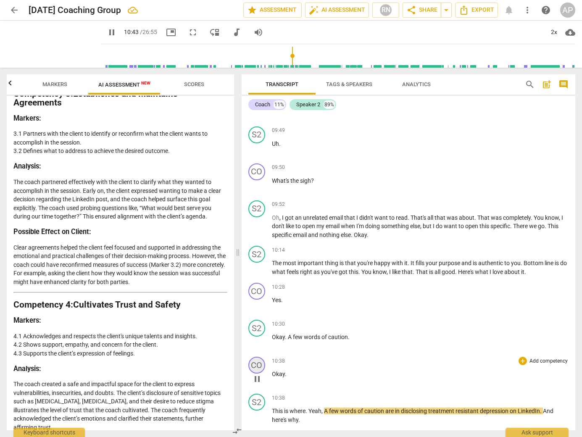
click at [258, 374] on div "CO" at bounding box center [256, 365] width 17 height 17
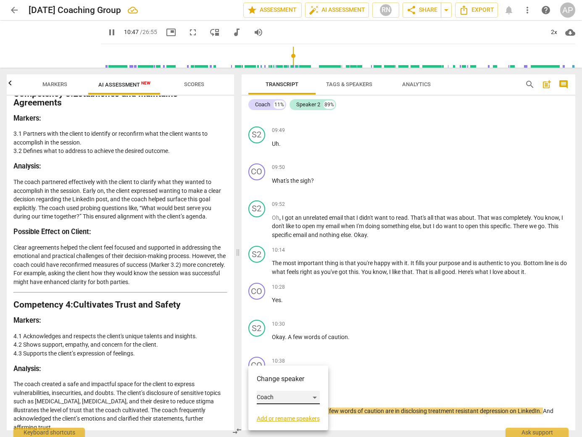
click at [282, 398] on div "Coach" at bounding box center [288, 397] width 63 height 13
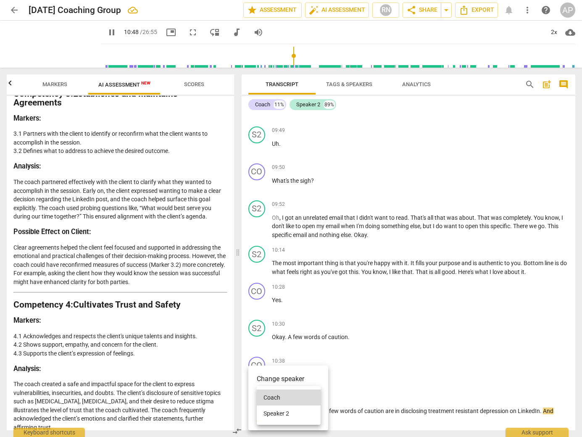
scroll to position [1710, 0]
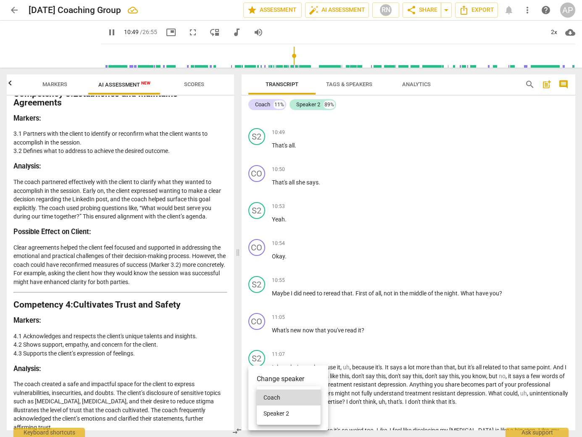
click at [283, 414] on li "Speaker 2" at bounding box center [289, 414] width 64 height 16
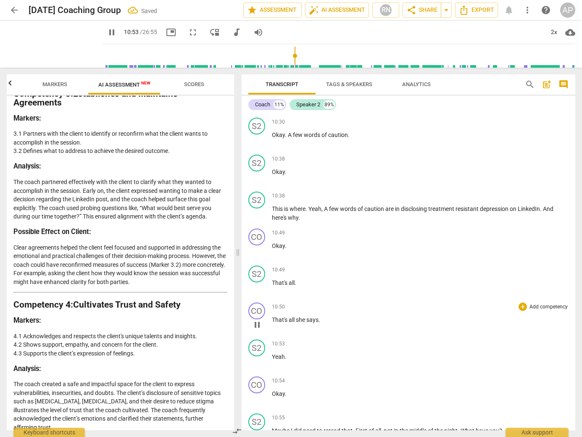
scroll to position [1571, 0]
click at [258, 146] on span "pause" at bounding box center [257, 141] width 10 height 10
click at [258, 146] on span "play_arrow" at bounding box center [257, 141] width 10 height 10
click at [256, 247] on div "CO" at bounding box center [256, 238] width 17 height 17
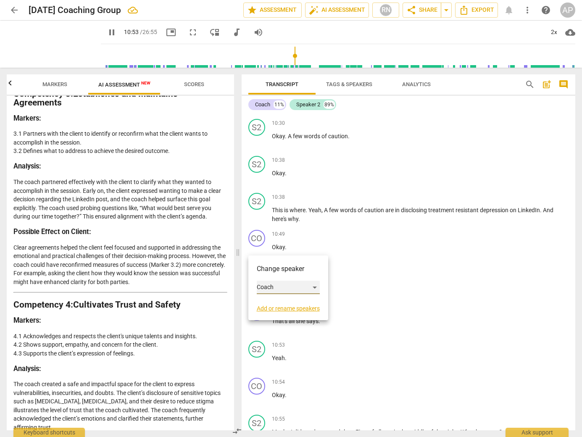
click at [272, 286] on div "Coach" at bounding box center [288, 287] width 63 height 13
click at [274, 304] on li "Speaker 2" at bounding box center [289, 304] width 64 height 16
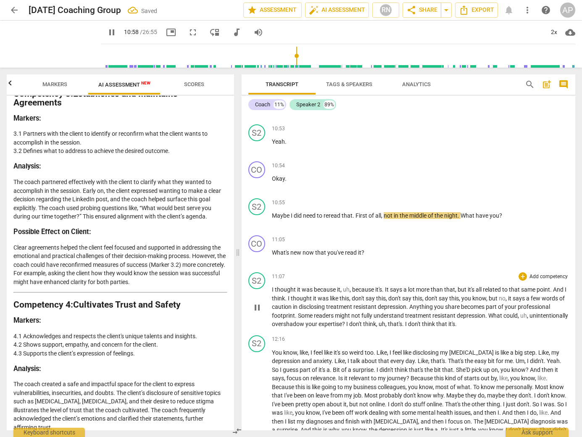
scroll to position [1761, 0]
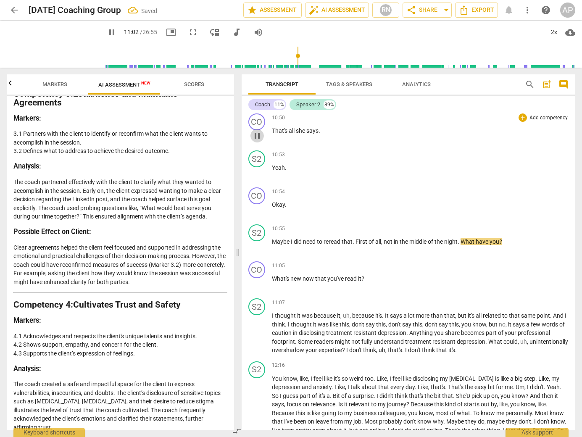
click at [253, 141] on span "pause" at bounding box center [257, 136] width 10 height 10
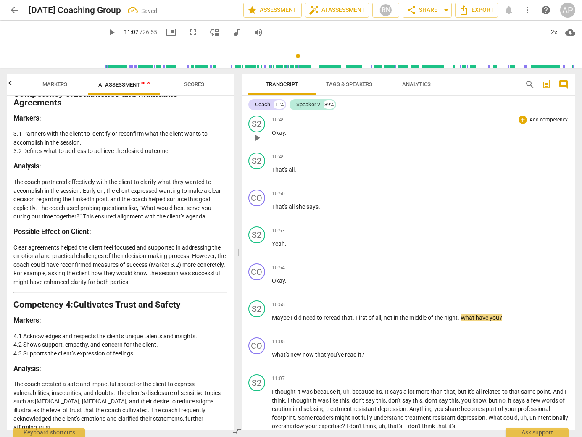
scroll to position [1645, 0]
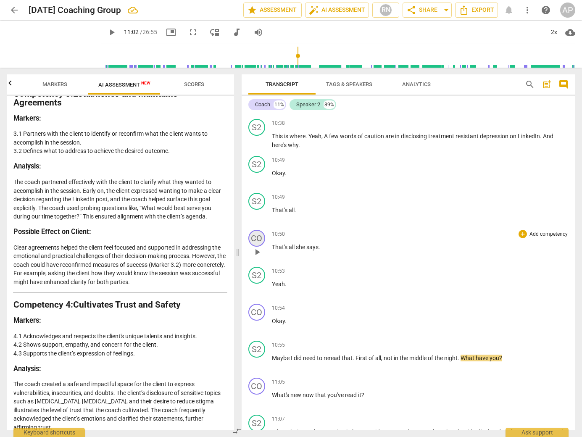
click at [257, 246] on div "CO" at bounding box center [256, 238] width 17 height 17
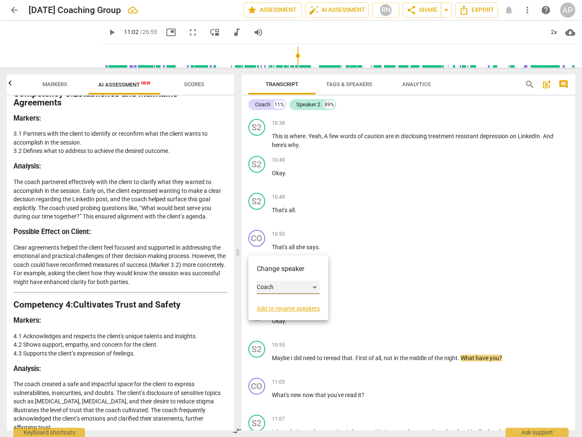
click at [316, 289] on div "Coach" at bounding box center [288, 287] width 63 height 13
click at [304, 300] on li "Speaker 2" at bounding box center [289, 304] width 64 height 16
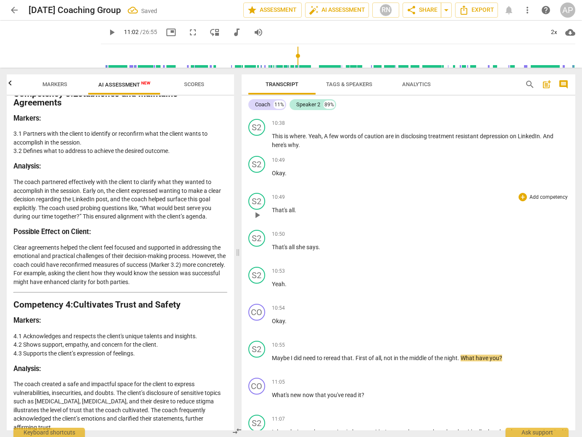
click at [258, 220] on span "play_arrow" at bounding box center [257, 215] width 10 height 10
click at [256, 294] on span "pause" at bounding box center [257, 289] width 10 height 10
click at [259, 321] on div "CO" at bounding box center [256, 312] width 17 height 17
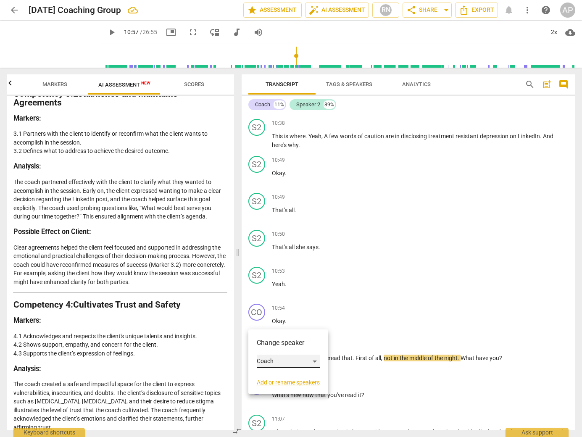
click at [277, 361] on div "Coach" at bounding box center [288, 361] width 63 height 13
click at [276, 378] on li "Speaker 2" at bounding box center [289, 377] width 64 height 16
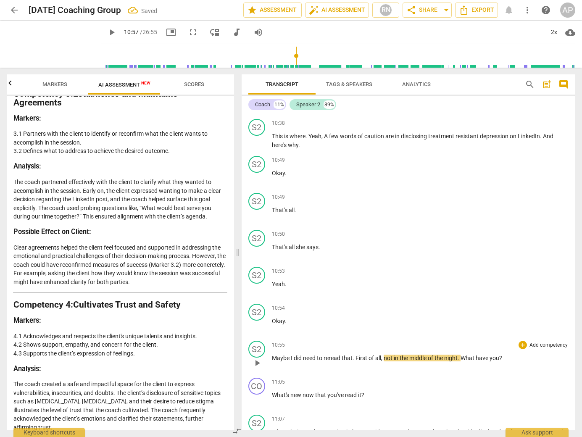
click at [256, 368] on span "play_arrow" at bounding box center [257, 363] width 10 height 10
click at [256, 368] on span "pause" at bounding box center [257, 363] width 10 height 10
click at [462, 362] on span "What" at bounding box center [468, 358] width 15 height 7
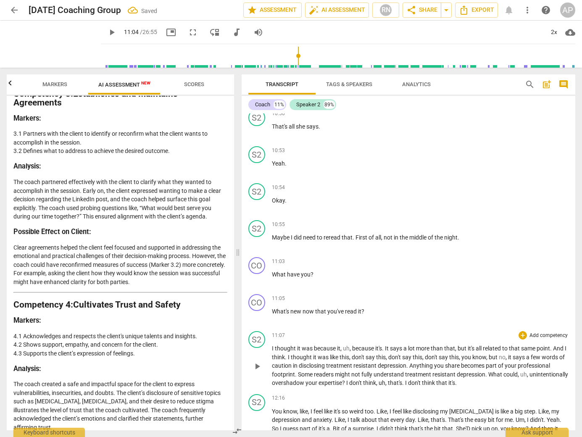
scroll to position [1778, 0]
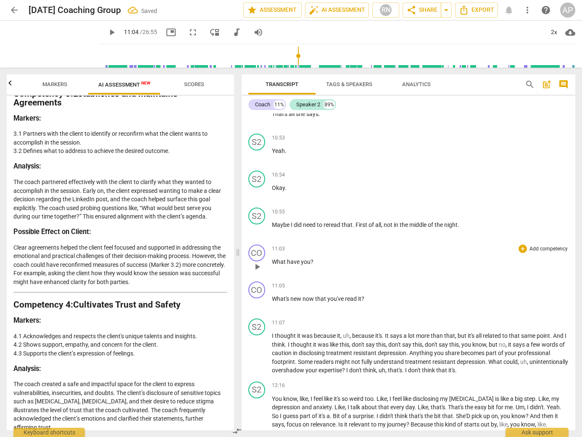
click at [259, 272] on span "play_arrow" at bounding box center [257, 267] width 10 height 10
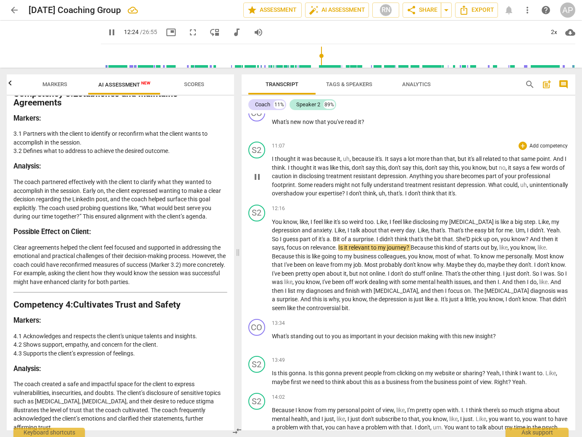
scroll to position [1955, 0]
click at [107, 31] on span "pause" at bounding box center [112, 32] width 10 height 10
